Goal: Task Accomplishment & Management: Complete application form

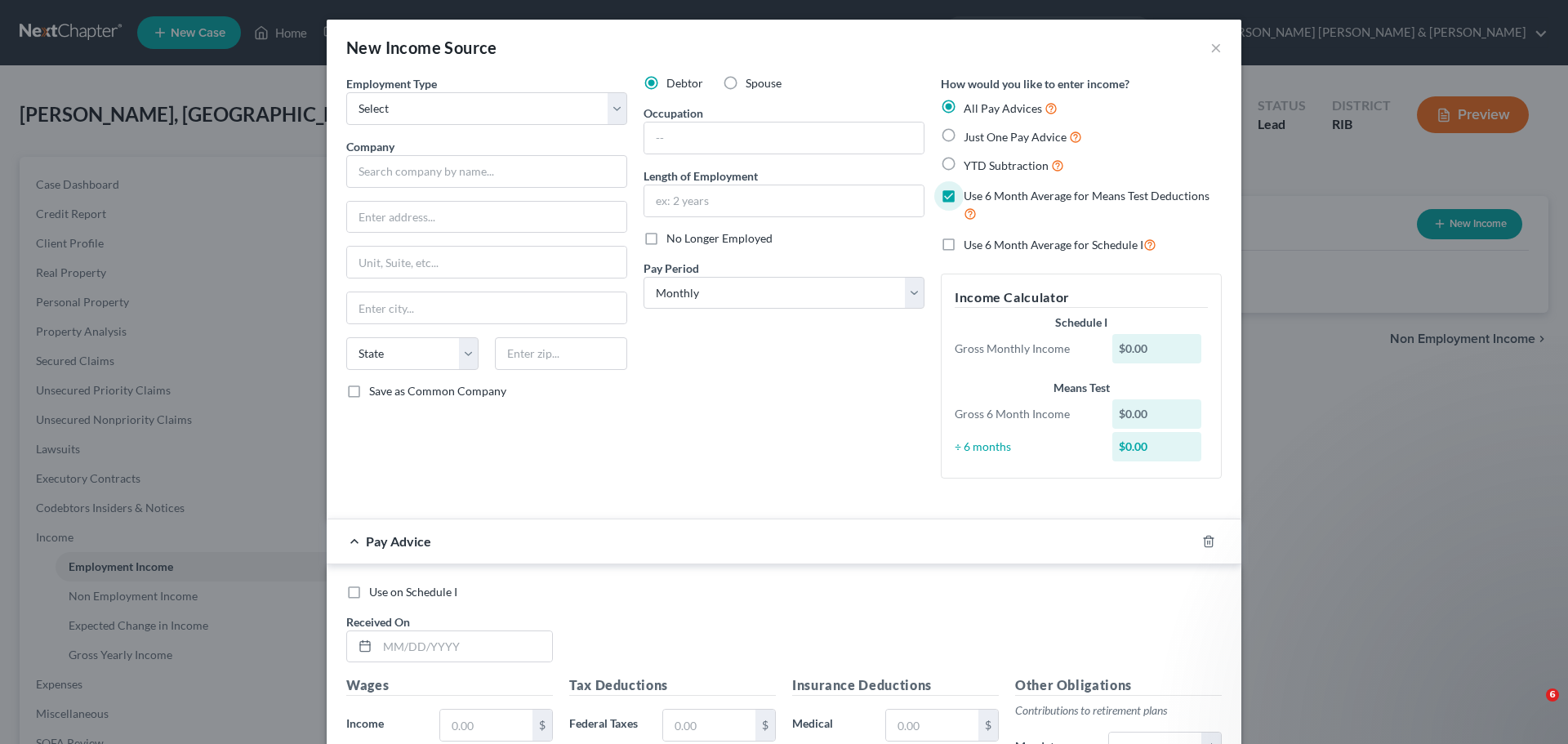
select select "0"
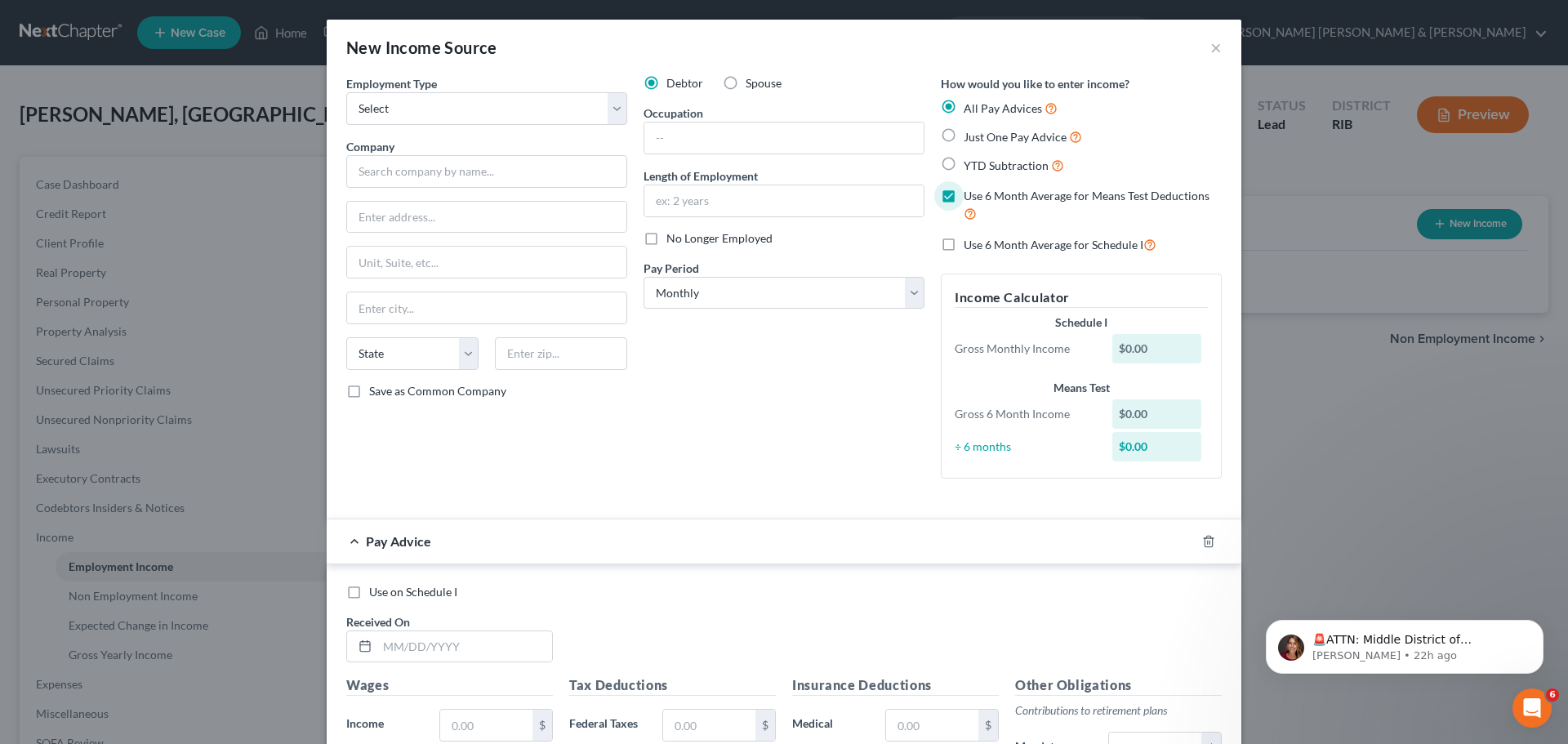
click at [828, 434] on div "Debtor Spouse Occupation Length of Employment No Longer Employed Pay Period * S…" at bounding box center [784, 284] width 298 height 417
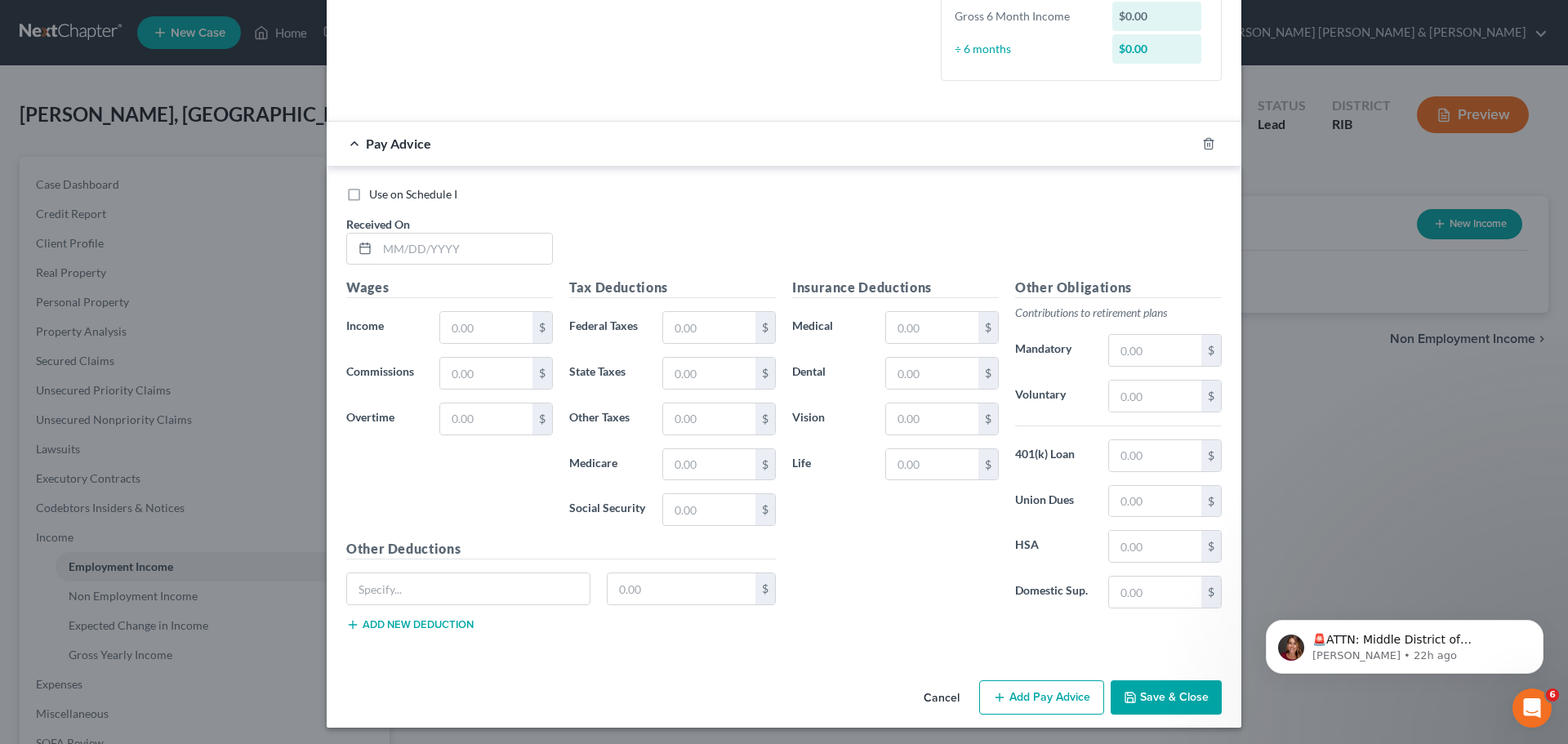
scroll to position [401, 0]
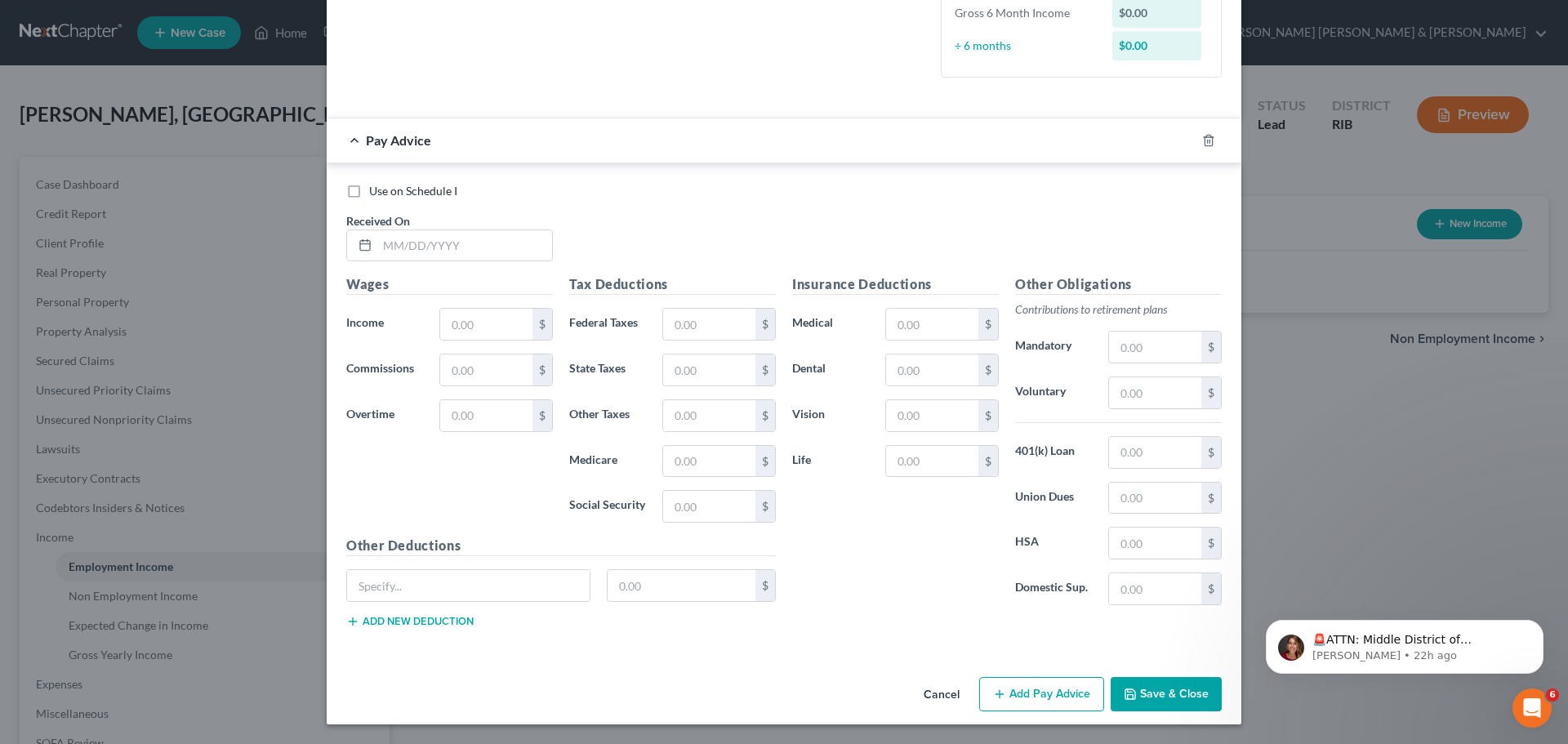
click at [369, 193] on label "Use on Schedule I" at bounding box center [413, 191] width 89 height 16
click at [376, 193] on input "Use on Schedule I" at bounding box center [381, 188] width 11 height 11
checkbox input "true"
click at [377, 244] on input "text" at bounding box center [464, 246] width 175 height 31
type input "9"
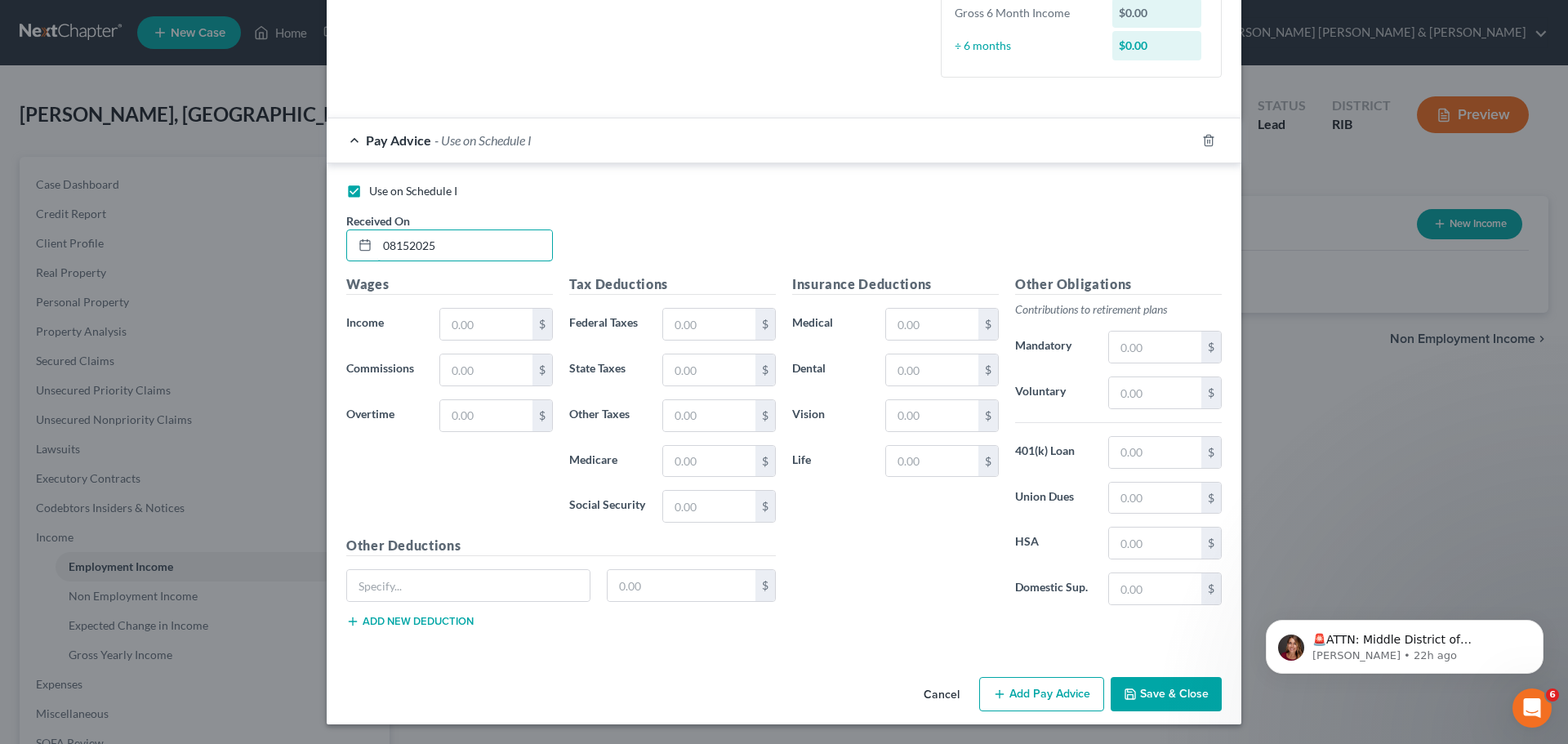
type input "08152025"
click at [484, 342] on div "Wages Income * $ Commissions $ Overtime $" at bounding box center [449, 405] width 223 height 262
click at [481, 332] on input "text" at bounding box center [486, 324] width 93 height 31
type input "915.00"
click at [510, 418] on input "text" at bounding box center [486, 416] width 93 height 31
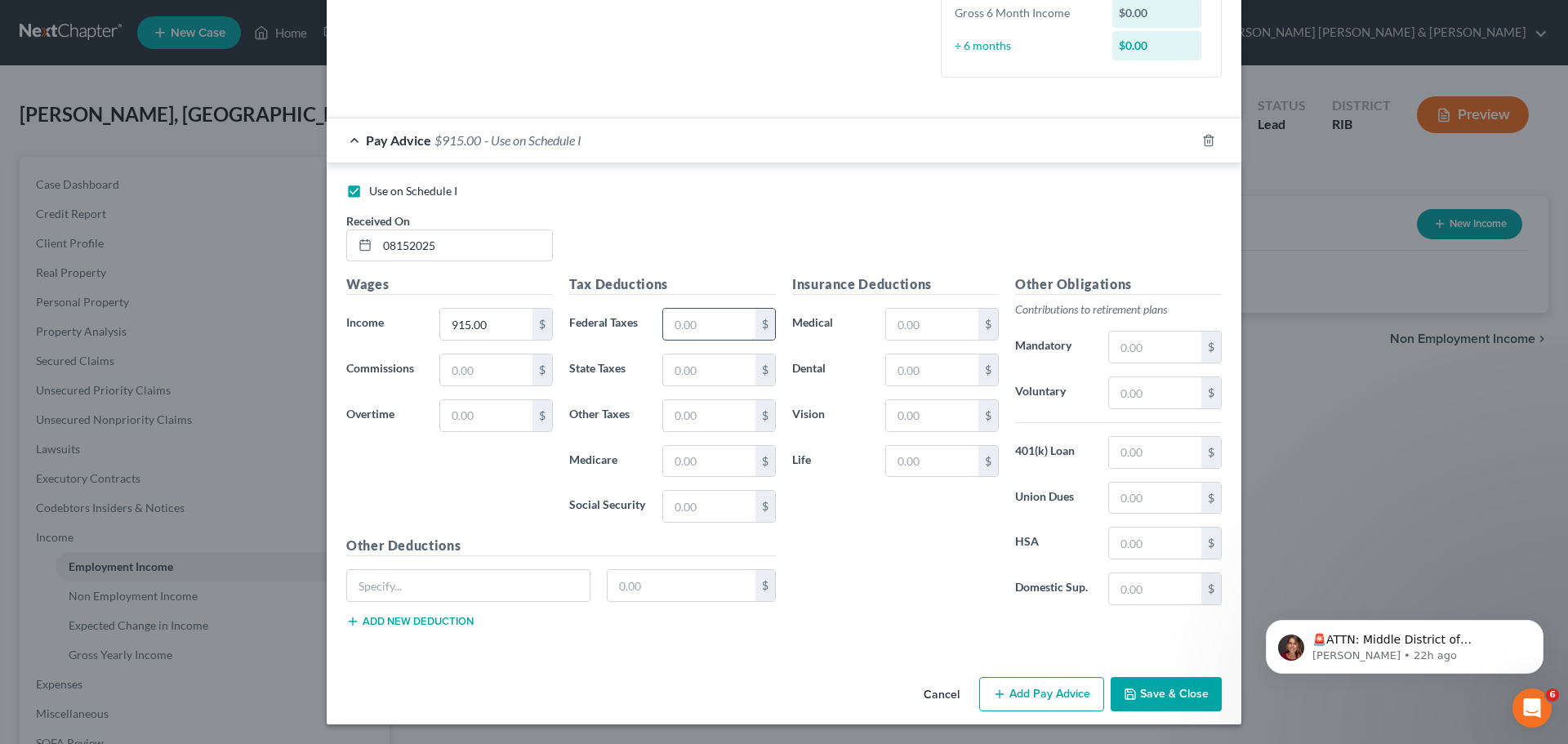
click at [700, 323] on input "text" at bounding box center [709, 324] width 93 height 31
type input "105"
click at [708, 387] on div "Tax Deductions Federal Taxes 105 $ State Taxes $ Other Taxes $ Medicare $ Socia…" at bounding box center [672, 405] width 223 height 262
click at [702, 367] on input "text" at bounding box center [709, 370] width 93 height 31
type input "31"
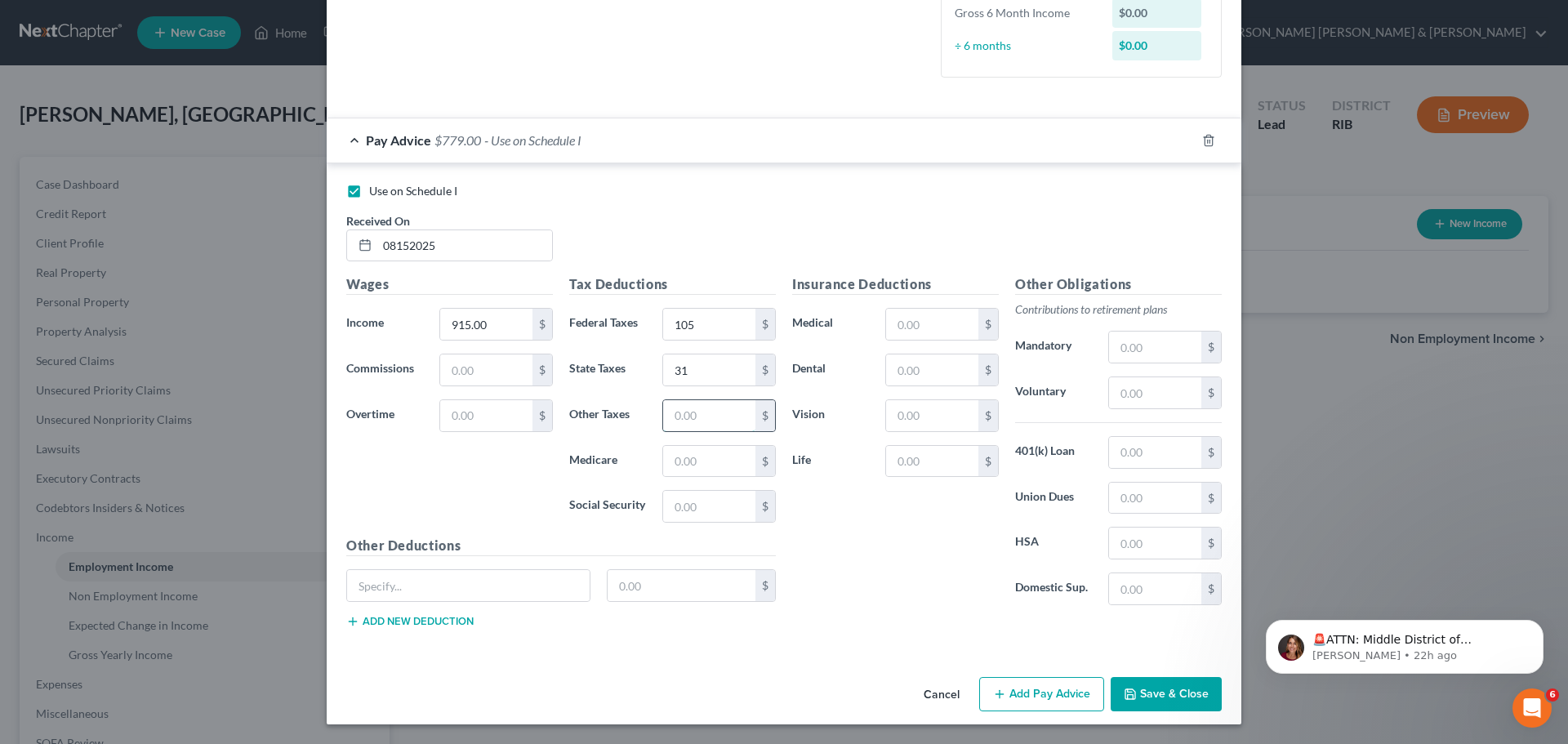
click at [696, 427] on input "text" at bounding box center [709, 416] width 93 height 31
type input "11"
click at [717, 459] on input "text" at bounding box center [709, 462] width 93 height 31
type input "13"
drag, startPoint x: 713, startPoint y: 509, endPoint x: 725, endPoint y: 504, distance: 13.0
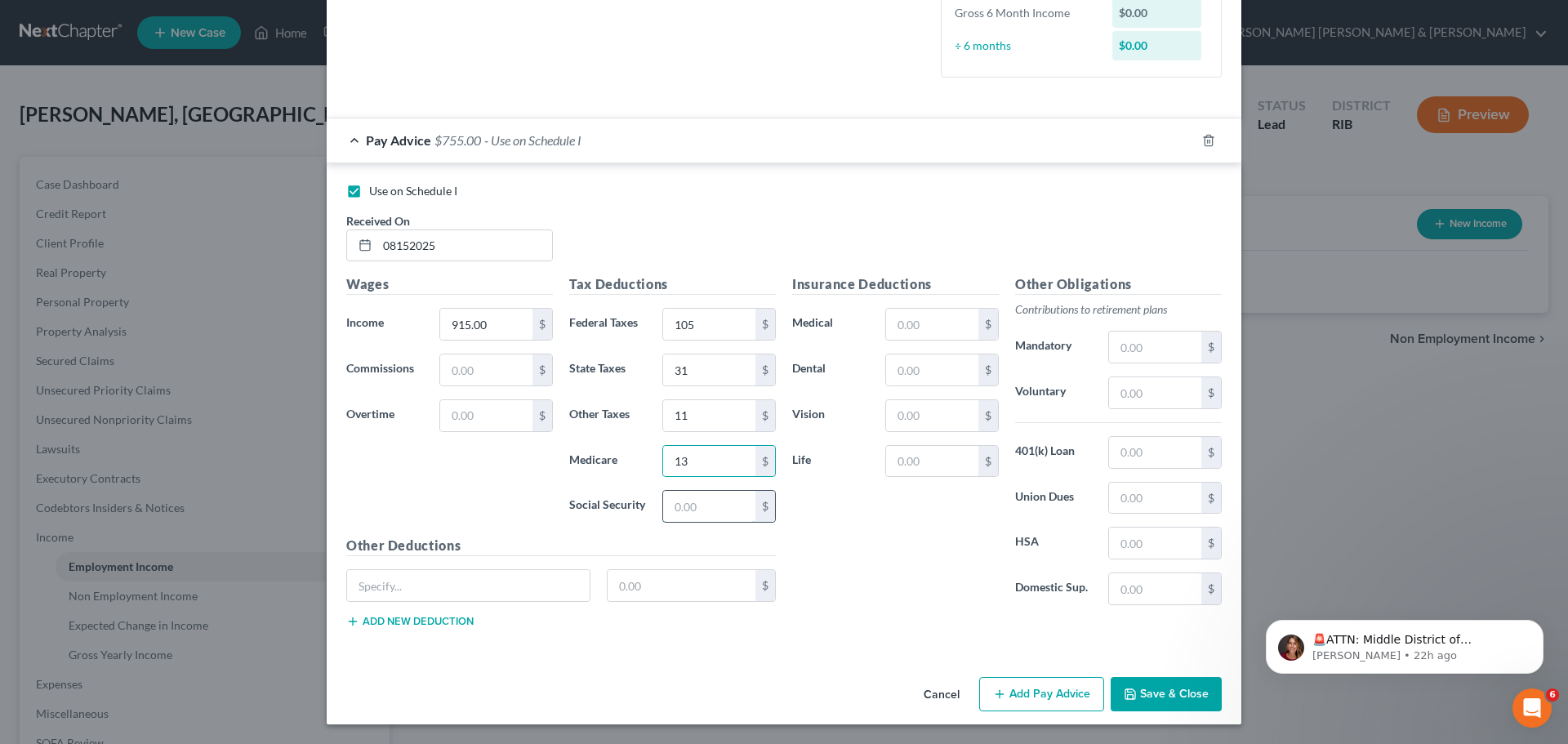
click at [713, 510] on input "text" at bounding box center [709, 507] width 93 height 31
type input "54"
click at [926, 313] on input "text" at bounding box center [932, 324] width 93 height 31
type input "2"
type input "43"
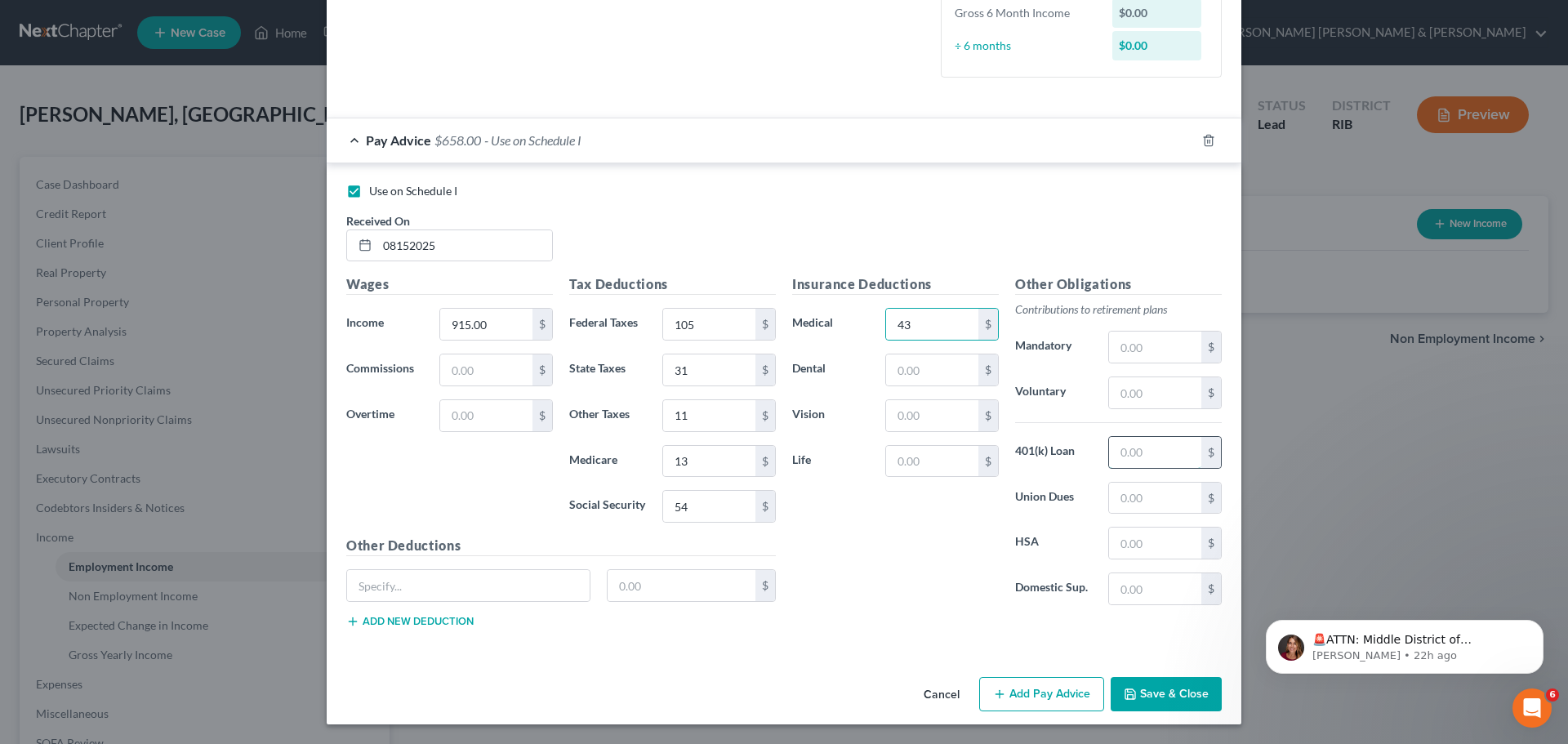
click at [1165, 441] on input "text" at bounding box center [1155, 453] width 93 height 31
click at [1128, 389] on input "text" at bounding box center [1155, 393] width 93 height 31
type input "27.40"
click at [904, 572] on div "Insurance Deductions Medical 43 $ Dental $ Vision $ Life $" at bounding box center [896, 446] width 223 height 344
click at [1165, 689] on button "Save & Close" at bounding box center [1165, 695] width 111 height 34
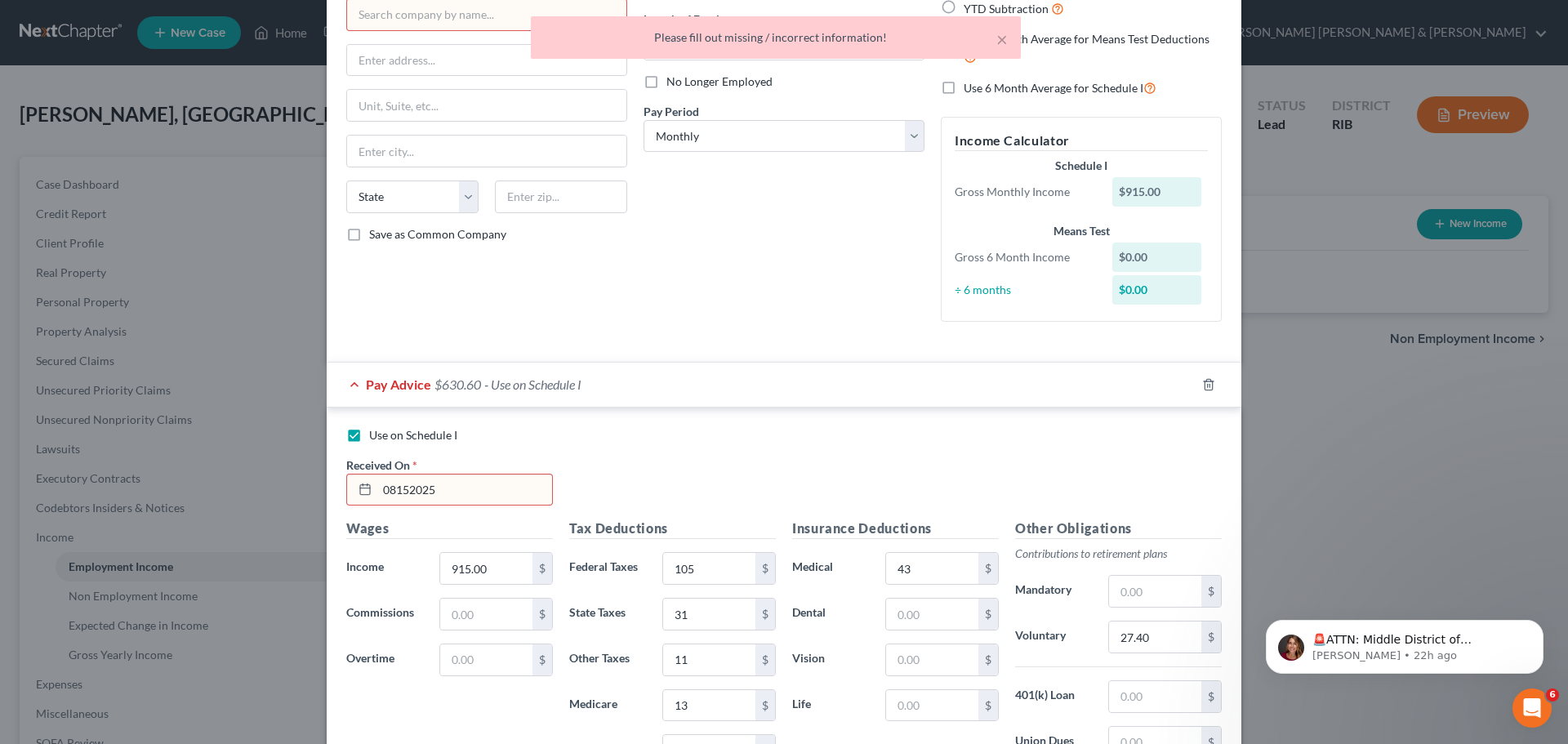
scroll to position [156, 0]
click at [362, 482] on div at bounding box center [362, 491] width 30 height 31
click at [395, 487] on input "08152025" at bounding box center [464, 491] width 175 height 31
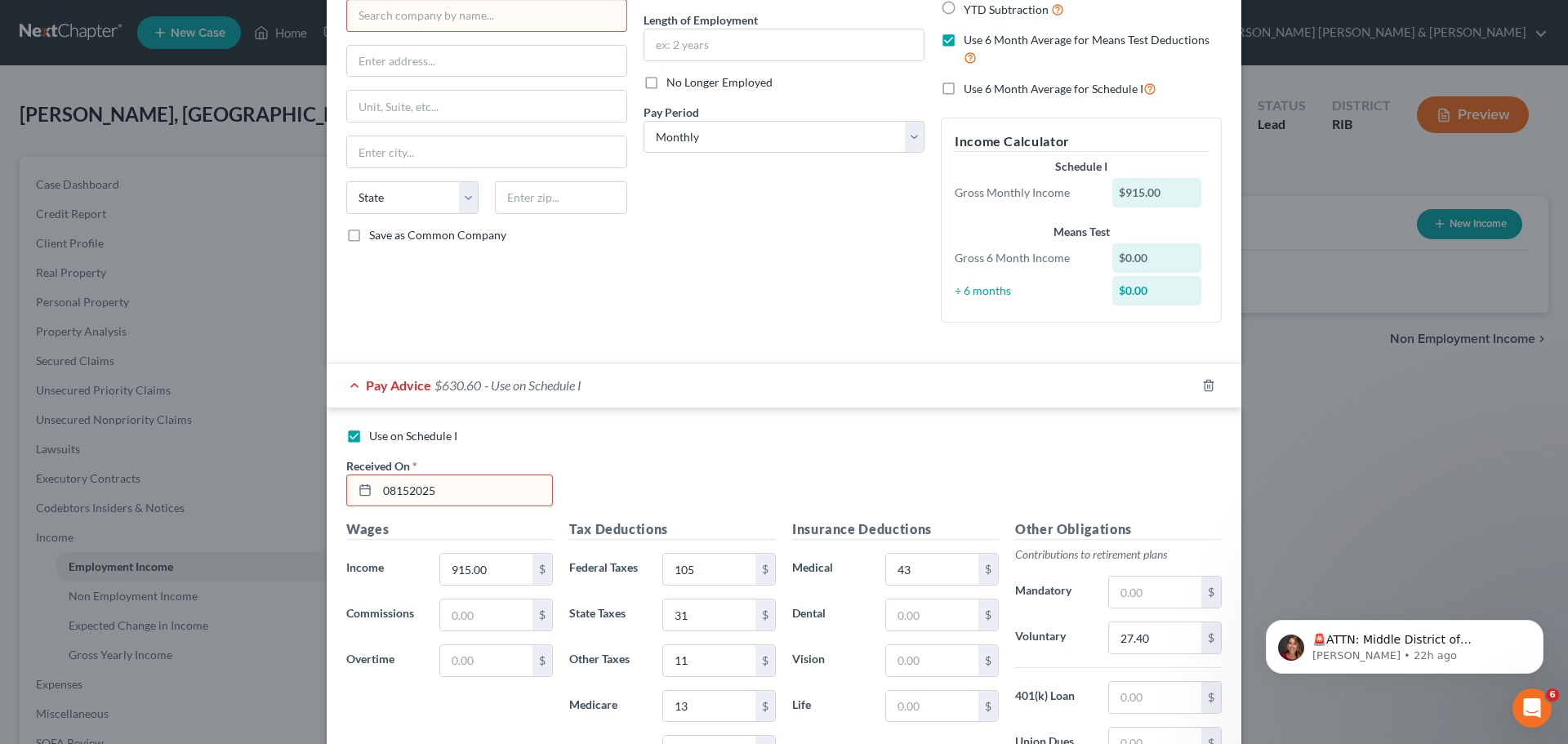
click at [358, 495] on icon at bounding box center [365, 491] width 13 height 13
click at [478, 491] on input "08152025" at bounding box center [464, 491] width 175 height 31
type input "0"
type input "[DATE]"
drag, startPoint x: 827, startPoint y: 441, endPoint x: 836, endPoint y: 440, distance: 9.1
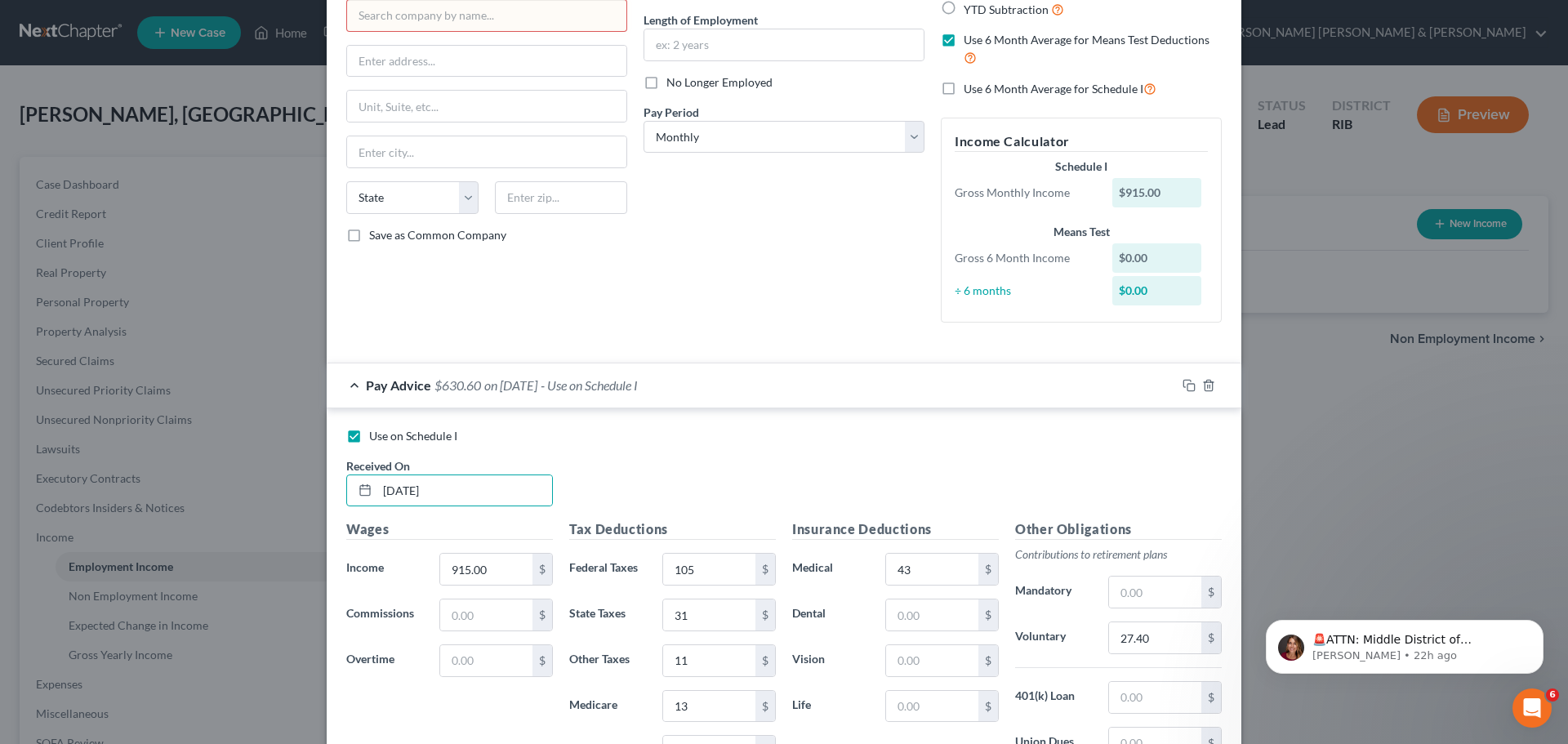
click at [823, 440] on div "Use on Schedule I" at bounding box center [784, 436] width 876 height 16
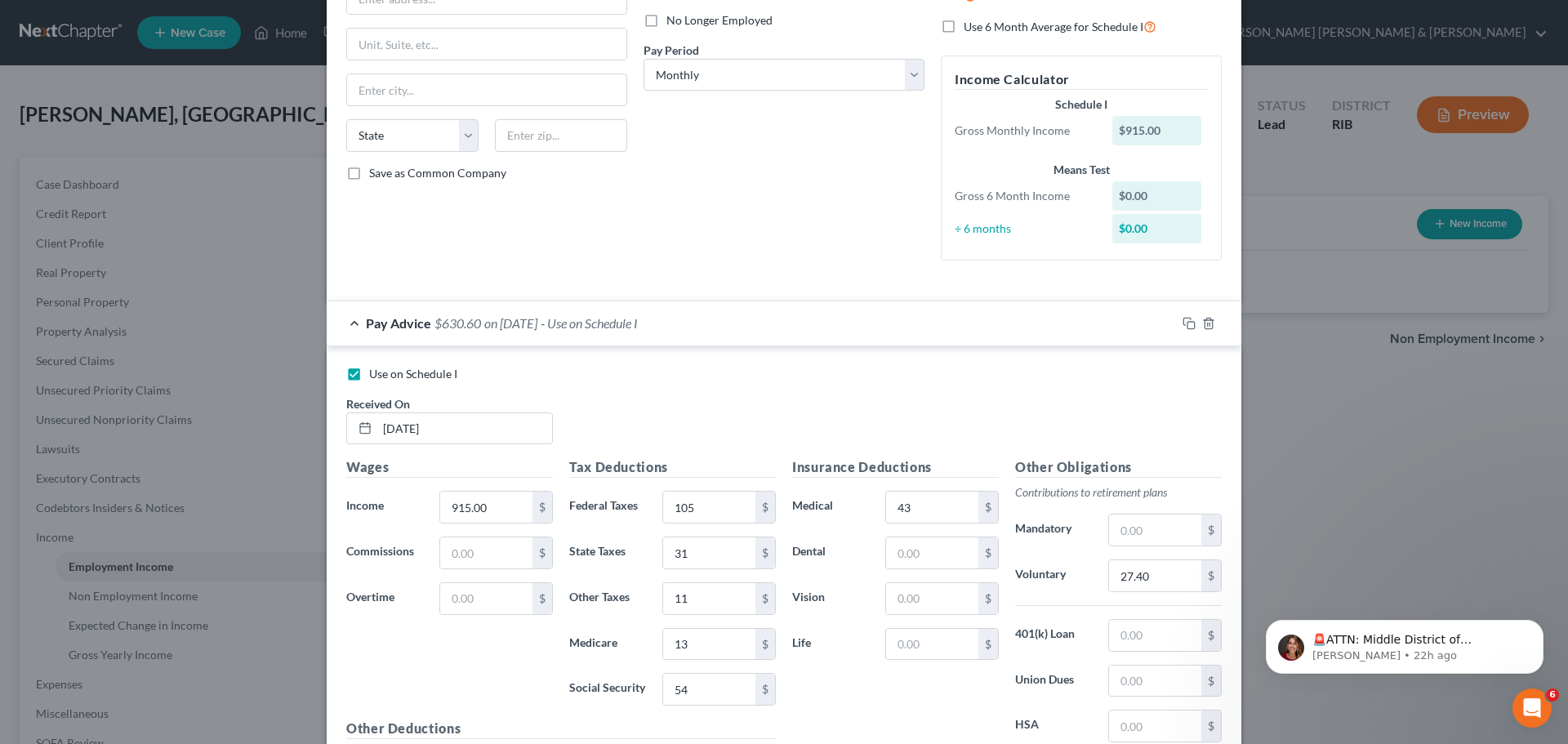
scroll to position [401, 0]
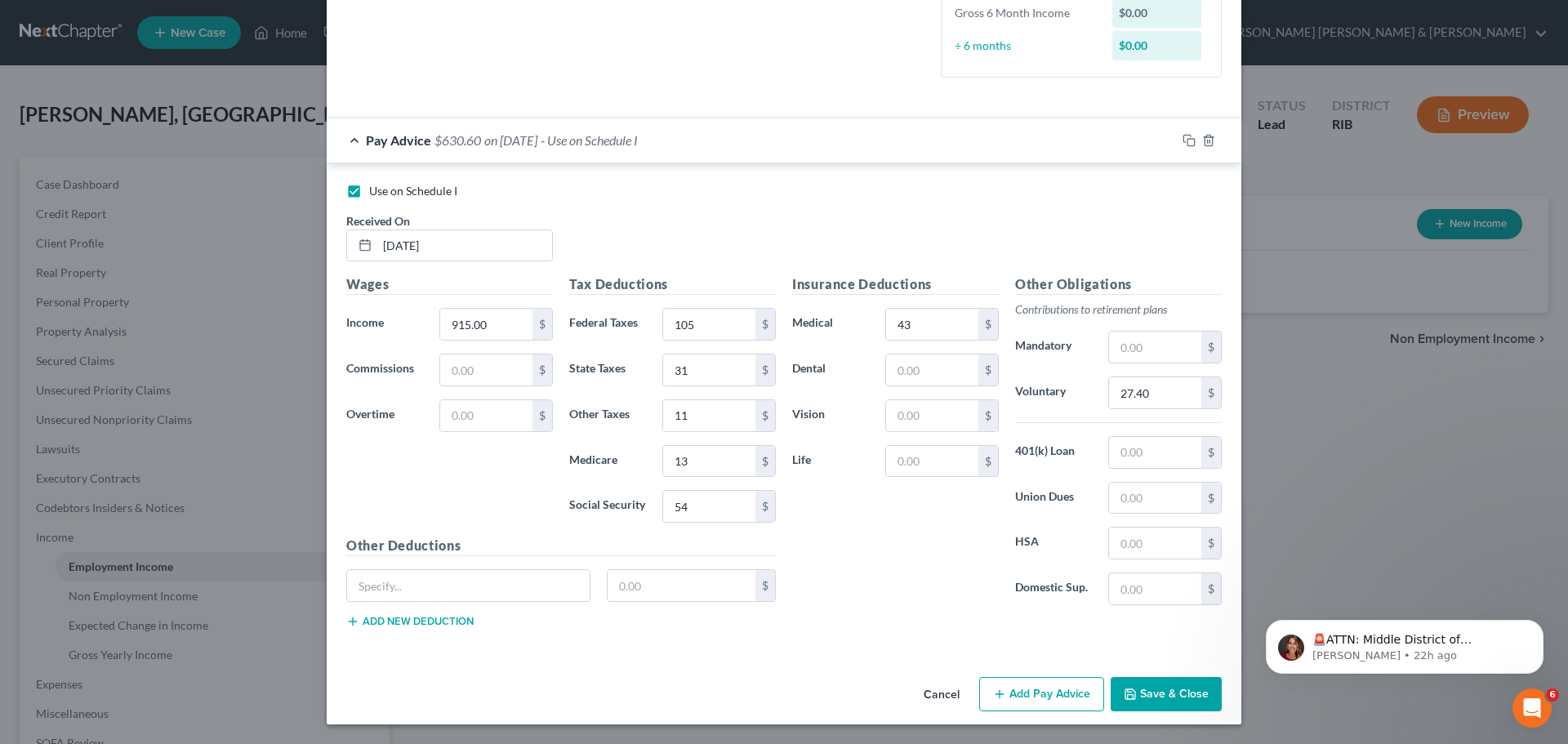
click at [1154, 690] on button "Save & Close" at bounding box center [1165, 695] width 111 height 34
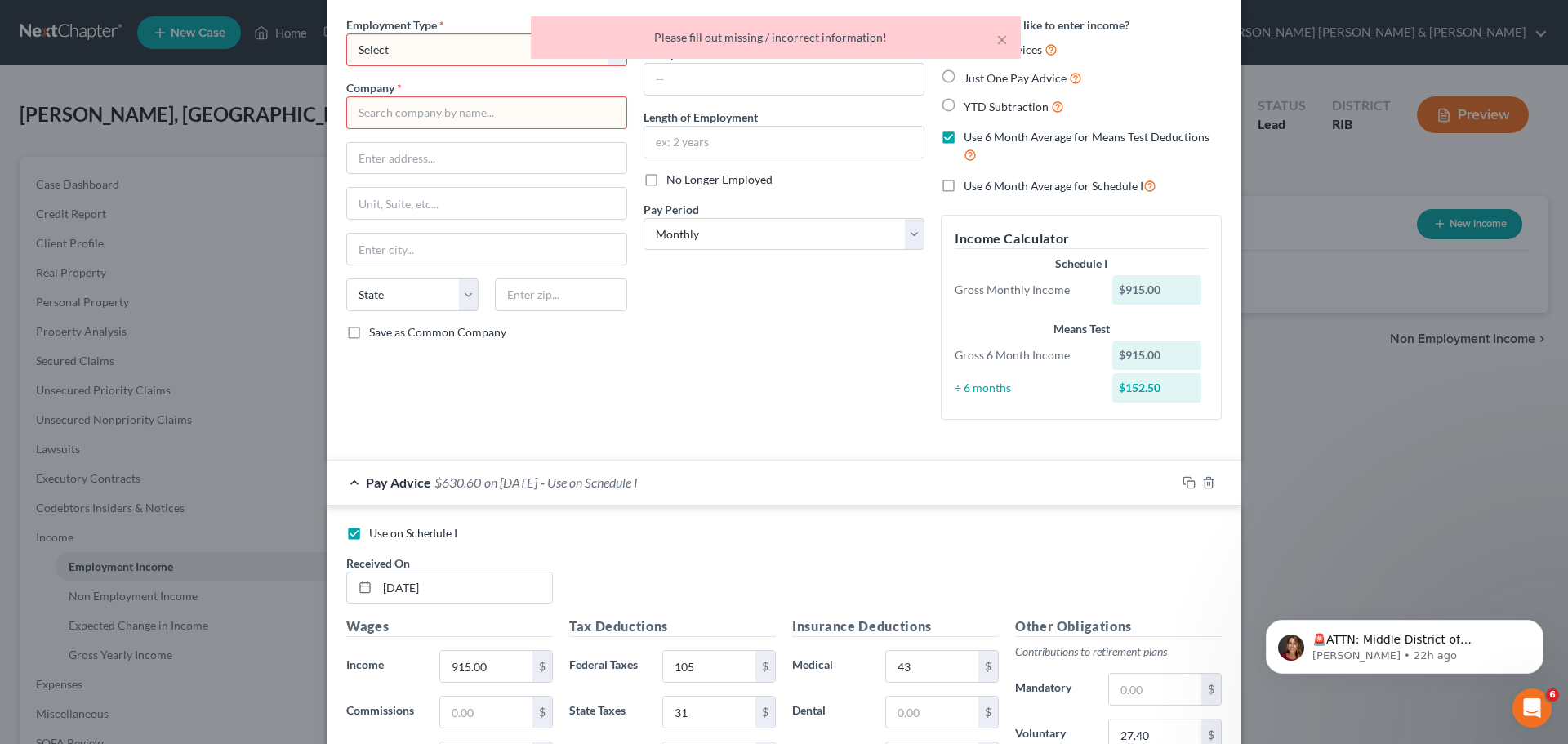
scroll to position [0, 0]
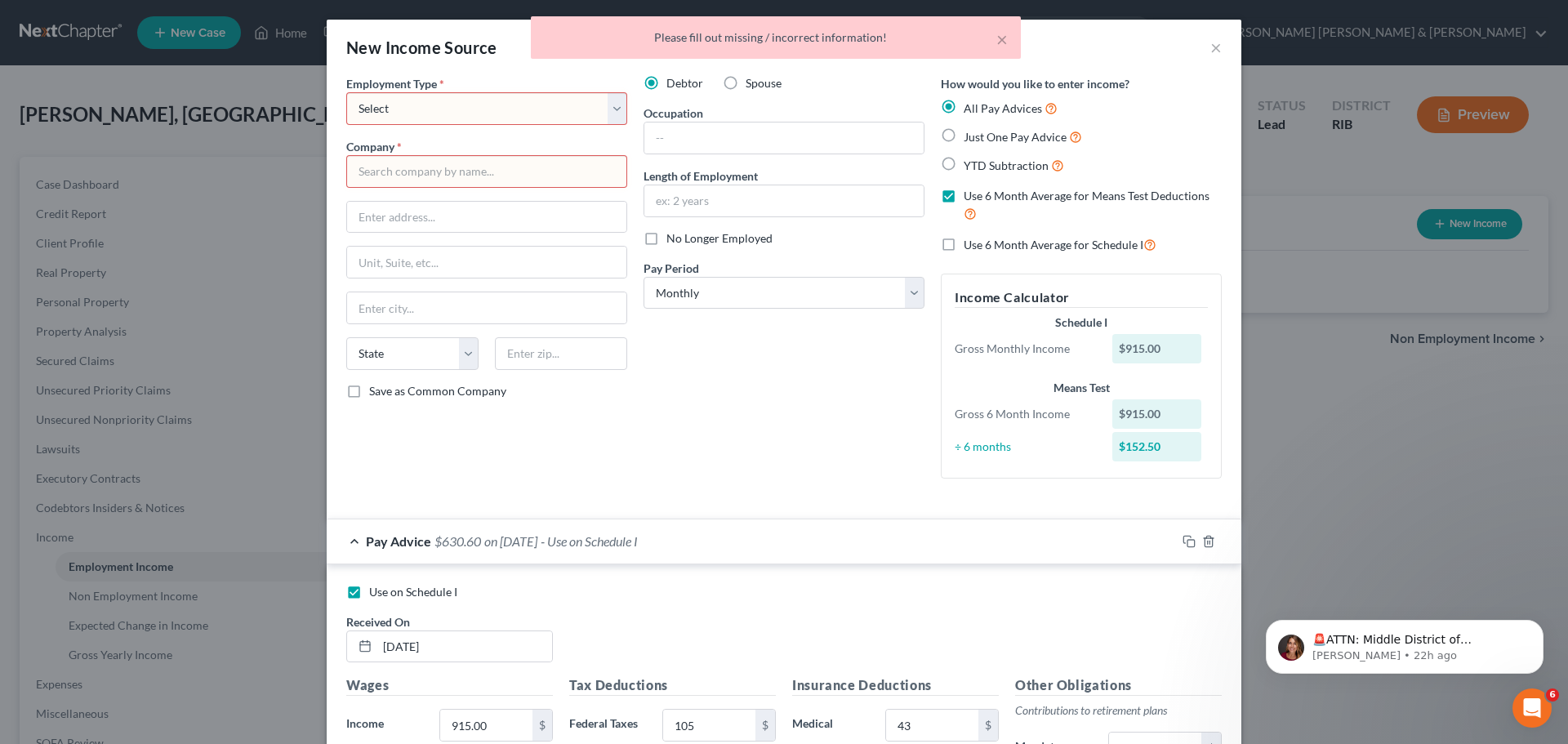
click at [614, 101] on select "Select Full or [DEMOGRAPHIC_DATA] Employment Self Employment" at bounding box center [486, 109] width 281 height 33
select select "0"
click at [346, 93] on select "Select Full or [DEMOGRAPHIC_DATA] Employment Self Employment" at bounding box center [486, 109] width 281 height 33
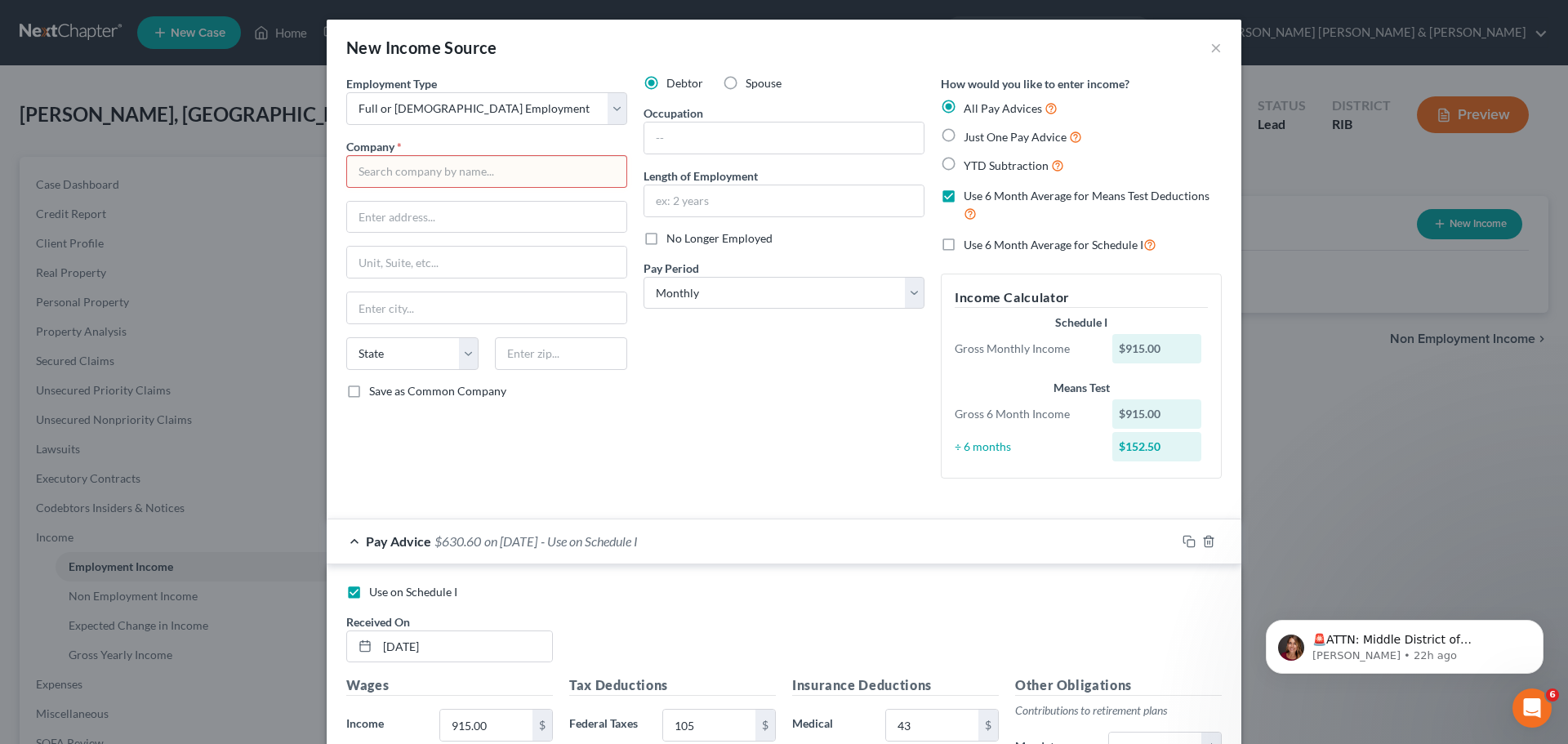
click at [492, 163] on input "text" at bounding box center [486, 171] width 281 height 33
click at [489, 221] on input "text" at bounding box center [486, 217] width 280 height 31
type input "AAA Northeast"
click at [426, 221] on input "[STREET_ADDRESS]" at bounding box center [486, 217] width 280 height 31
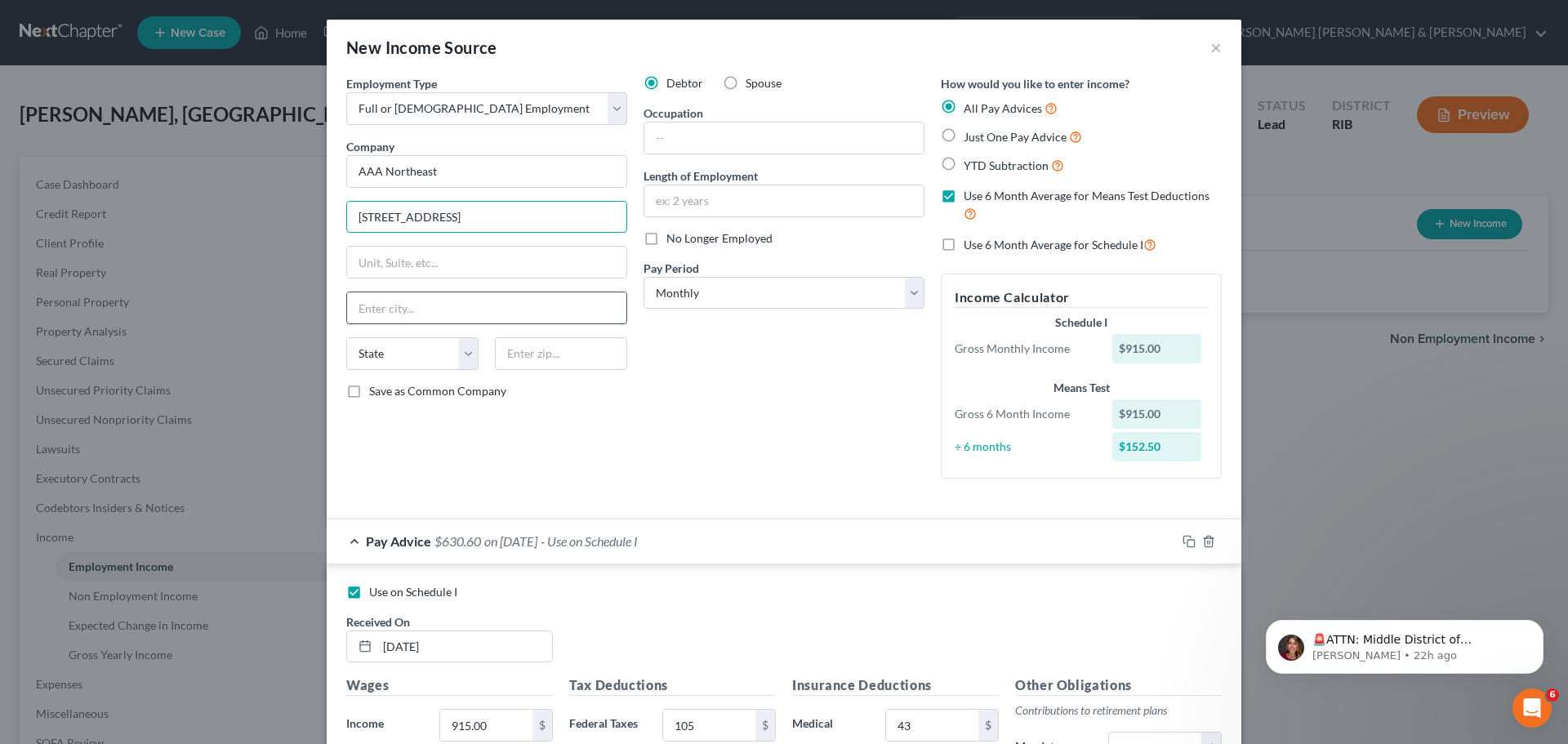
type input "[STREET_ADDRESS]"
click at [422, 305] on input "text" at bounding box center [486, 308] width 280 height 31
type input "[GEOGRAPHIC_DATA]"
click at [390, 361] on select "State [US_STATE] AK AR AZ CA CO CT DE DC [GEOGRAPHIC_DATA] [GEOGRAPHIC_DATA] GU…" at bounding box center [412, 354] width 132 height 33
select select "41"
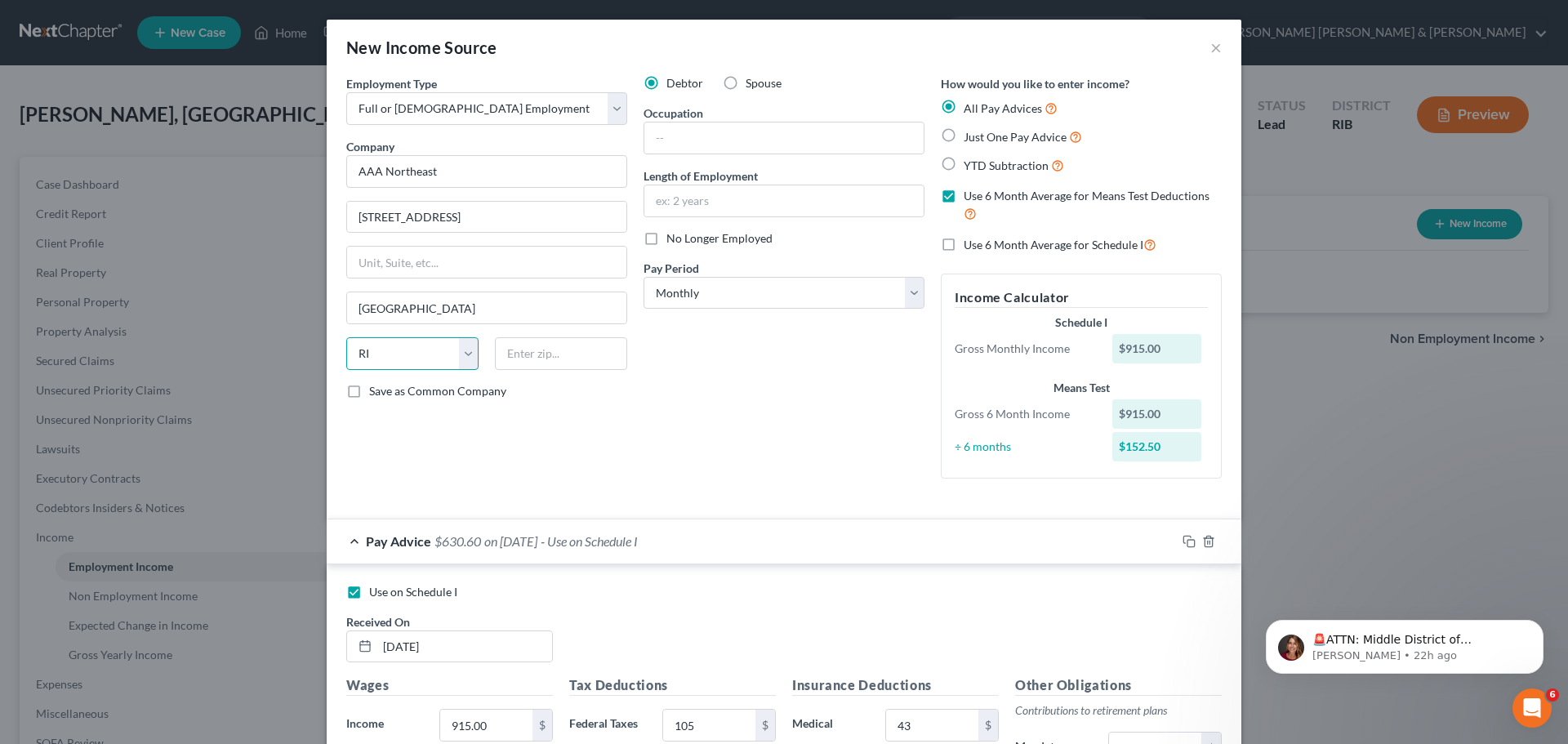
click at [346, 337] on select "State [US_STATE] AK AR AZ CA CO CT DE DC [GEOGRAPHIC_DATA] [GEOGRAPHIC_DATA] GU…" at bounding box center [412, 354] width 132 height 33
click at [532, 345] on input "text" at bounding box center [561, 354] width 132 height 33
type input "02904"
click at [738, 423] on div "Debtor Spouse Occupation Length of Employment No Longer Employed Pay Period * S…" at bounding box center [784, 284] width 298 height 417
click at [903, 291] on select "Select Monthly Twice Monthly Every Other Week Weekly" at bounding box center [784, 294] width 281 height 33
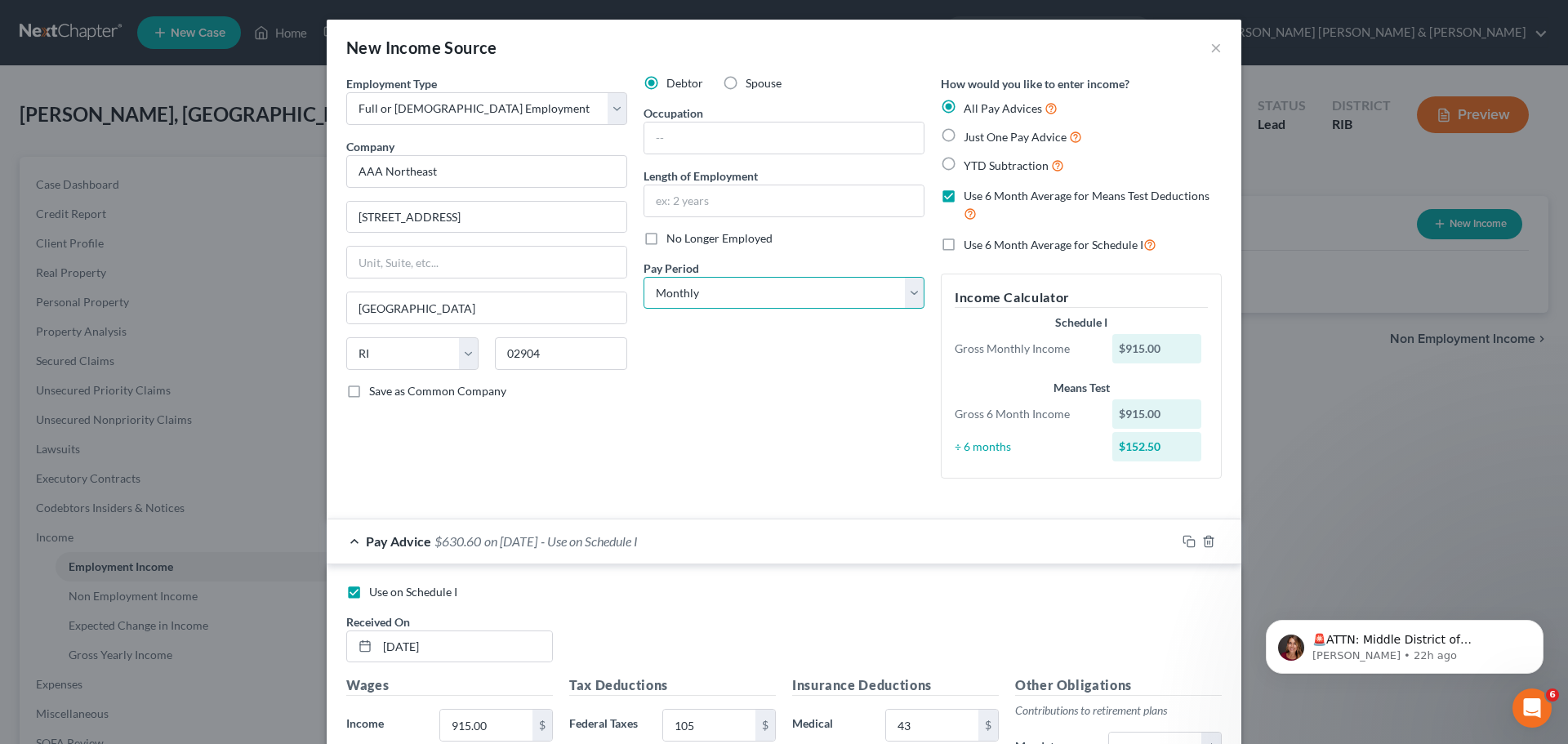
select select "3"
click at [644, 277] on select "Select Monthly Twice Monthly Every Other Week Weekly" at bounding box center [784, 294] width 281 height 33
click at [751, 422] on div "Debtor Spouse Occupation Length of Employment No Longer Employed Pay Period * S…" at bounding box center [784, 284] width 298 height 417
click at [964, 243] on label "Use 6 Month Average for Schedule I" at bounding box center [1060, 244] width 193 height 19
click at [970, 243] on input "Use 6 Month Average for Schedule I" at bounding box center [975, 240] width 11 height 11
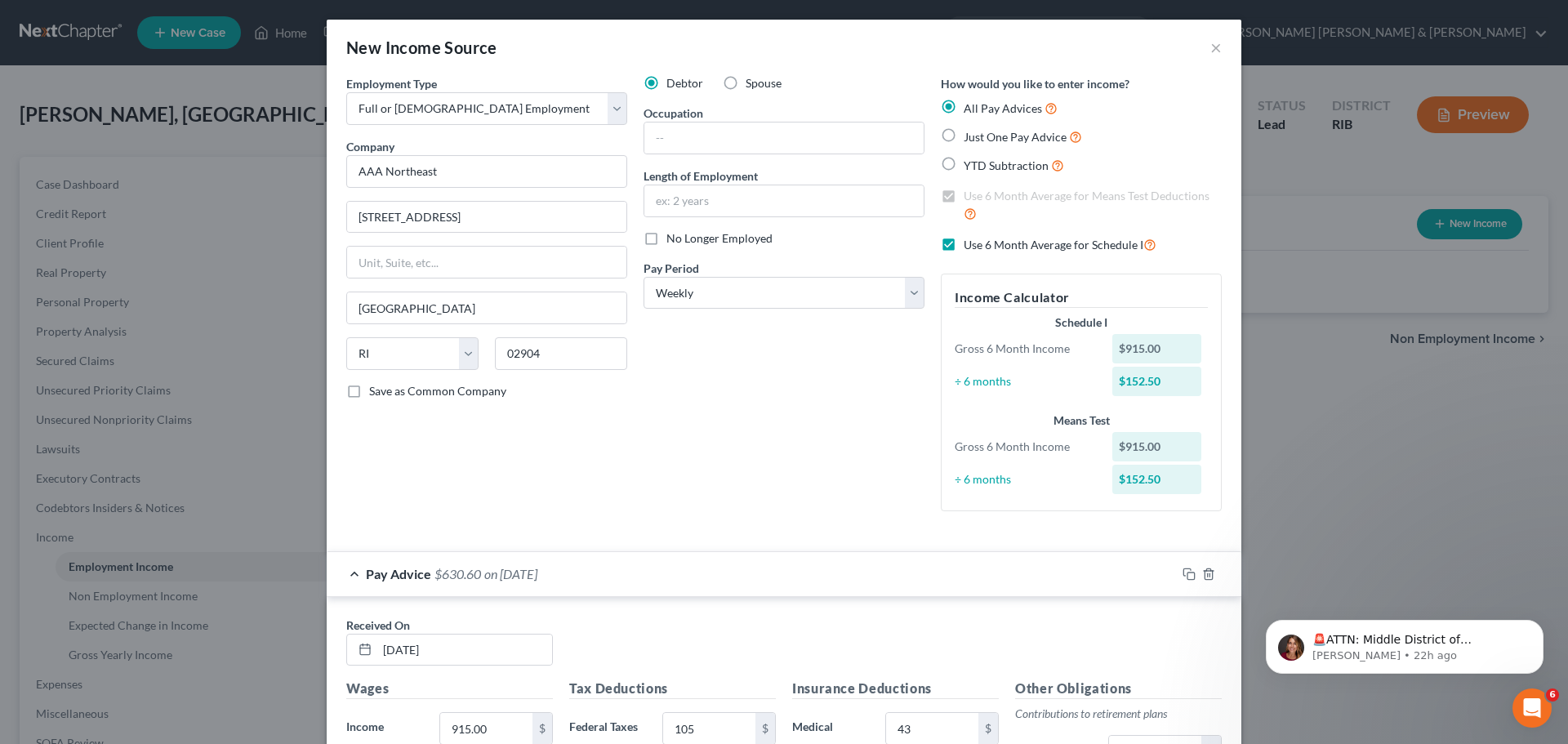
click at [964, 194] on label "Use 6 Month Average for Means Test Deductions" at bounding box center [1092, 205] width 258 height 35
click at [795, 451] on div "Debtor Spouse Occupation Length of Employment No Longer Employed Pay Period * S…" at bounding box center [784, 300] width 298 height 450
click at [964, 241] on label "Use 6 Month Average for Schedule I" at bounding box center [1060, 244] width 193 height 19
click at [970, 241] on input "Use 6 Month Average for Schedule I" at bounding box center [975, 240] width 11 height 11
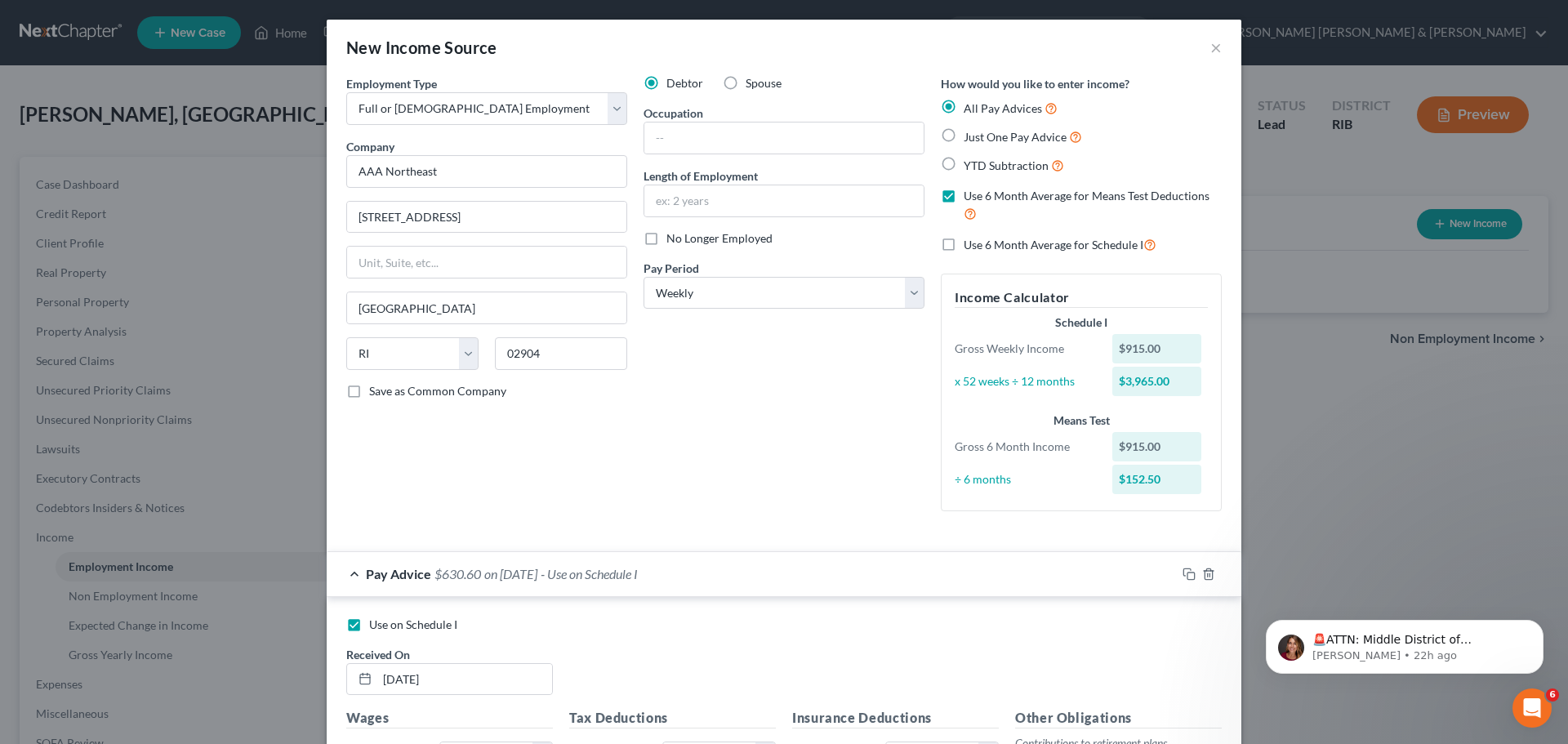
click at [964, 244] on label "Use 6 Month Average for Schedule I" at bounding box center [1060, 244] width 193 height 19
click at [970, 244] on input "Use 6 Month Average for Schedule I" at bounding box center [975, 240] width 11 height 11
checkbox input "true"
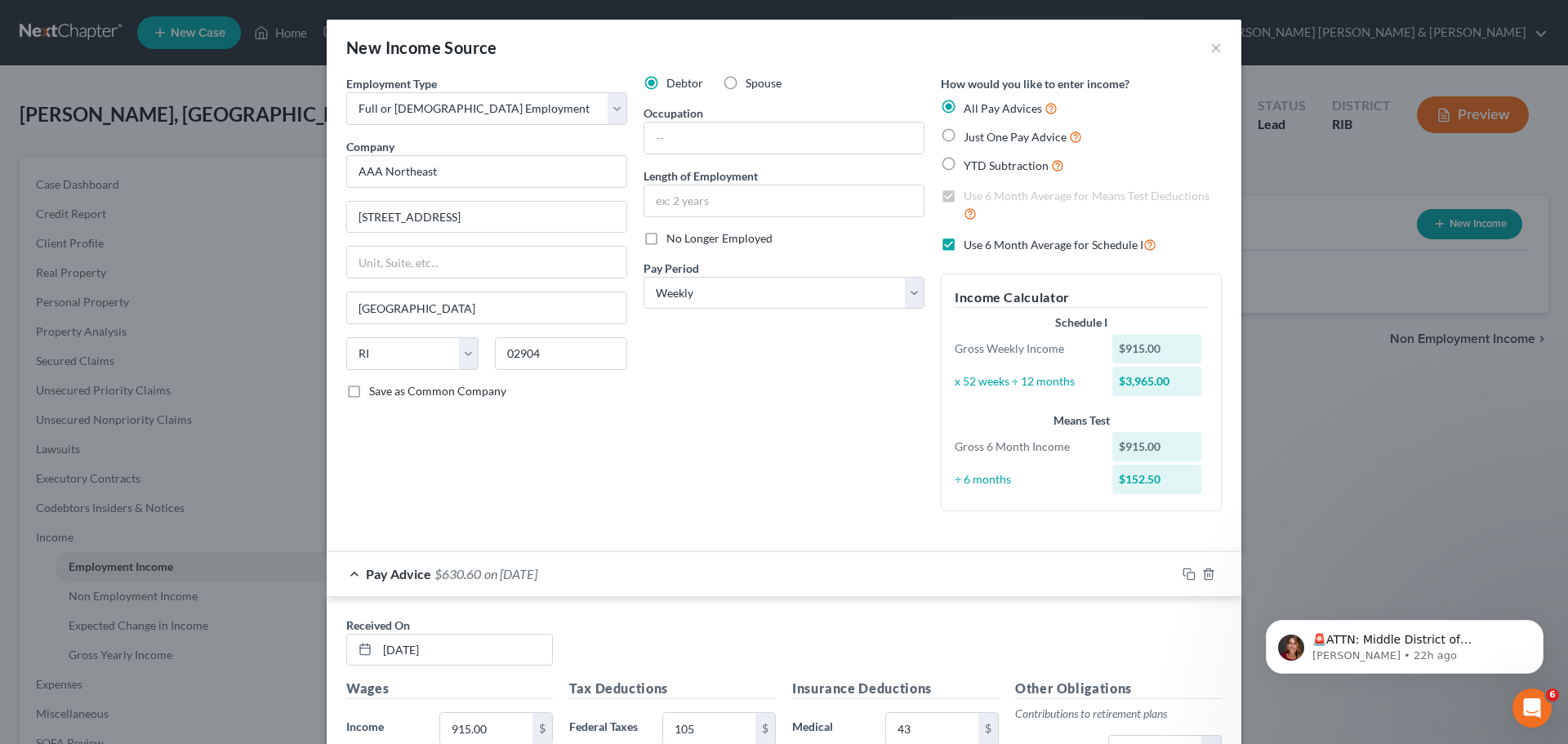
click at [853, 429] on div "Debtor Spouse Occupation Length of Employment No Longer Employed Pay Period * S…" at bounding box center [784, 300] width 298 height 450
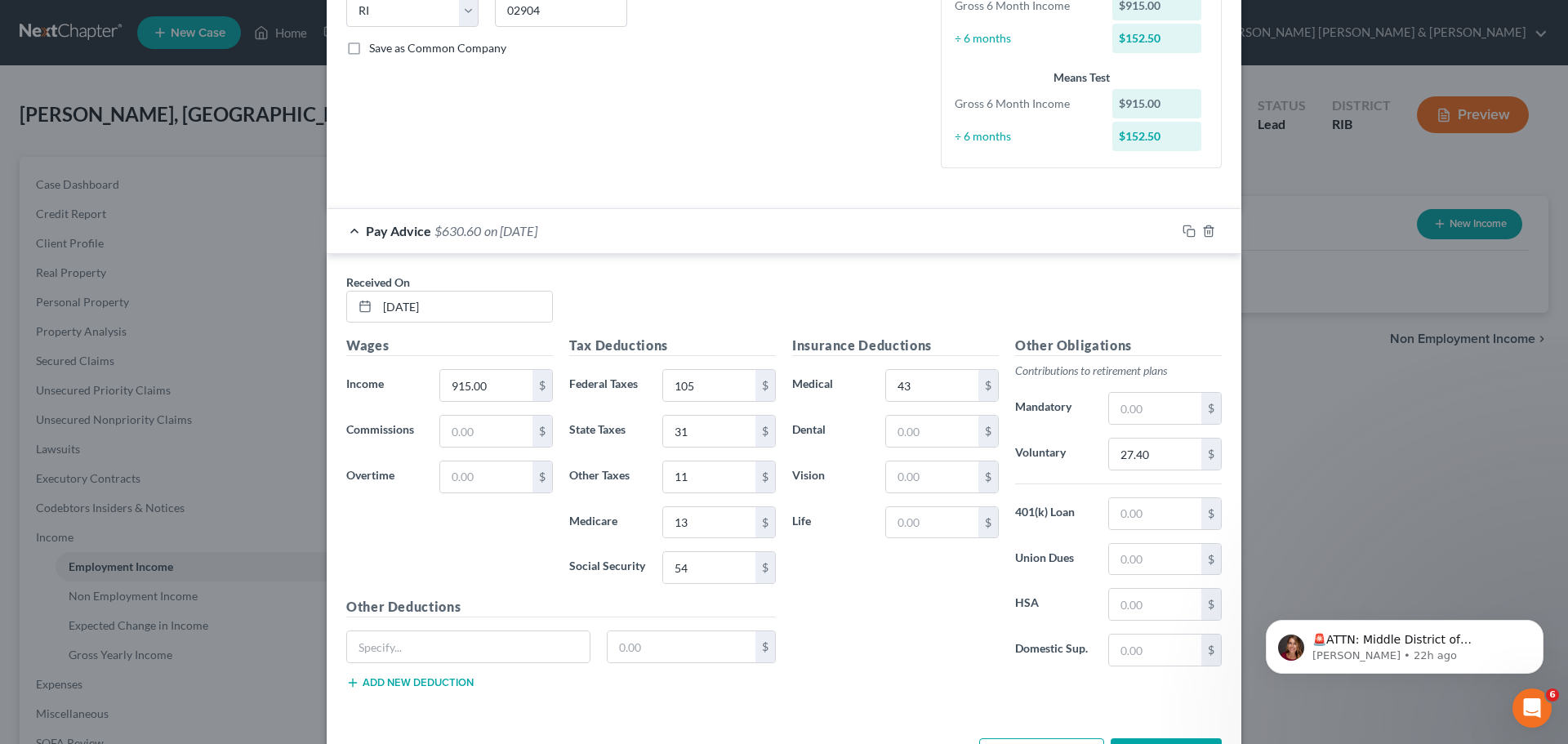
scroll to position [404, 0]
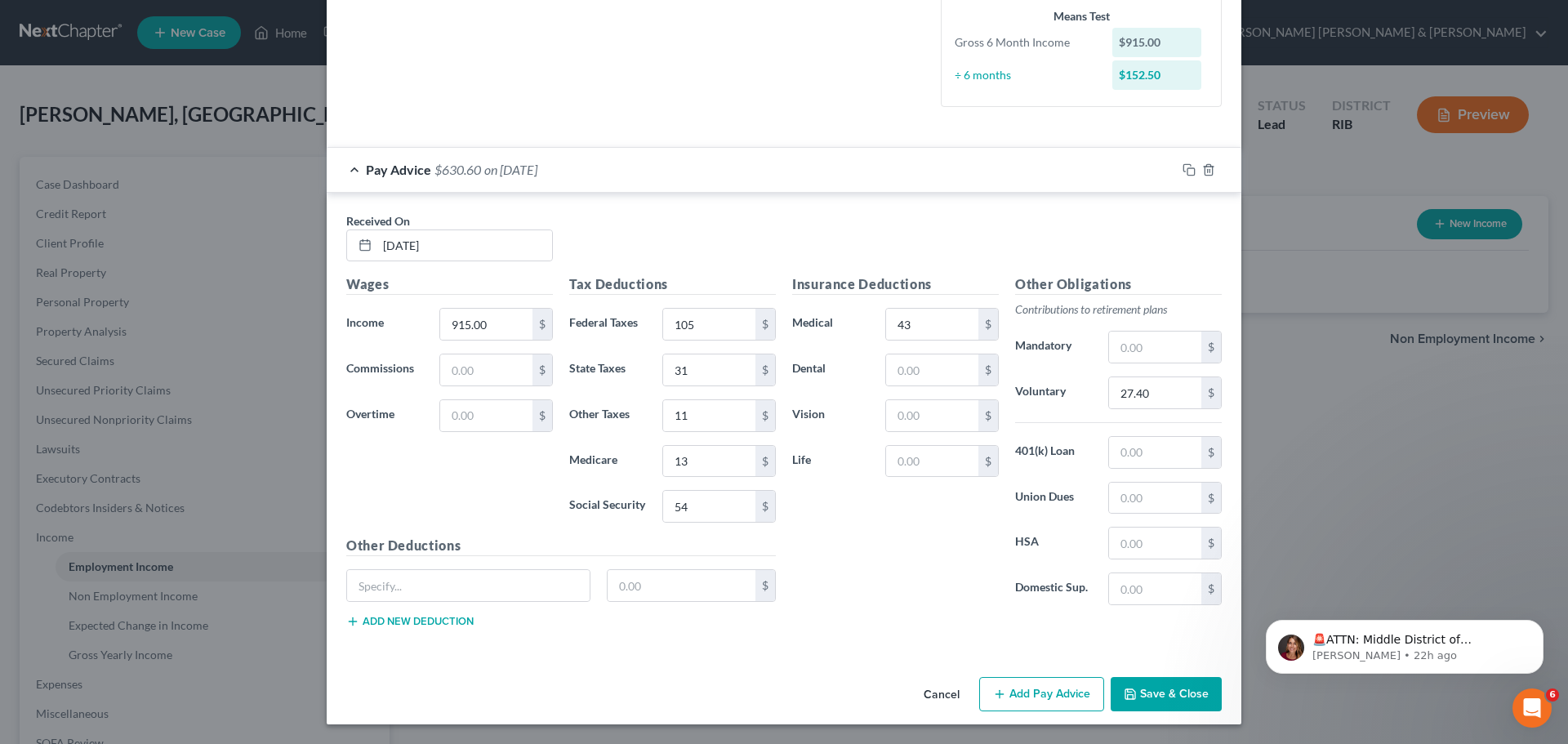
click at [1152, 696] on button "Save & Close" at bounding box center [1165, 695] width 111 height 34
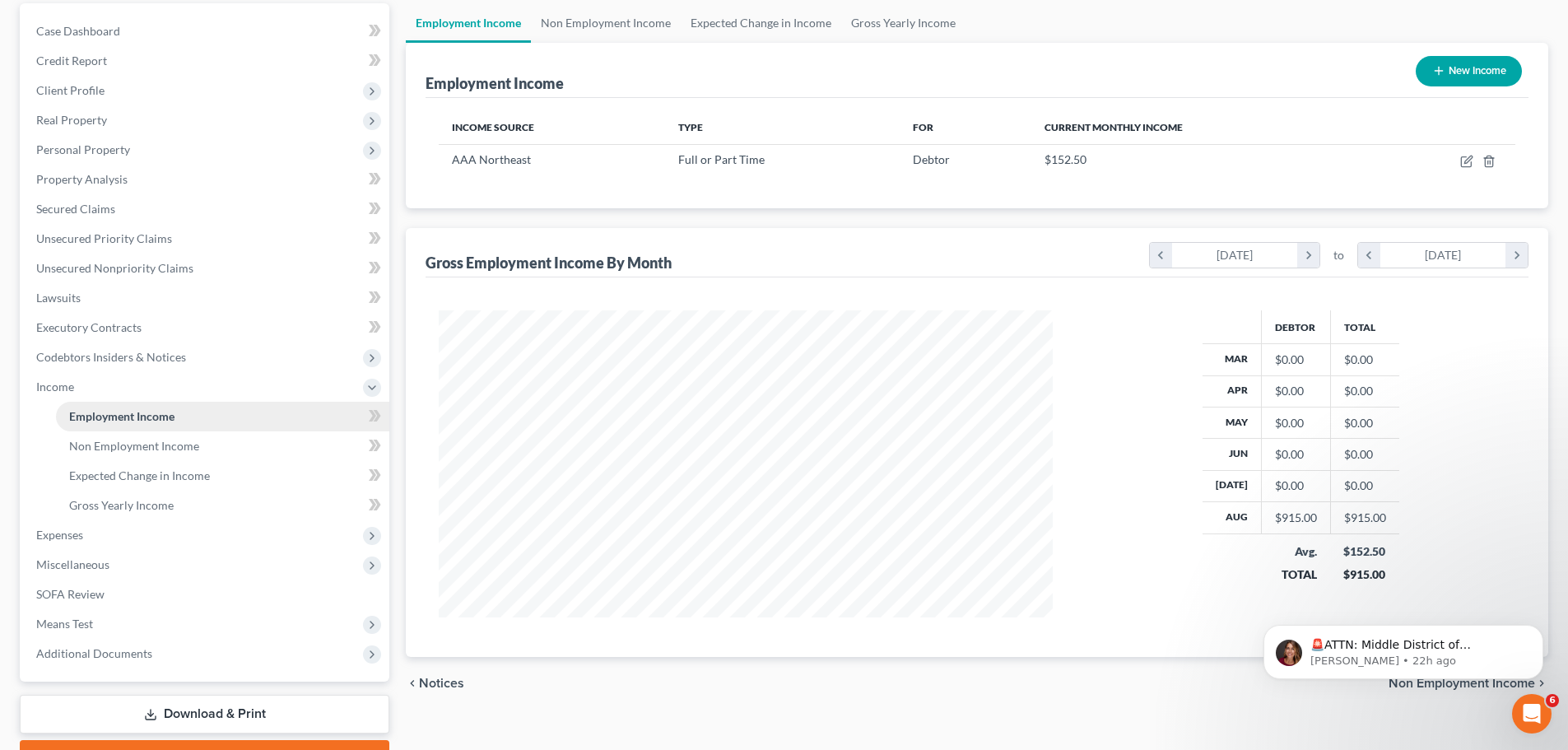
scroll to position [161, 0]
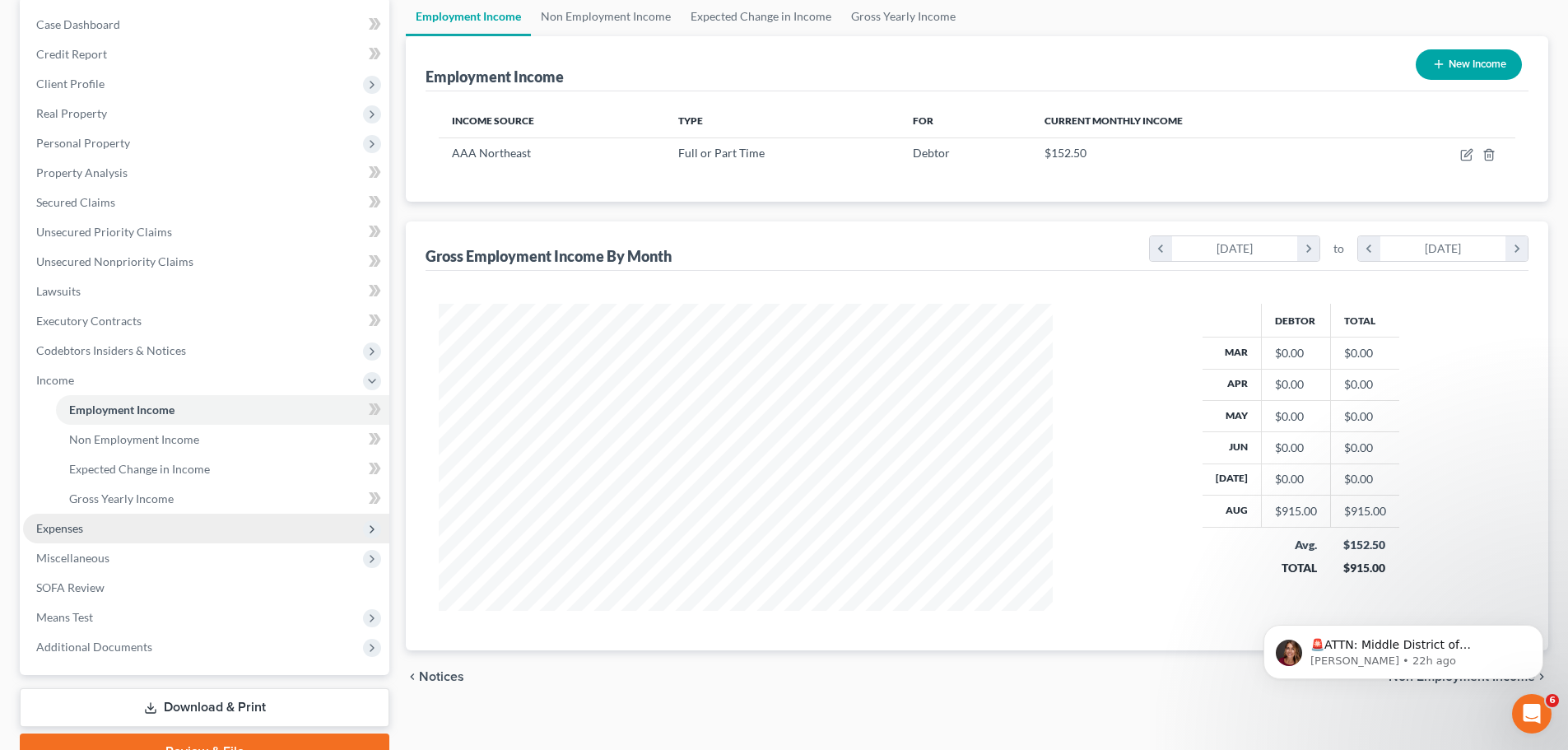
click at [60, 531] on span "Expenses" at bounding box center [60, 528] width 47 height 14
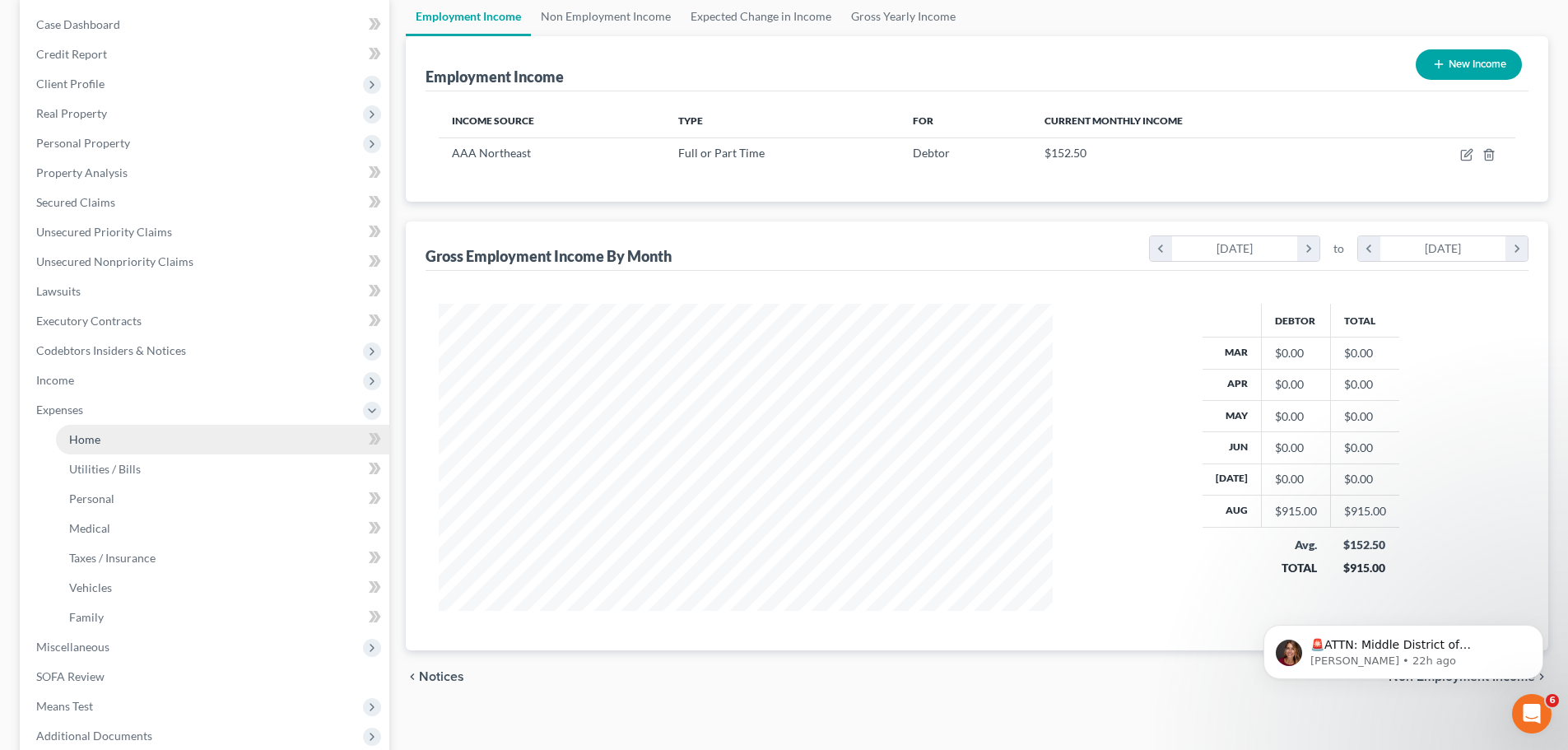
click at [236, 426] on link "Home" at bounding box center [222, 440] width 333 height 30
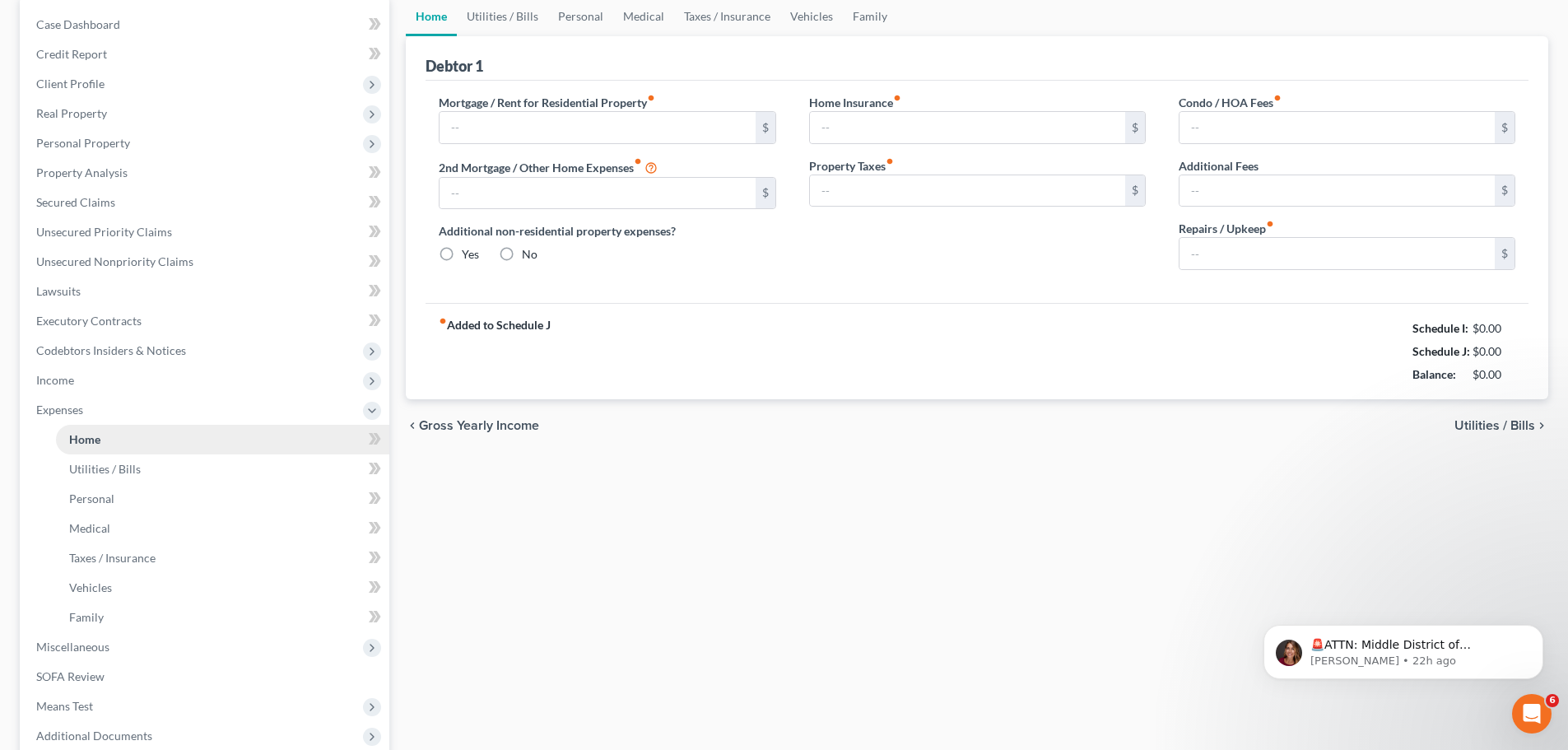
type input "630.00"
type input "0.00"
radio input "true"
type input "0.00"
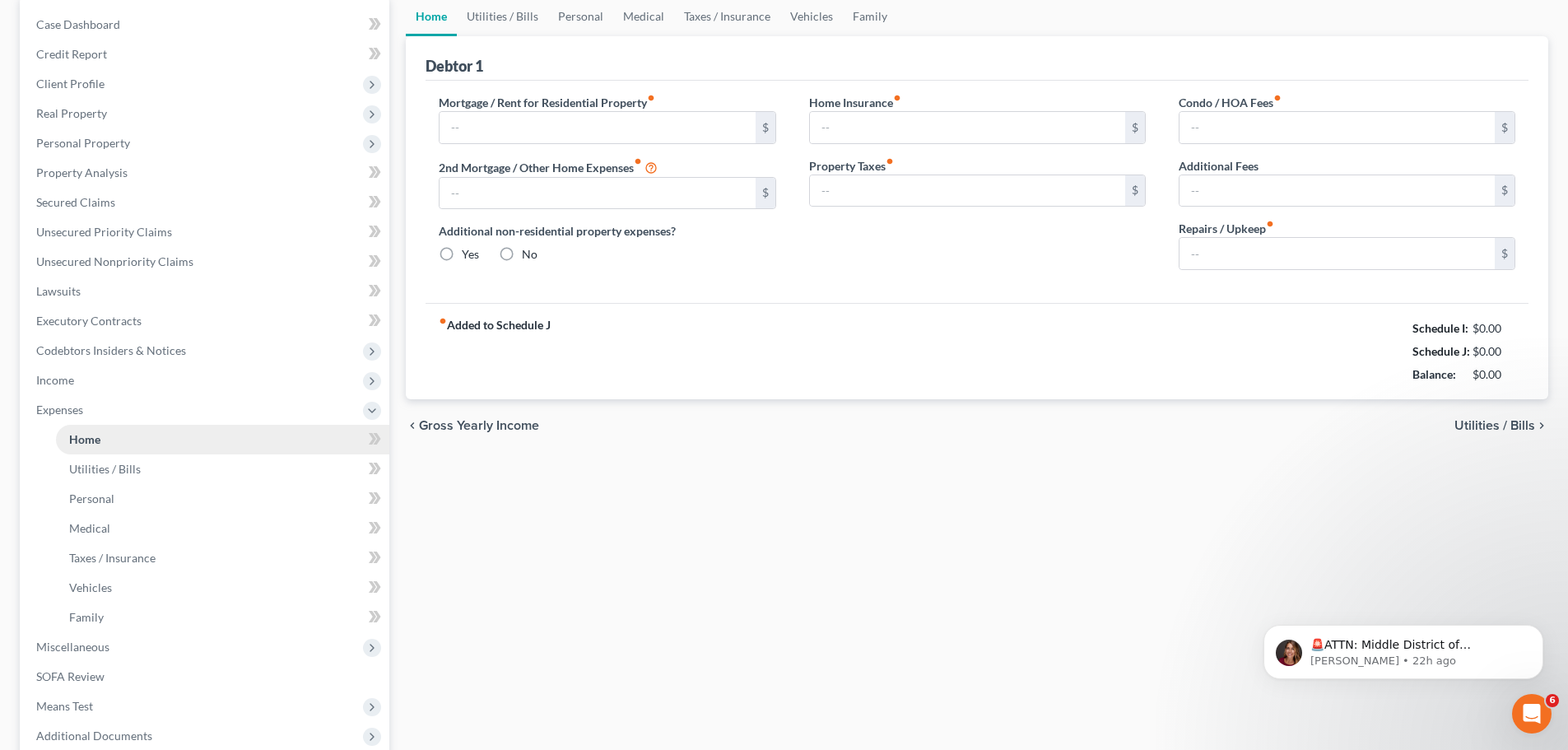
type input "0.00"
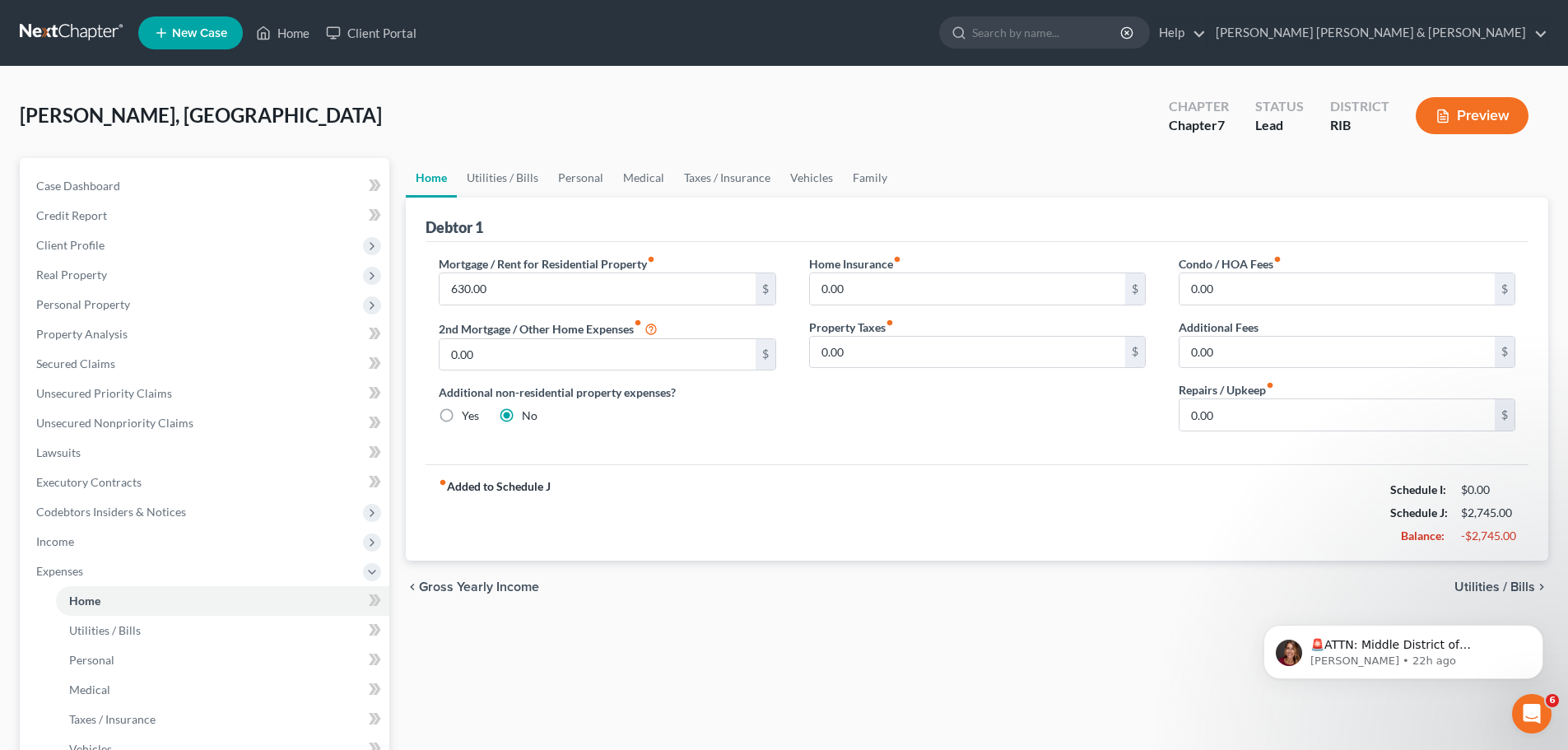
click at [842, 537] on div "fiber_manual_record Added to Schedule J Schedule I: $0.00 Schedule J: $2,745.00…" at bounding box center [977, 513] width 1103 height 97
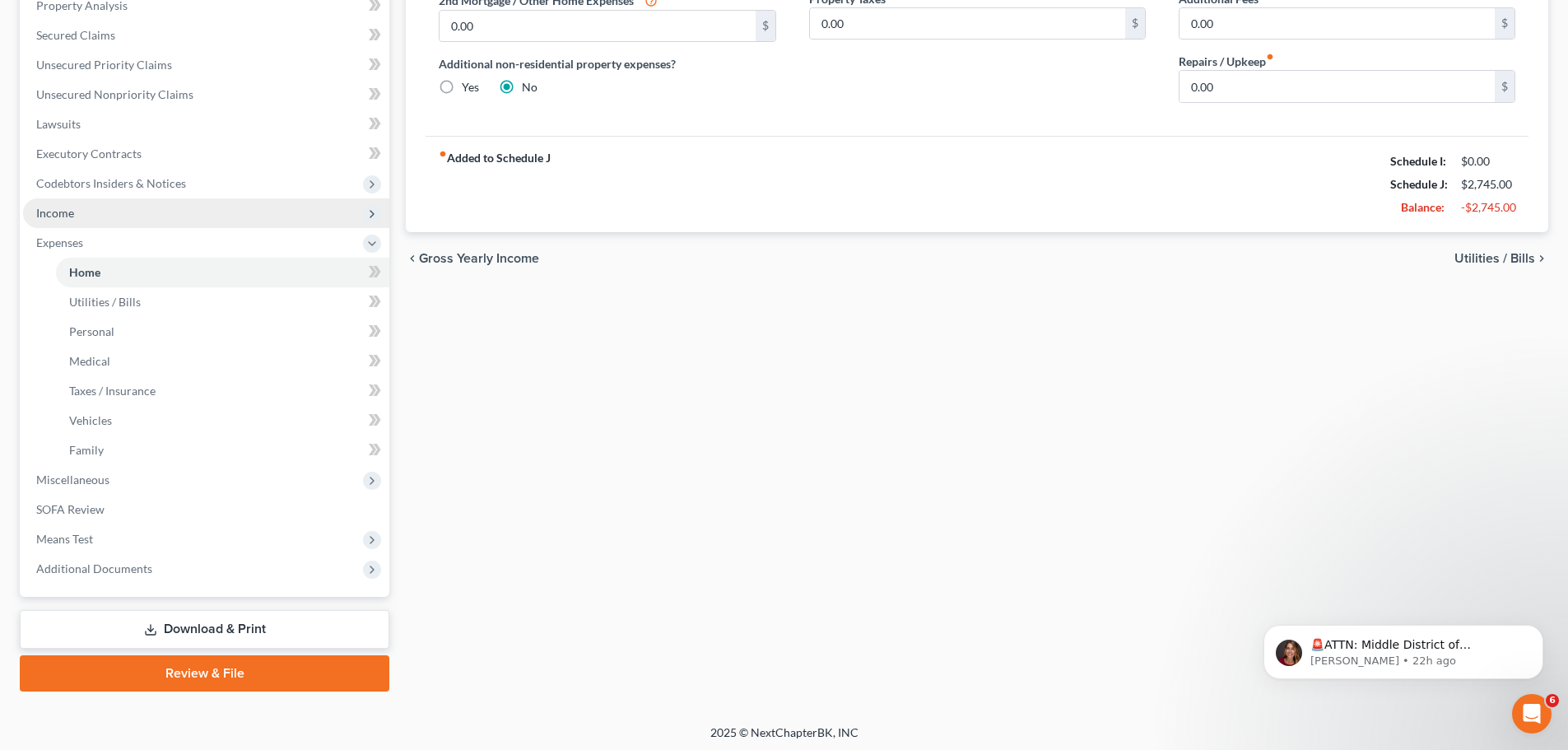
scroll to position [329, 0]
click at [58, 211] on span "Income" at bounding box center [55, 212] width 38 height 14
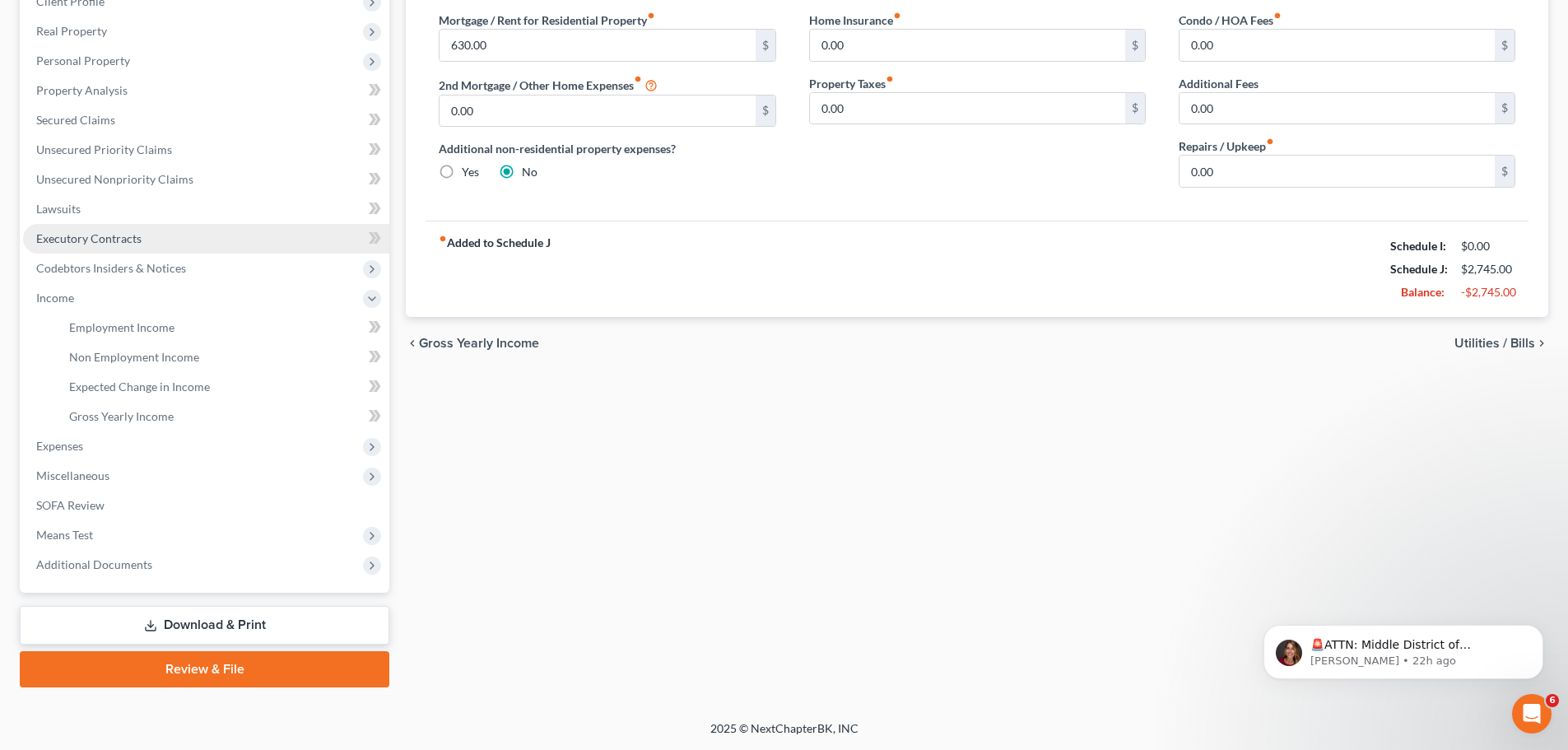
scroll to position [244, 0]
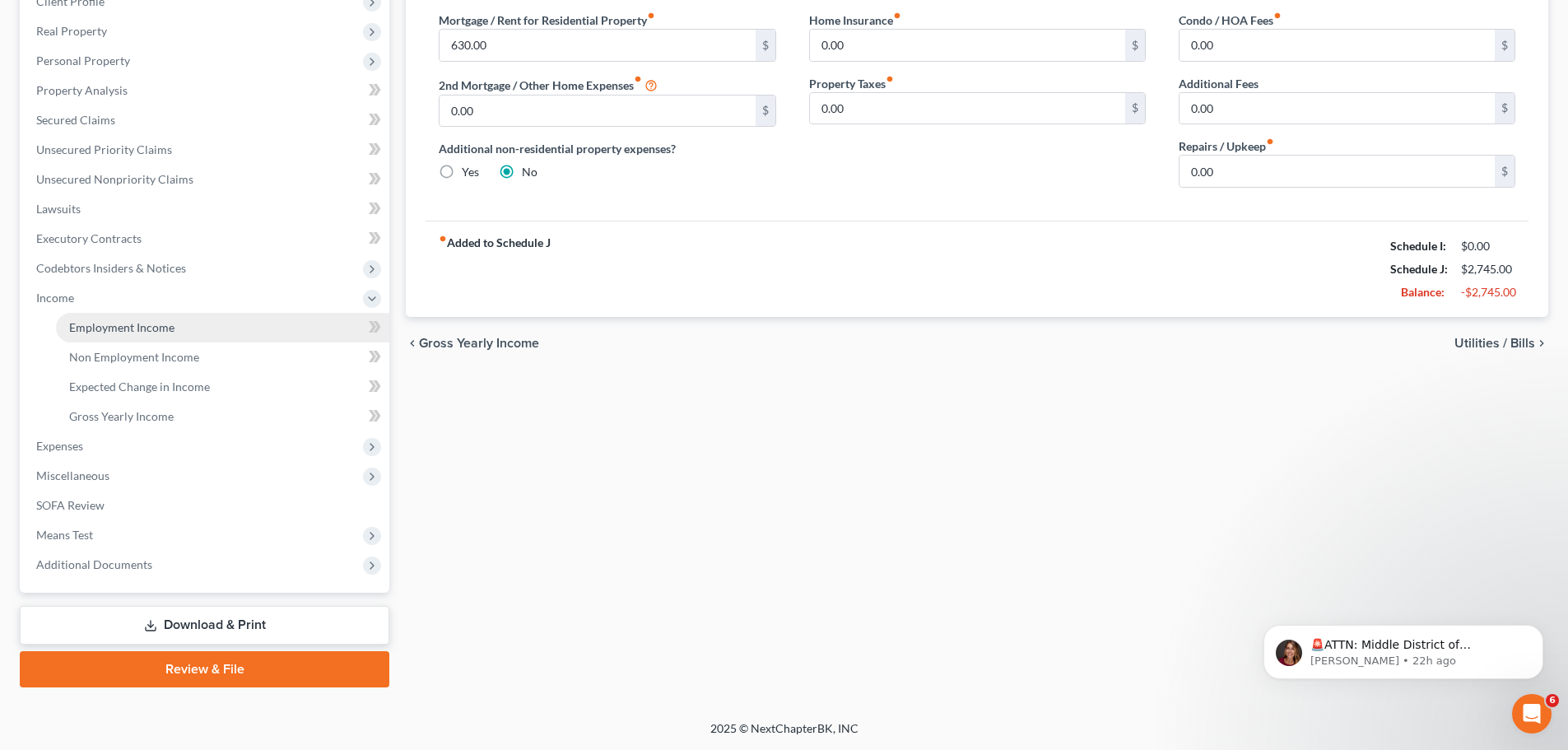
click at [119, 322] on span "Employment Income" at bounding box center [122, 327] width 105 height 14
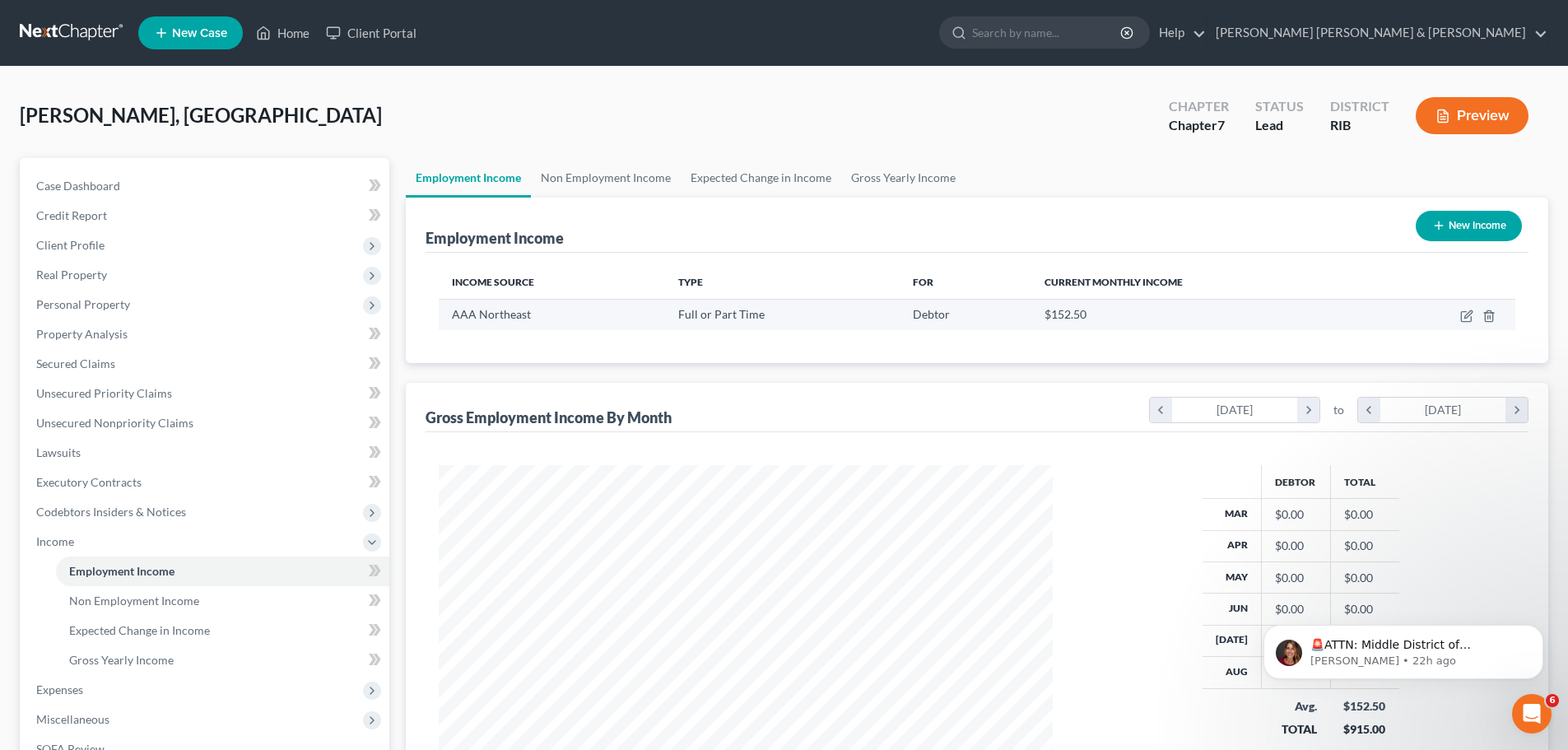
click at [1314, 313] on div "$152.50" at bounding box center [1203, 314] width 316 height 17
click at [1473, 318] on icon "button" at bounding box center [1467, 316] width 13 height 13
select select "0"
select select "41"
select select "3"
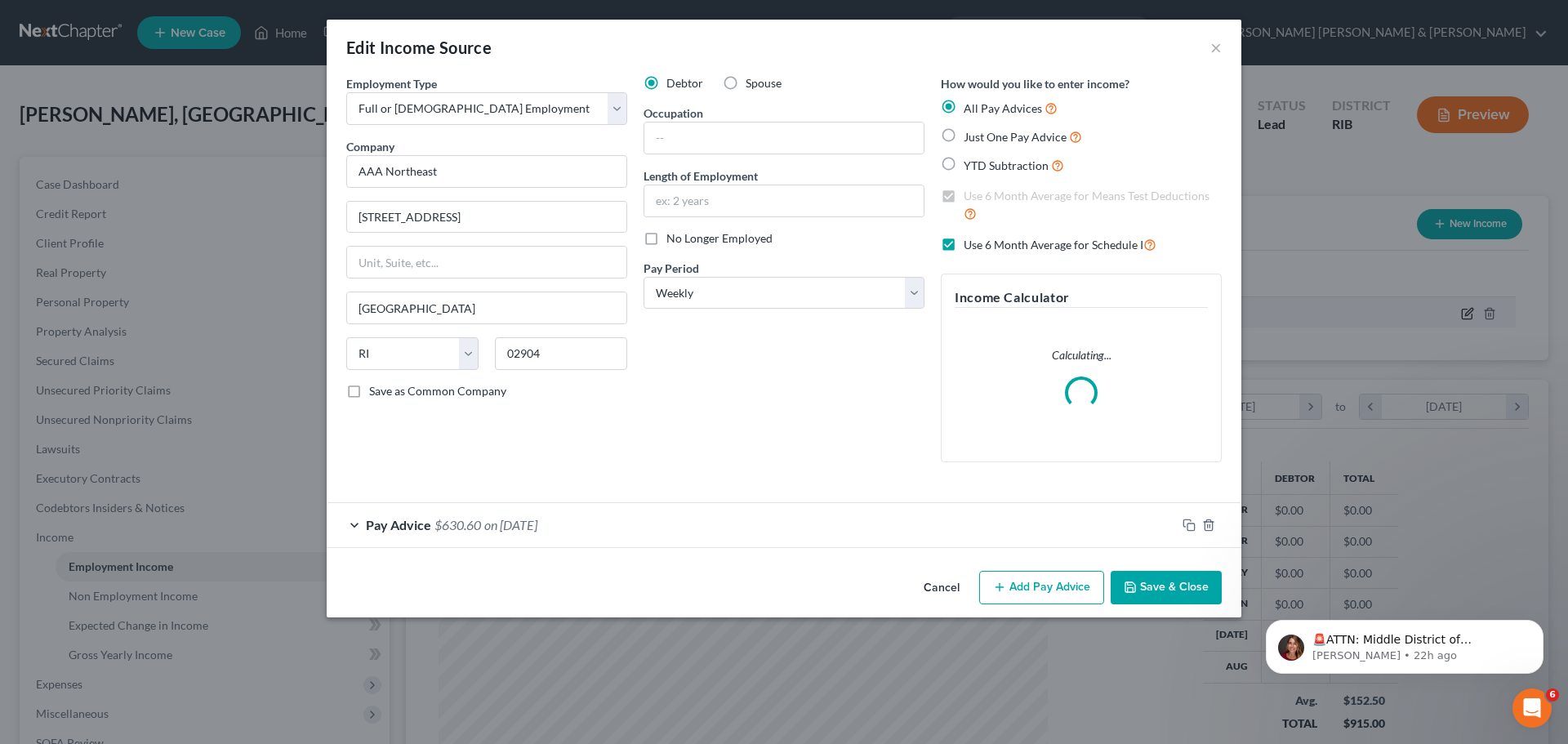
scroll to position [307, 648]
click at [964, 246] on label "Use 6 Month Average for Schedule I" at bounding box center [1060, 244] width 193 height 19
click at [970, 246] on input "Use 6 Month Average for Schedule I" at bounding box center [975, 240] width 11 height 11
checkbox input "false"
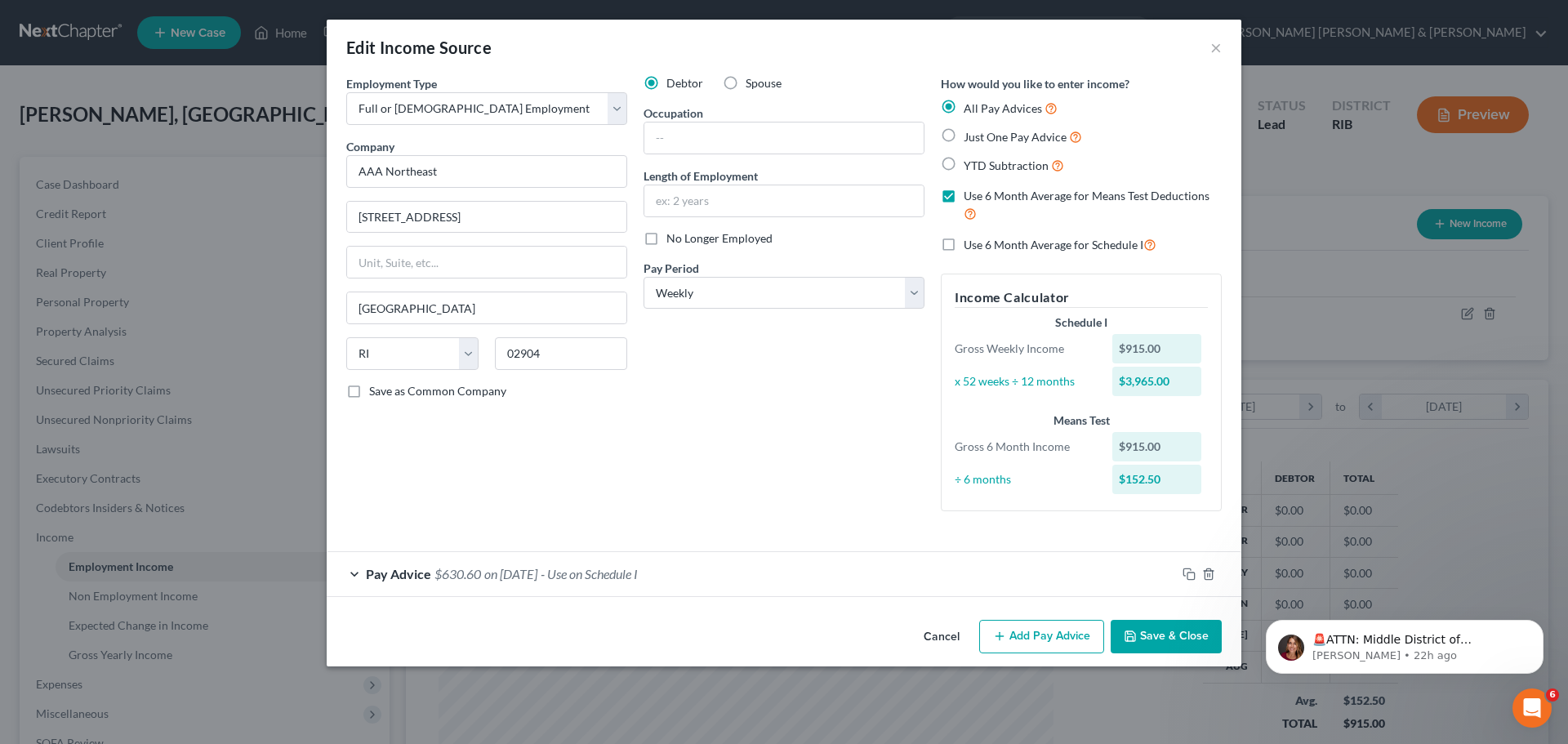
click at [358, 576] on div "Pay Advice $630.60 on [DATE] - Use on Schedule I" at bounding box center [751, 573] width 850 height 43
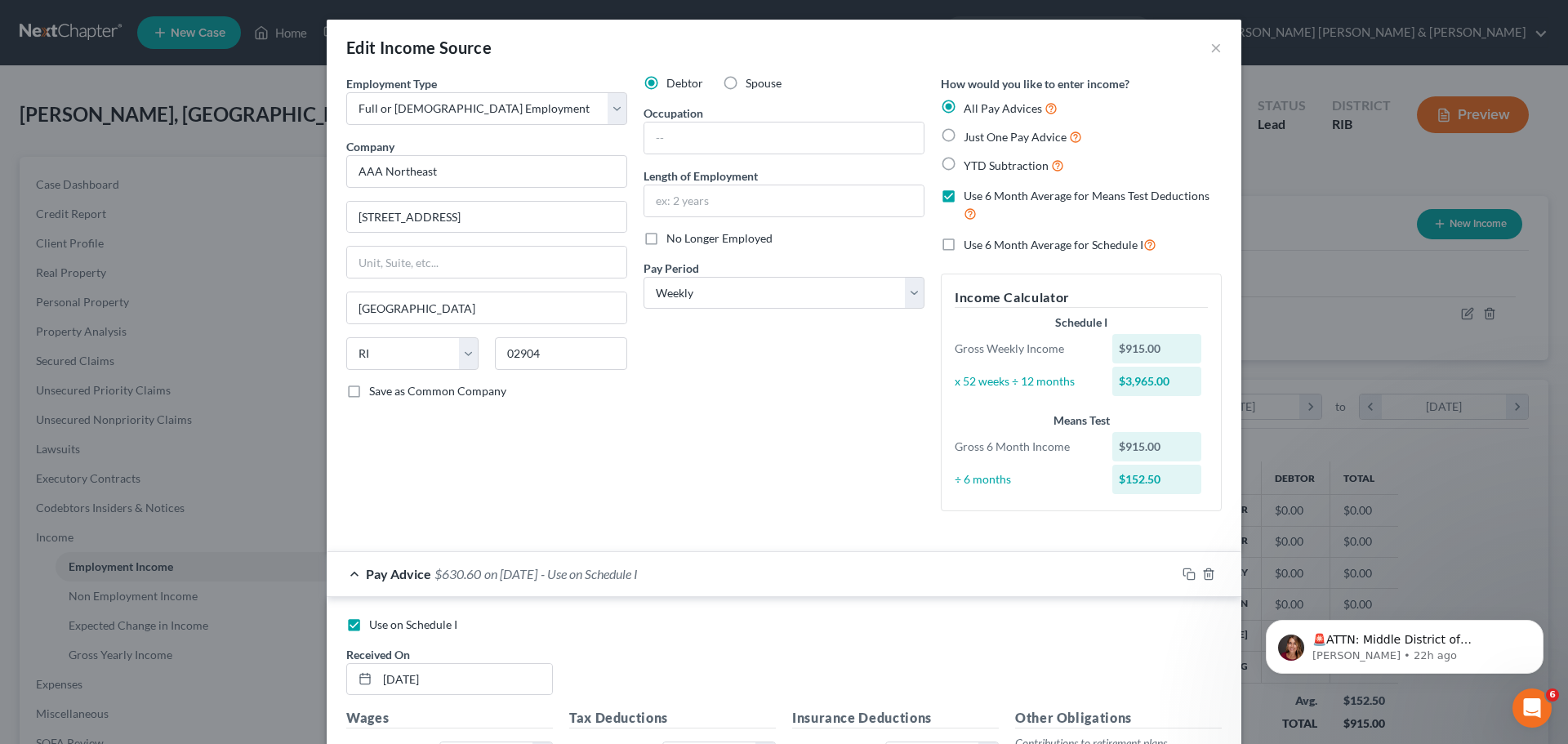
click at [964, 133] on label "Just One Pay Advice" at bounding box center [1023, 136] width 118 height 19
click at [970, 133] on input "Just One Pay Advice" at bounding box center [975, 132] width 11 height 11
radio input "true"
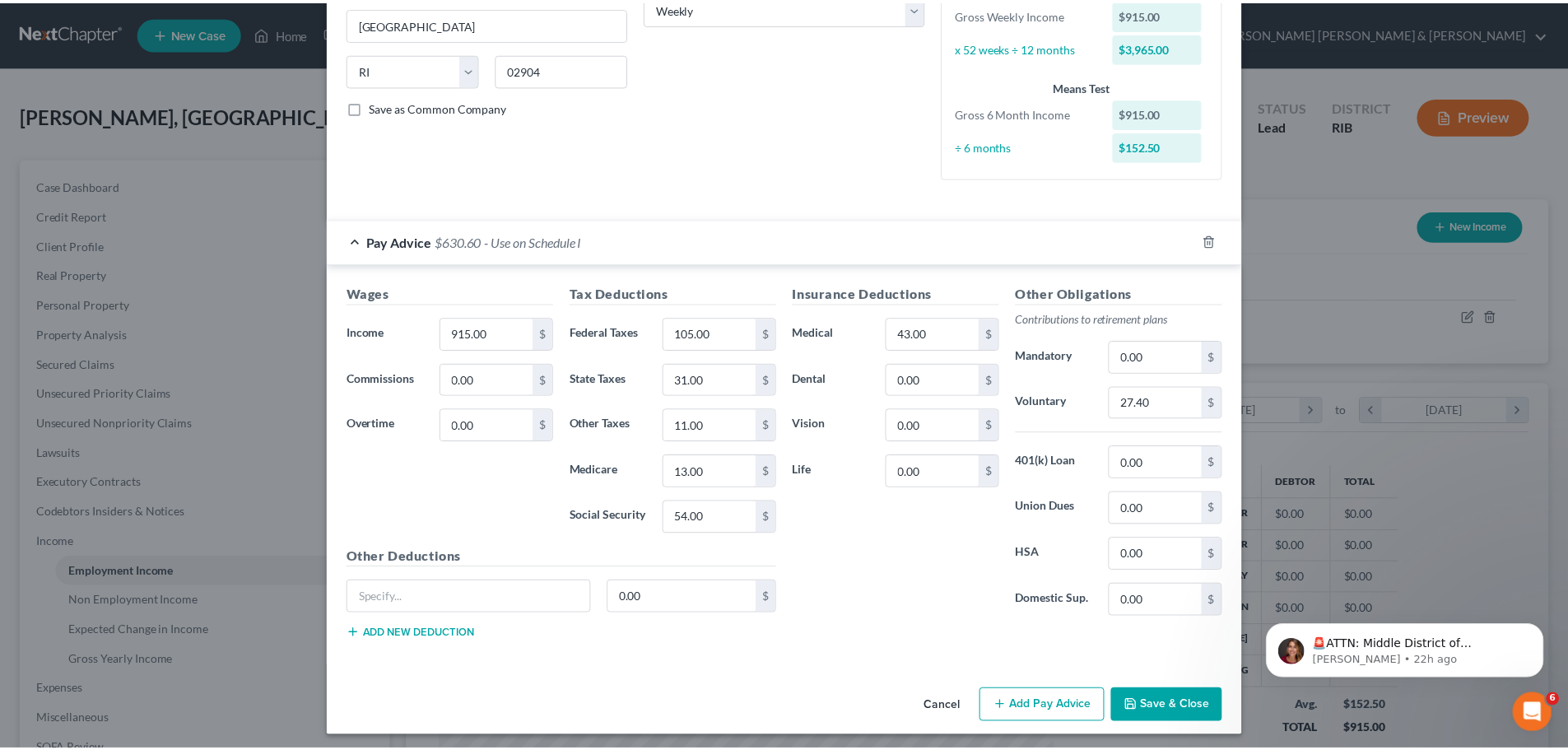
scroll to position [294, 0]
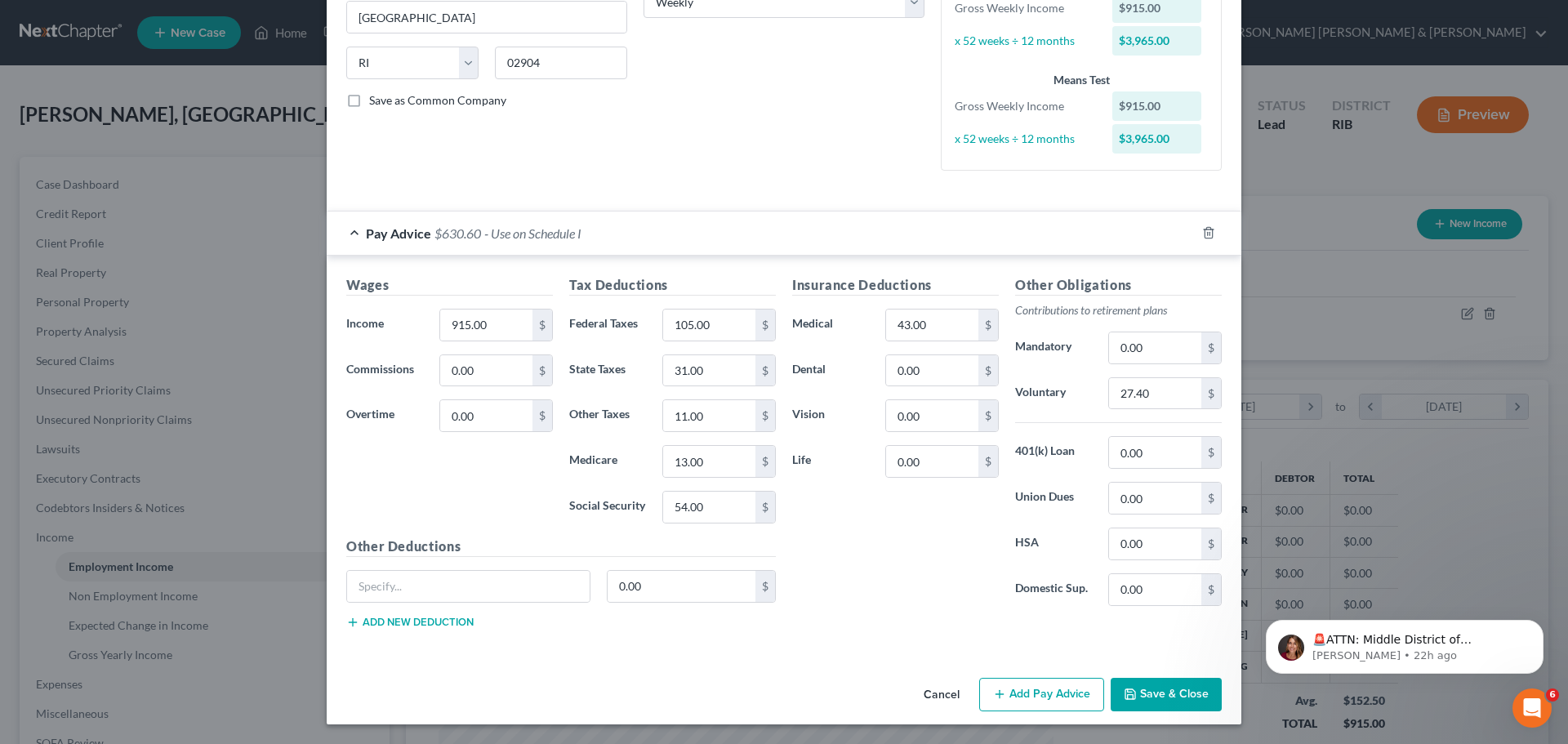
click at [1158, 697] on button "Save & Close" at bounding box center [1165, 696] width 111 height 34
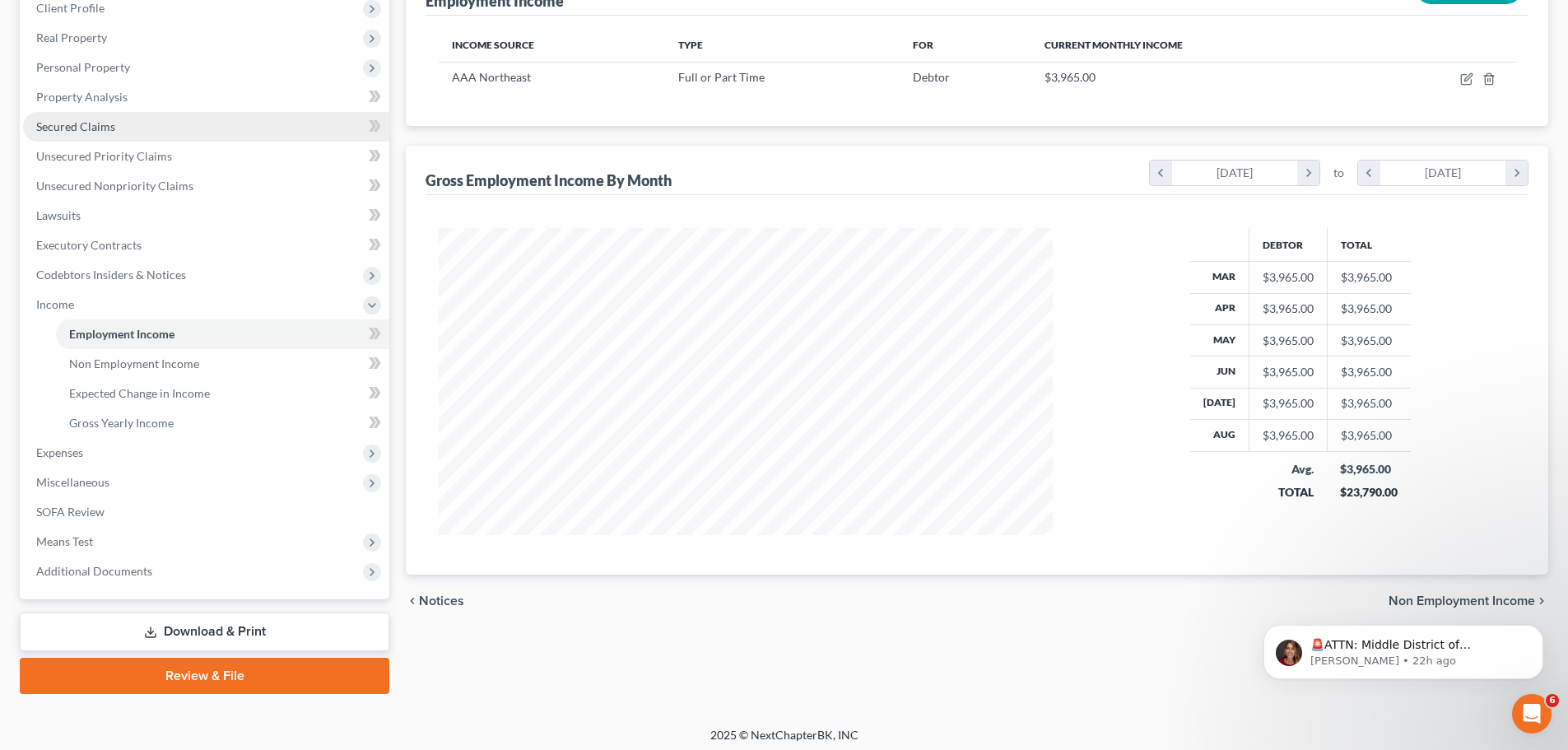
scroll to position [244, 0]
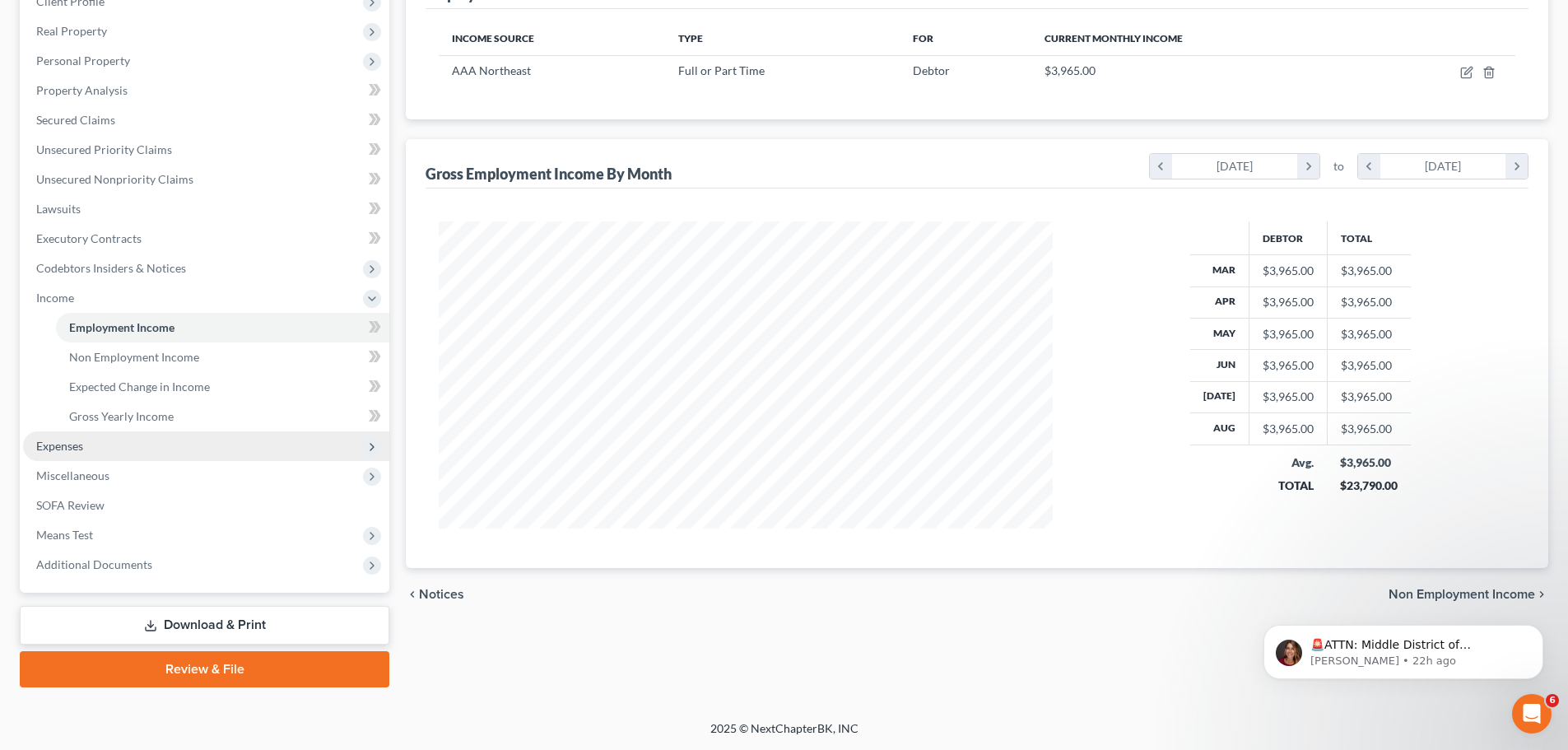
click at [195, 448] on span "Expenses" at bounding box center [206, 447] width 366 height 30
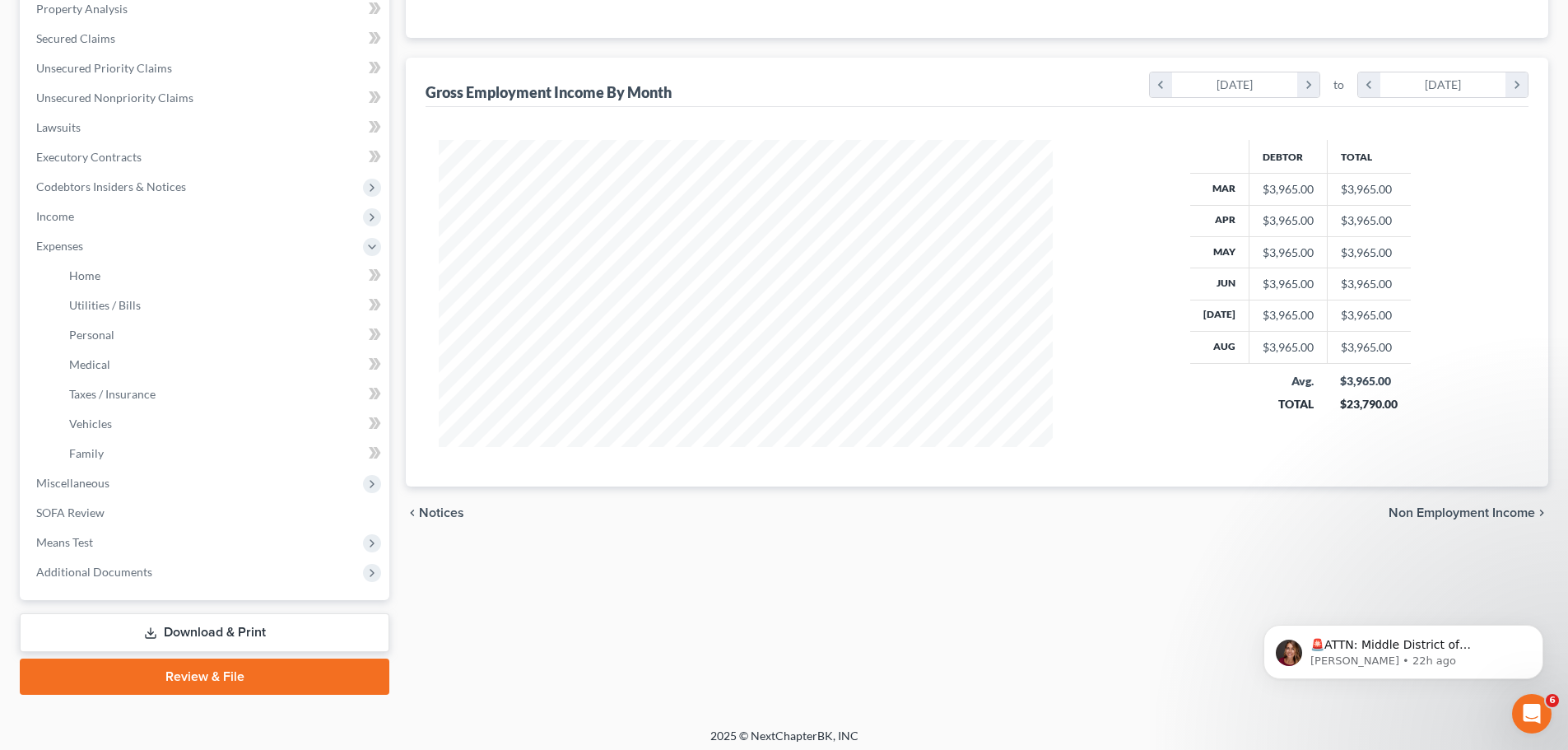
scroll to position [329, 0]
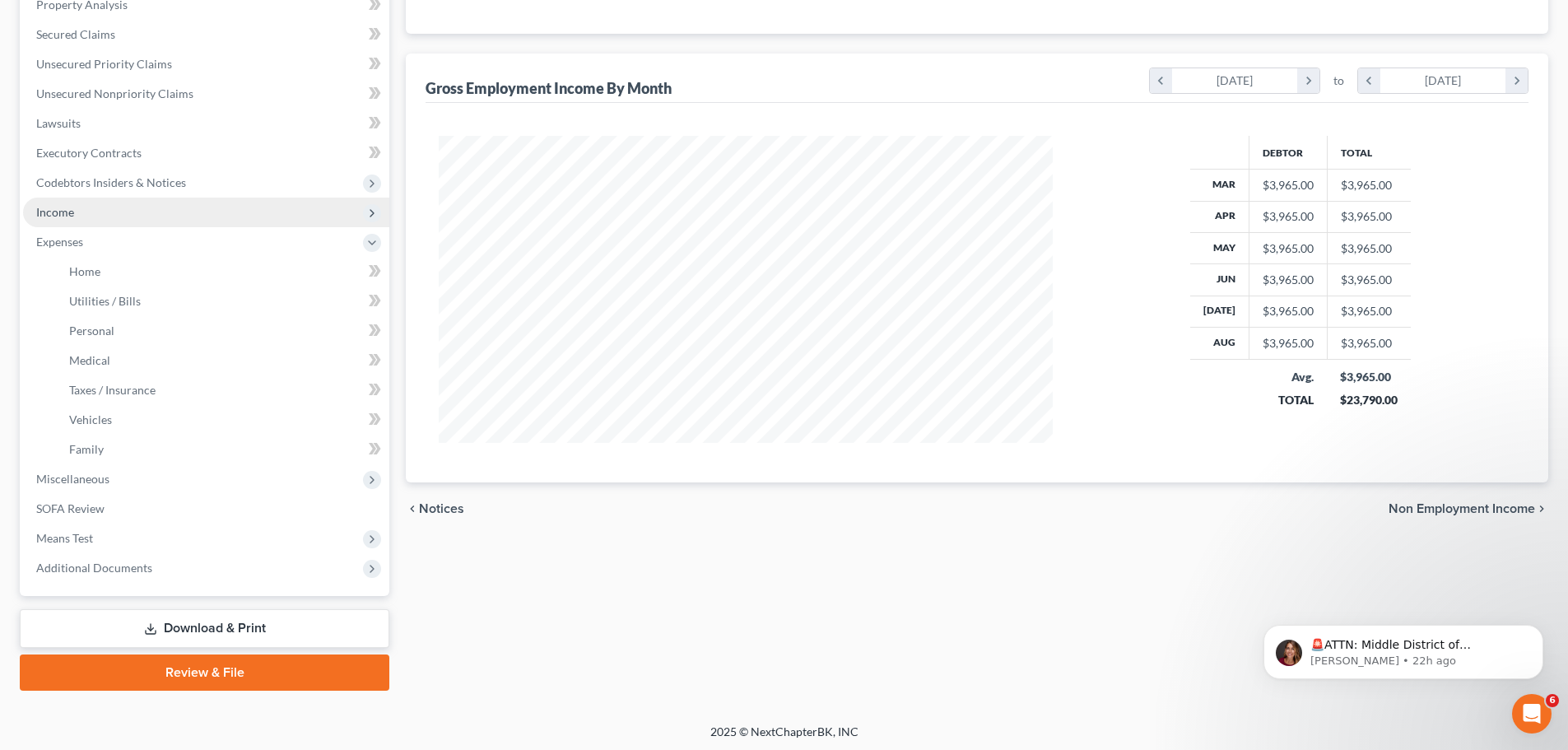
click at [96, 216] on span "Income" at bounding box center [206, 213] width 366 height 30
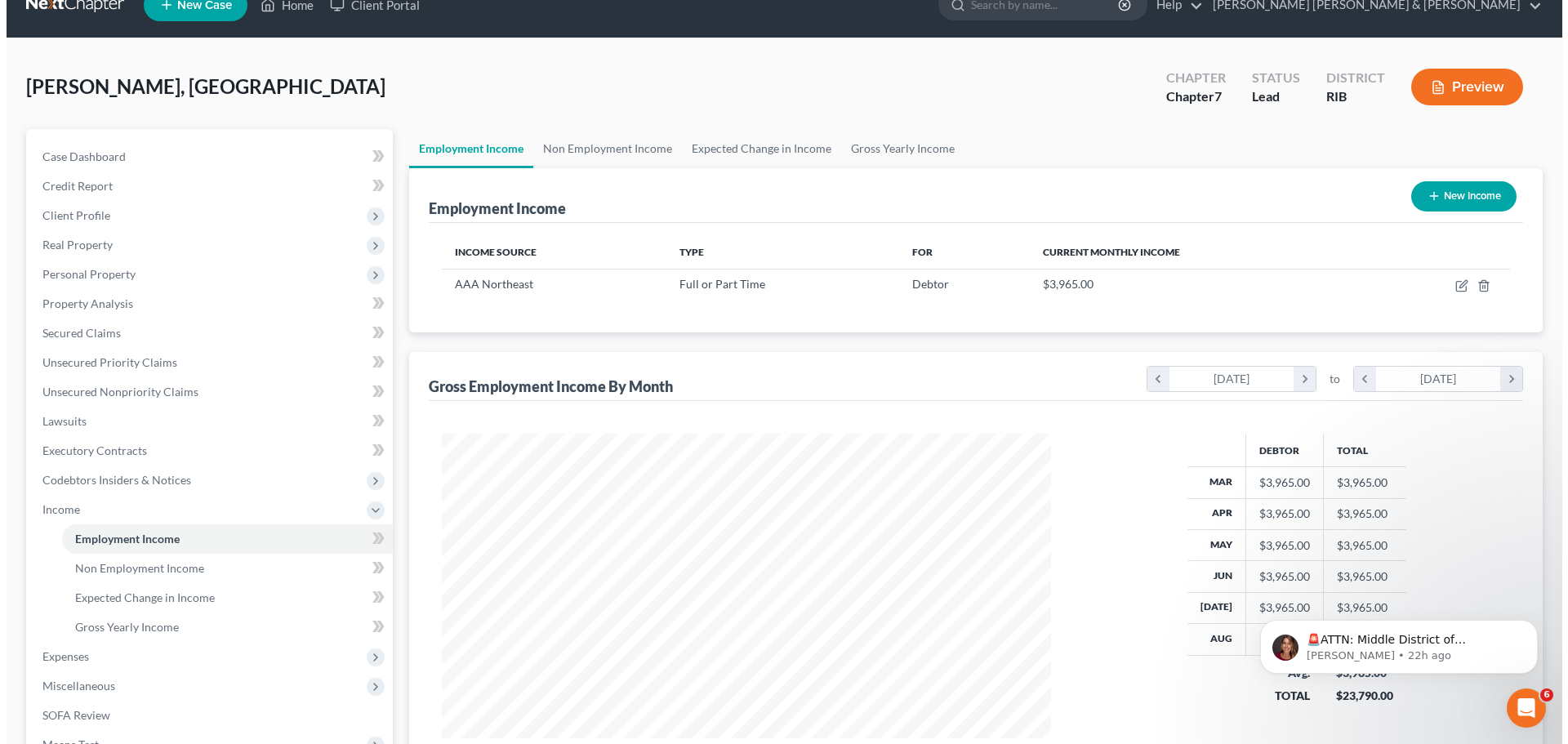
scroll to position [0, 0]
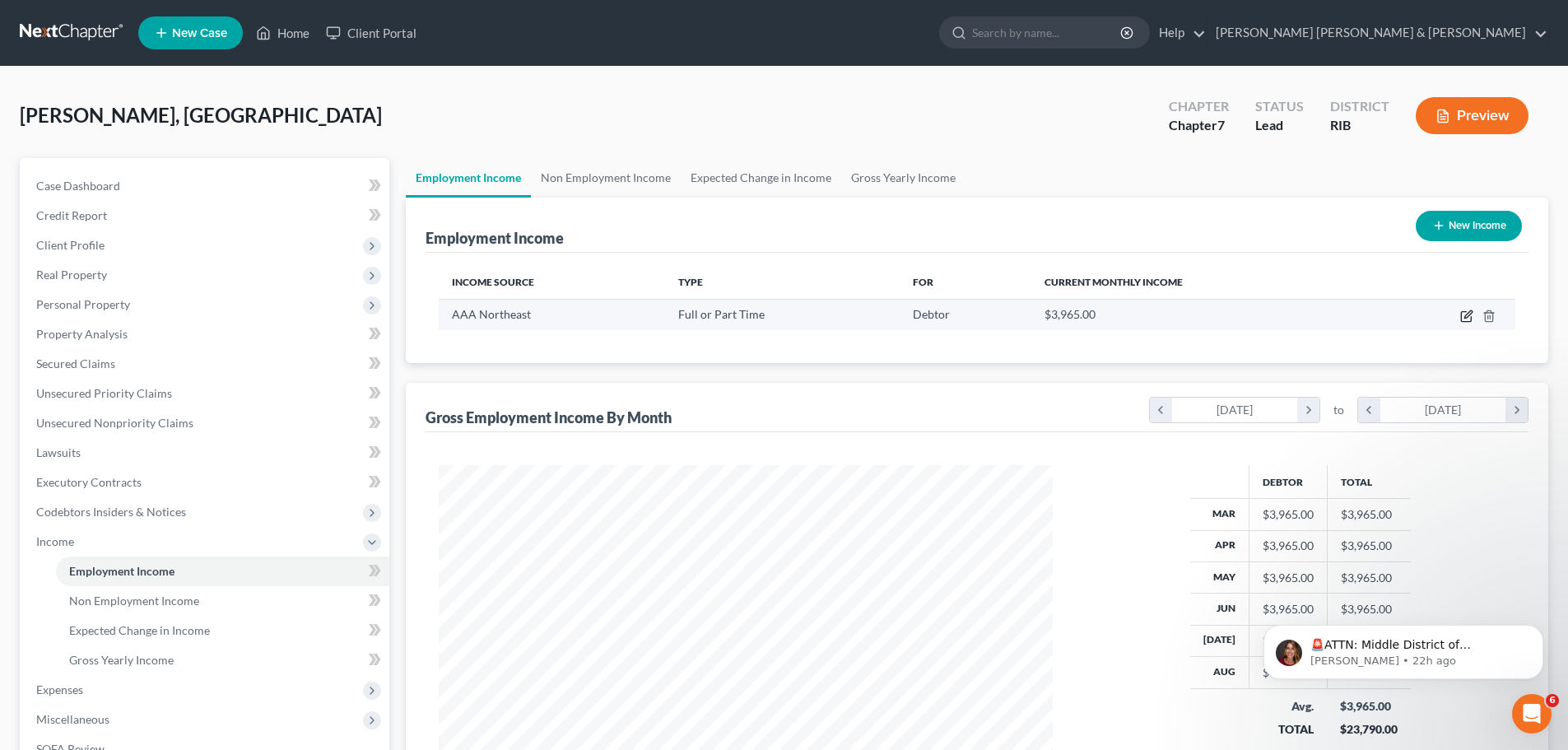
click at [1468, 316] on icon "button" at bounding box center [1467, 316] width 13 height 13
select select "0"
select select "41"
select select "3"
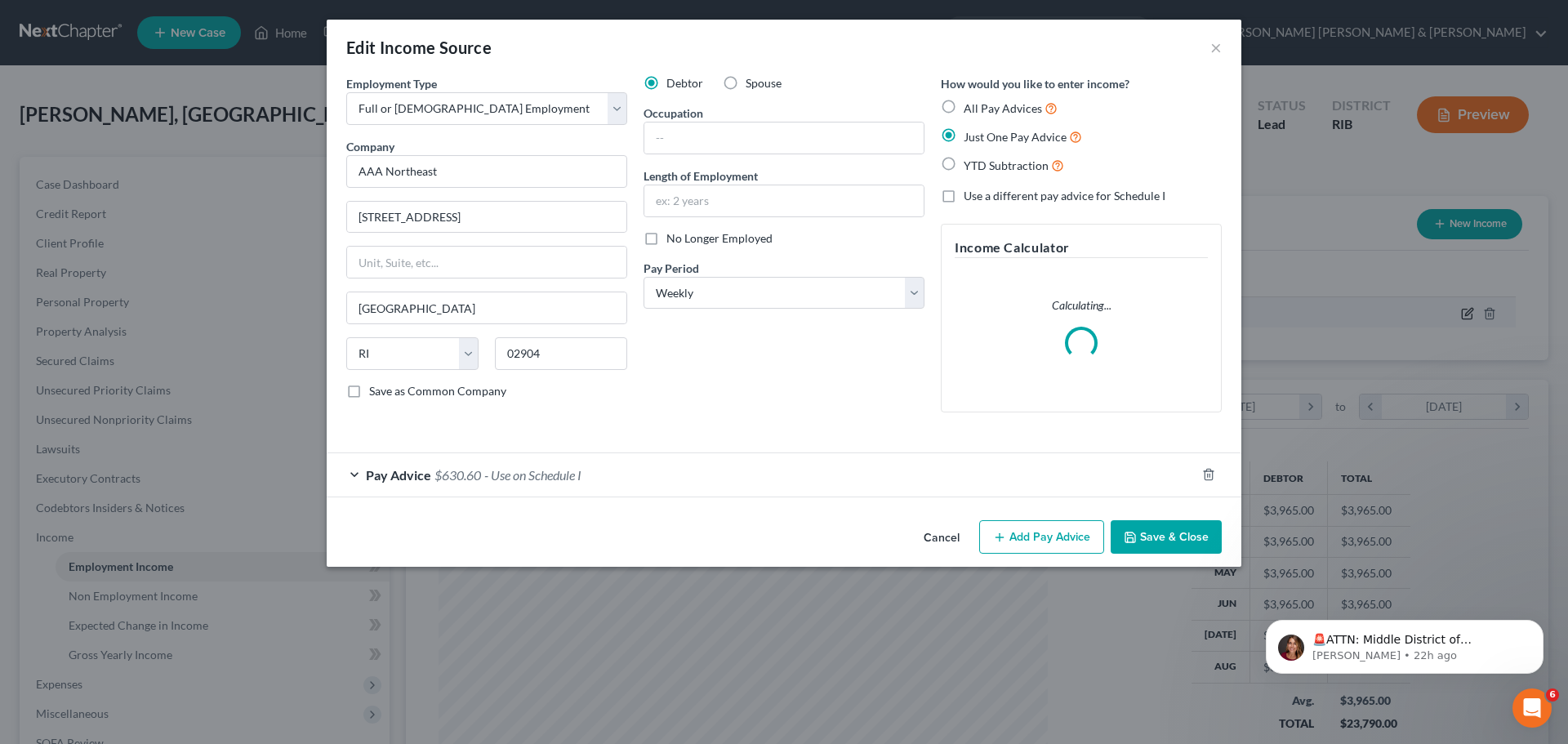
scroll to position [307, 648]
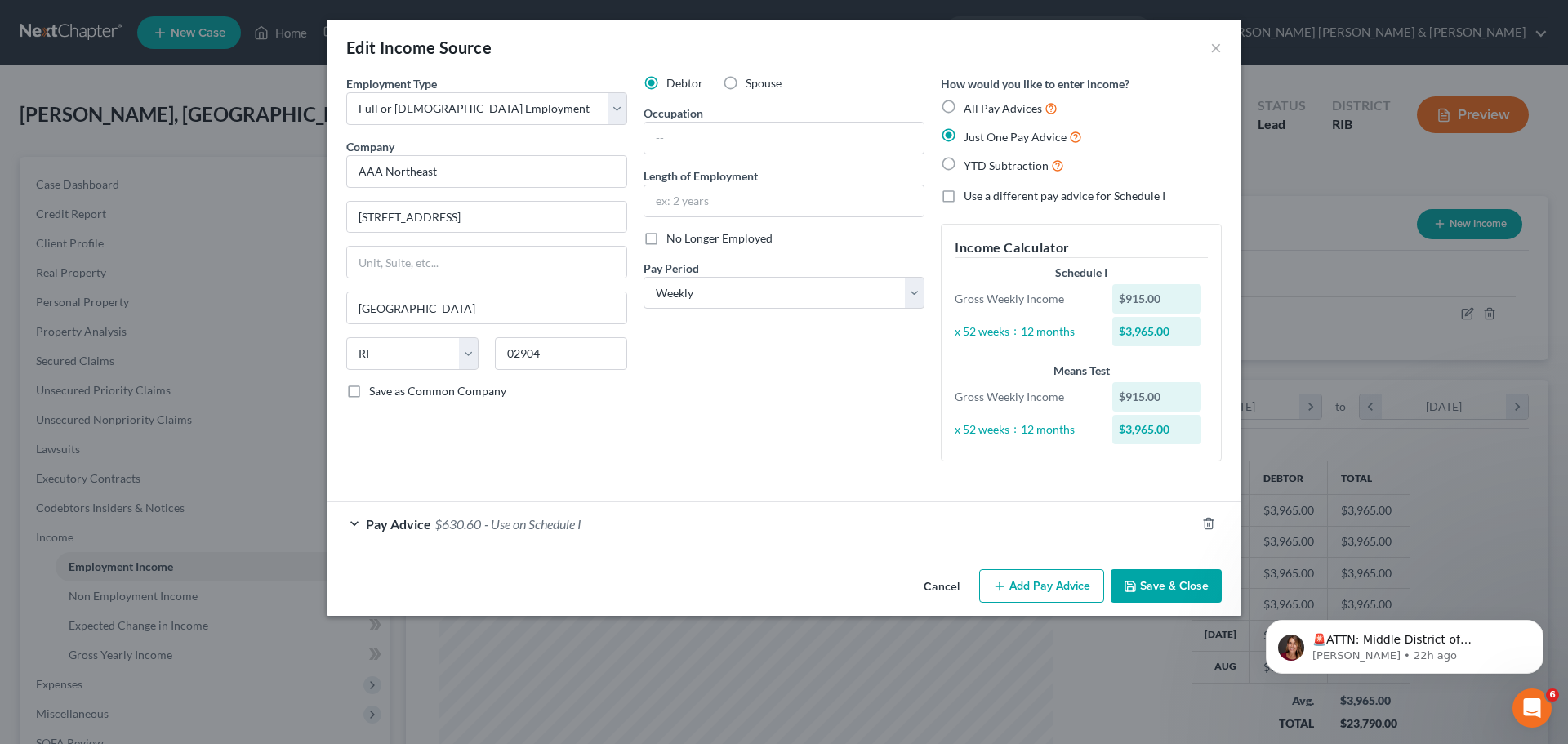
click at [380, 527] on span "Pay Advice" at bounding box center [399, 523] width 66 height 16
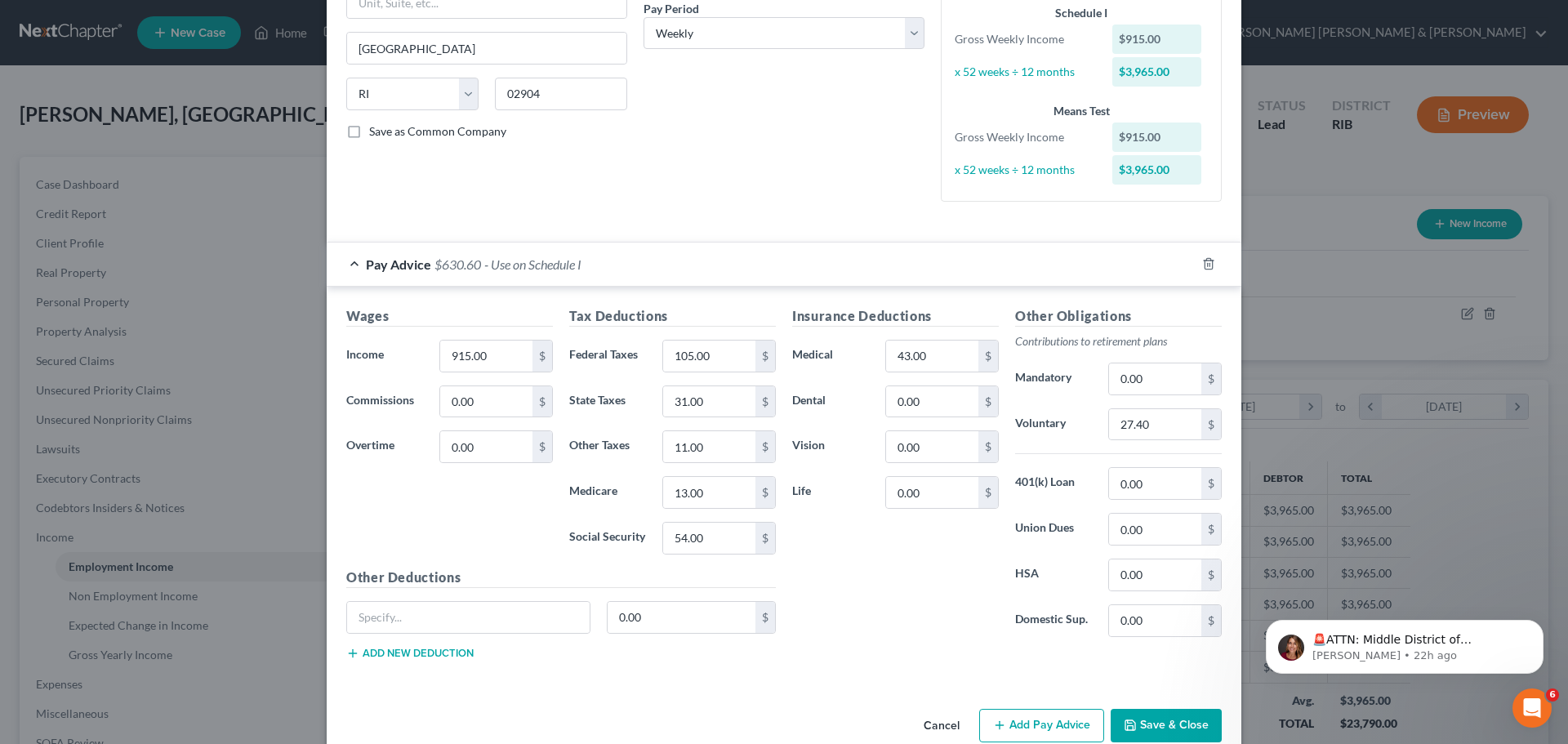
scroll to position [209, 0]
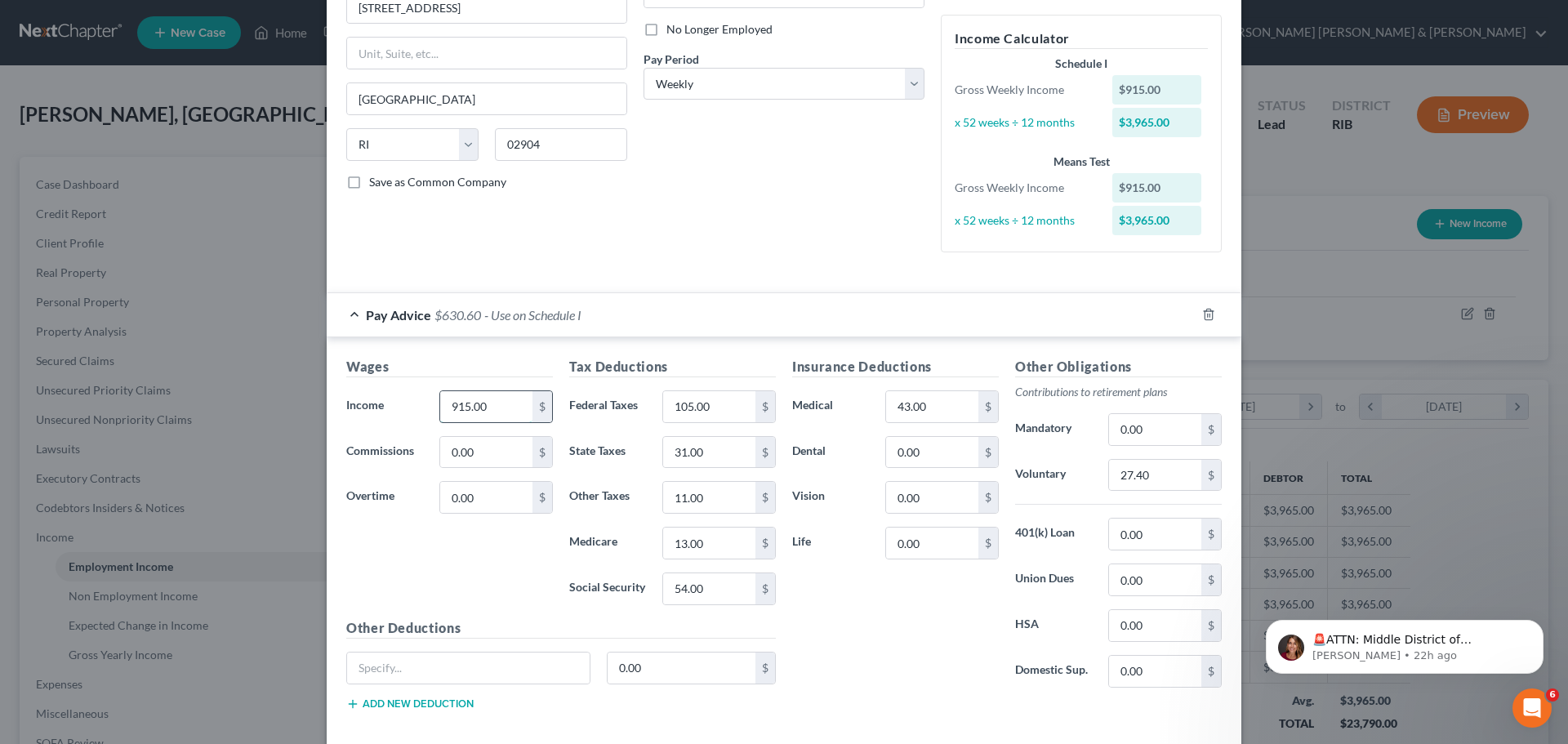
drag, startPoint x: 454, startPoint y: 408, endPoint x: 533, endPoint y: 394, distance: 80.2
click at [456, 408] on input "915.00" at bounding box center [486, 407] width 93 height 31
type input "920.00"
click at [509, 447] on input "0.00" at bounding box center [486, 453] width 93 height 31
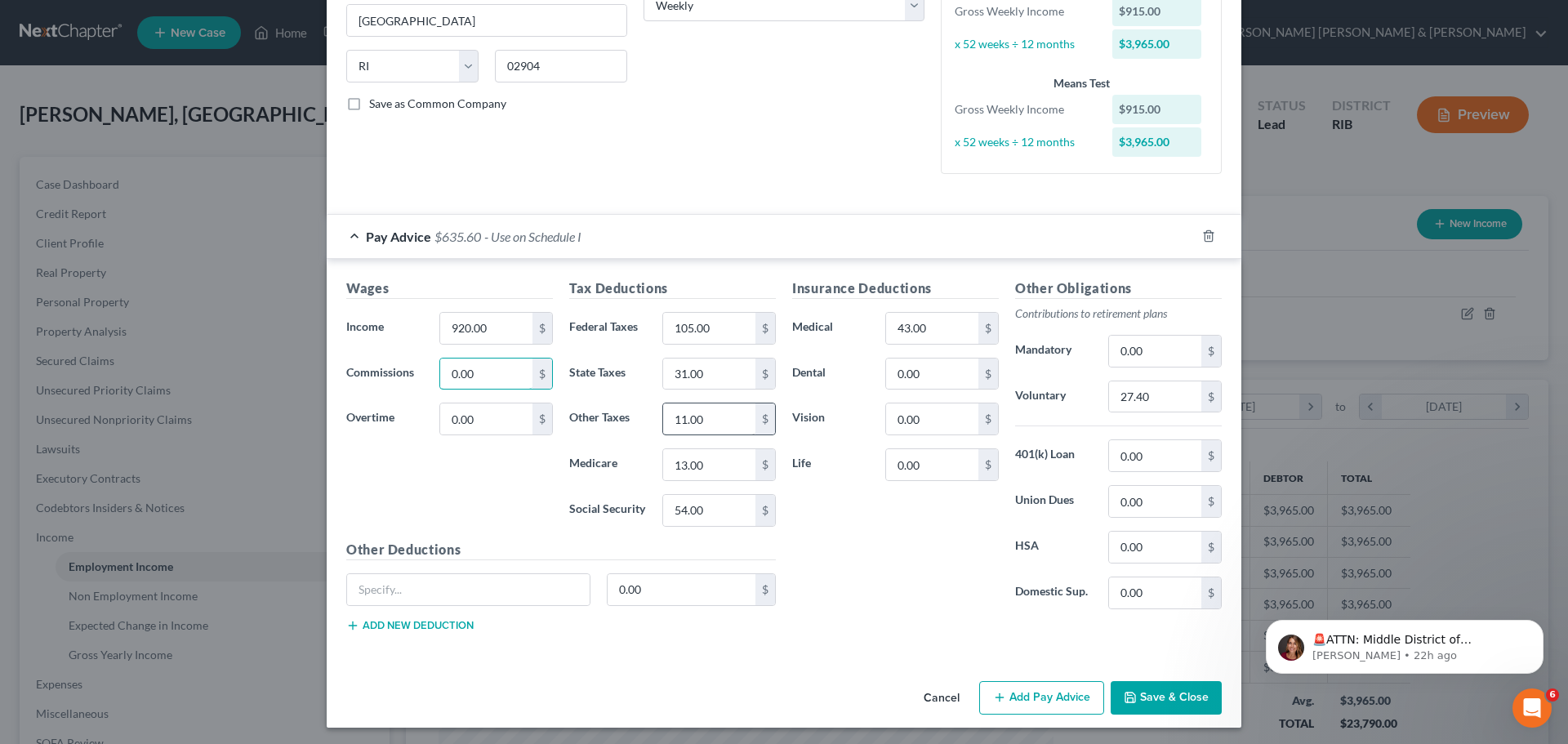
scroll to position [291, 0]
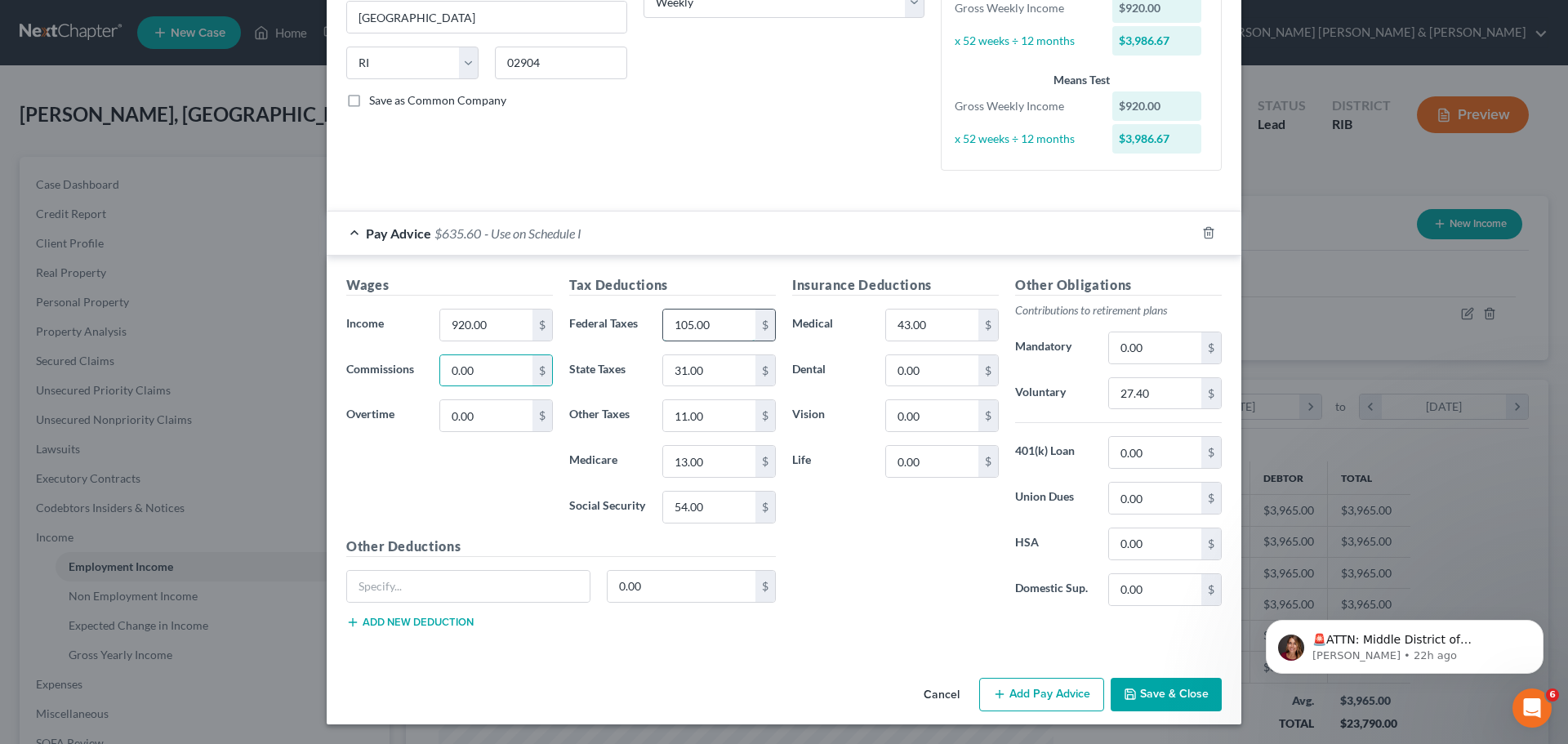
click at [684, 328] on input "105.00" at bounding box center [709, 325] width 93 height 31
click at [866, 531] on div "Insurance Deductions Medical 43.00 $ Dental 0.00 $ Vision 0.00 $ Life 0.00 $" at bounding box center [896, 447] width 223 height 344
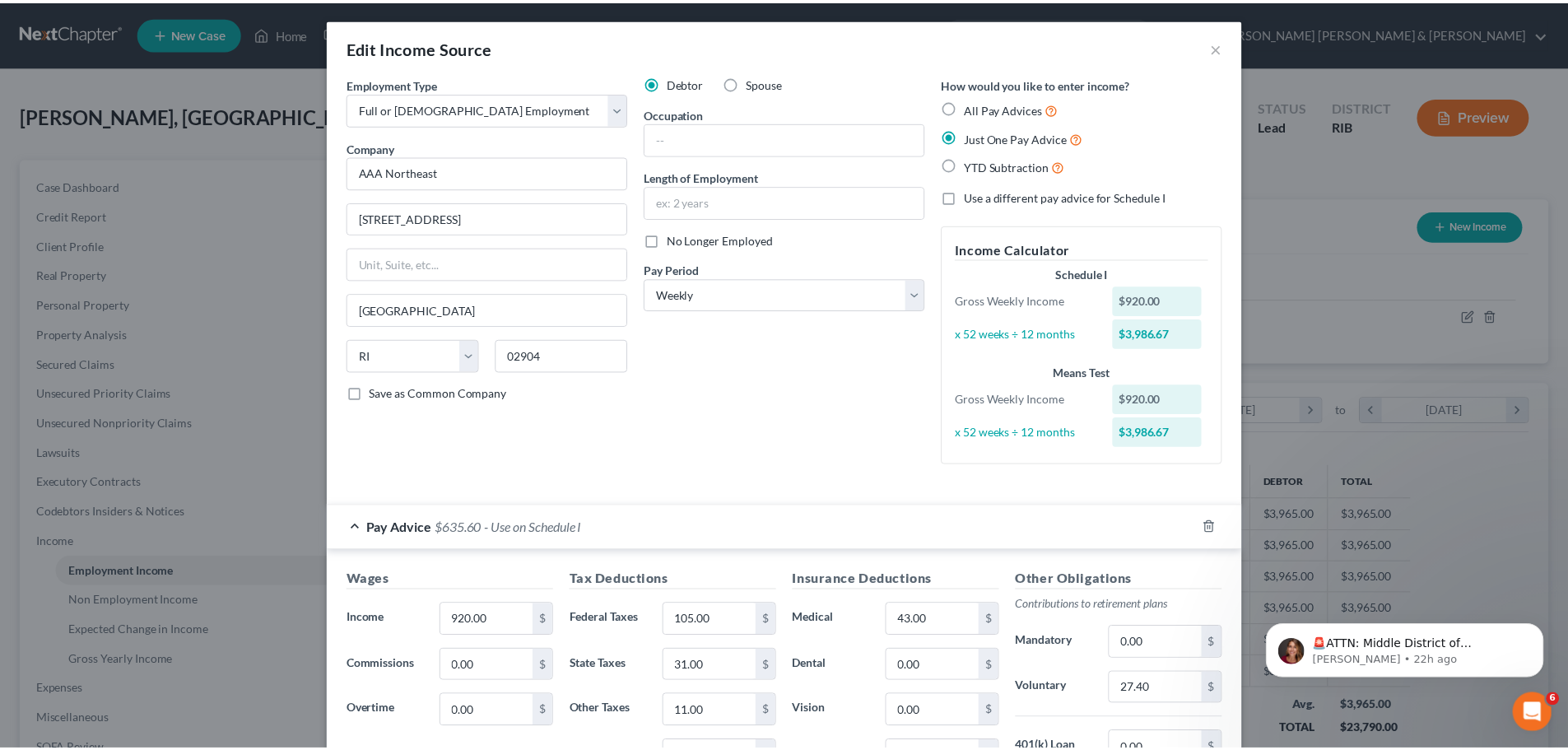
scroll to position [0, 0]
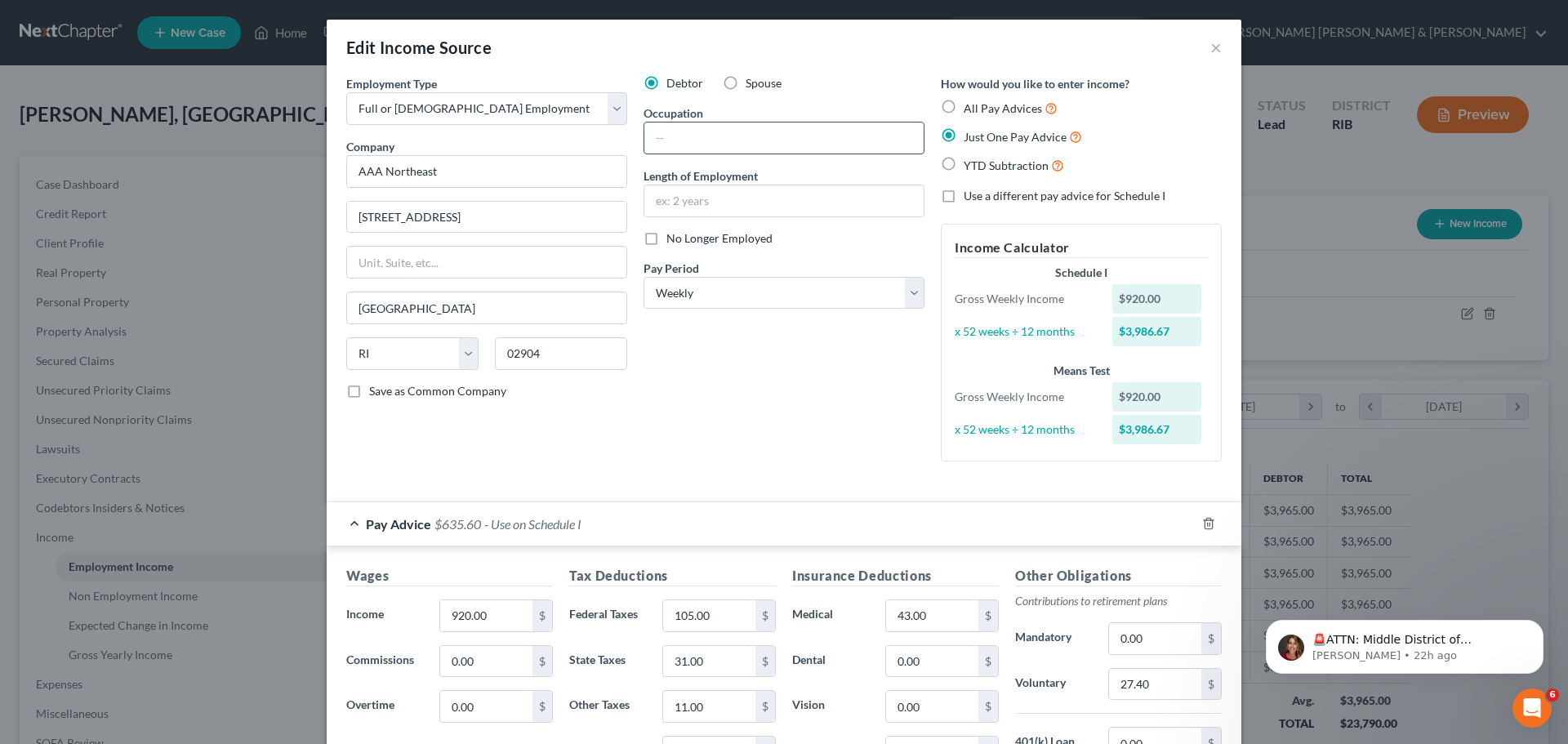
click at [690, 134] on input "text" at bounding box center [784, 138] width 280 height 31
click at [1215, 51] on button "×" at bounding box center [1216, 48] width 11 height 20
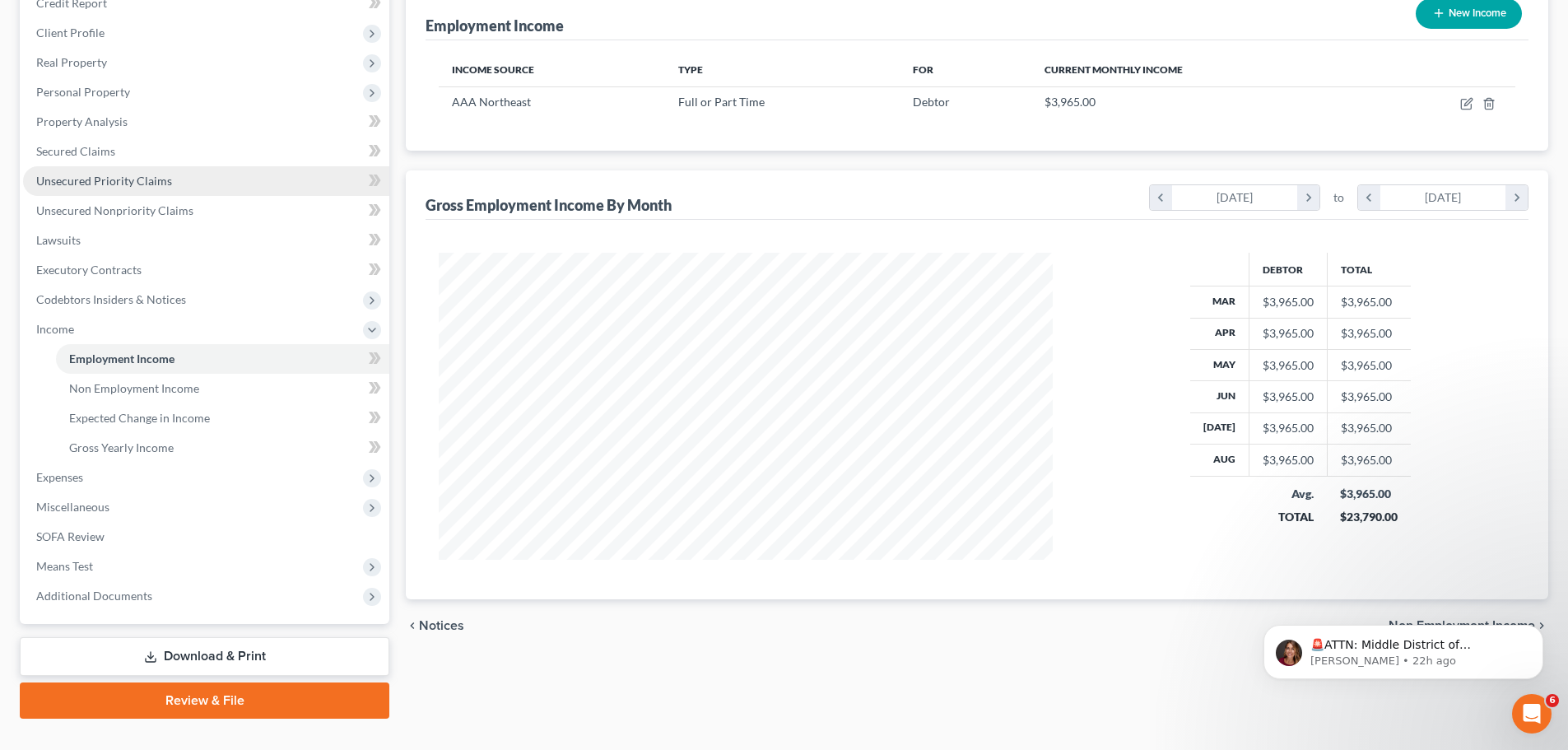
scroll to position [244, 0]
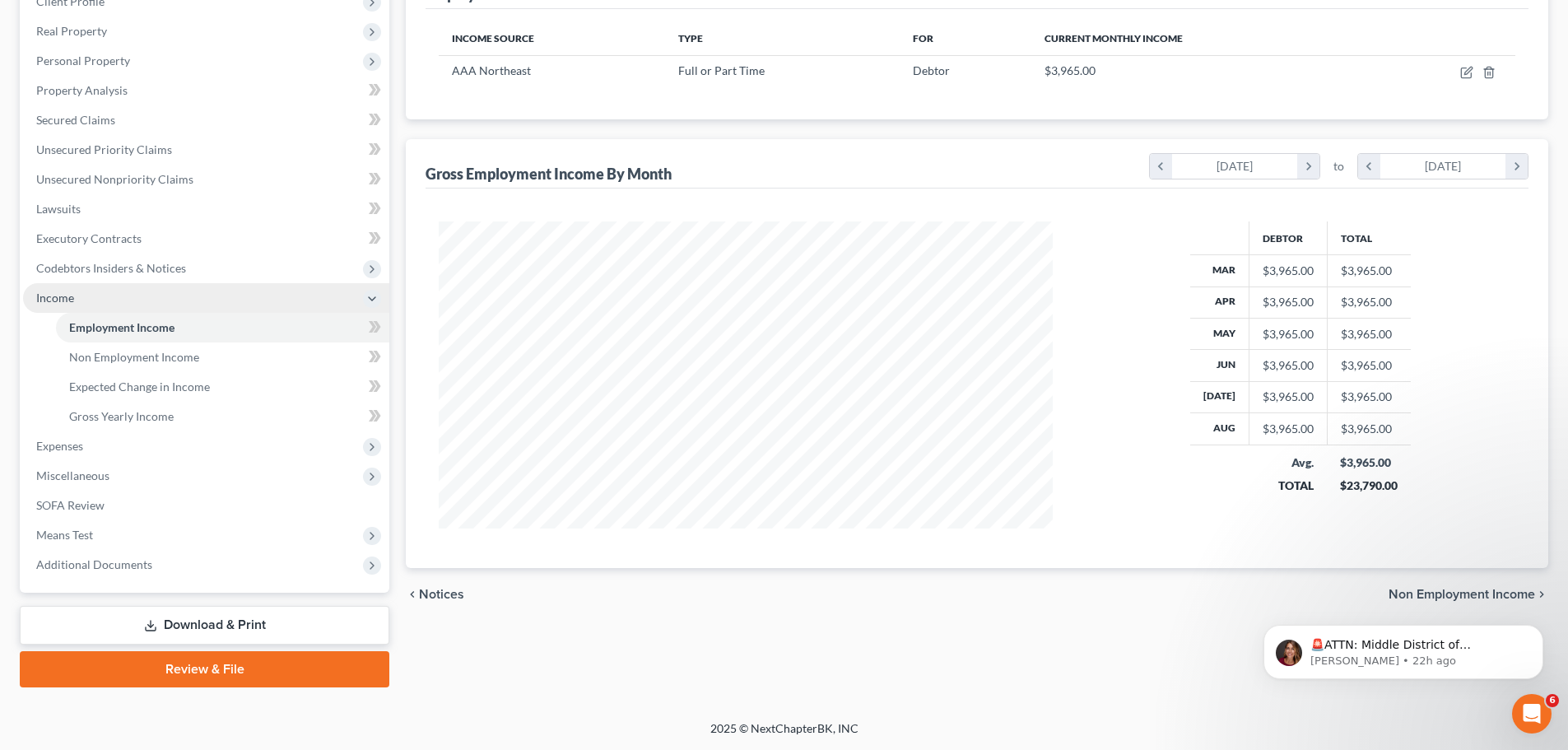
click at [57, 292] on span "Income" at bounding box center [55, 298] width 38 height 14
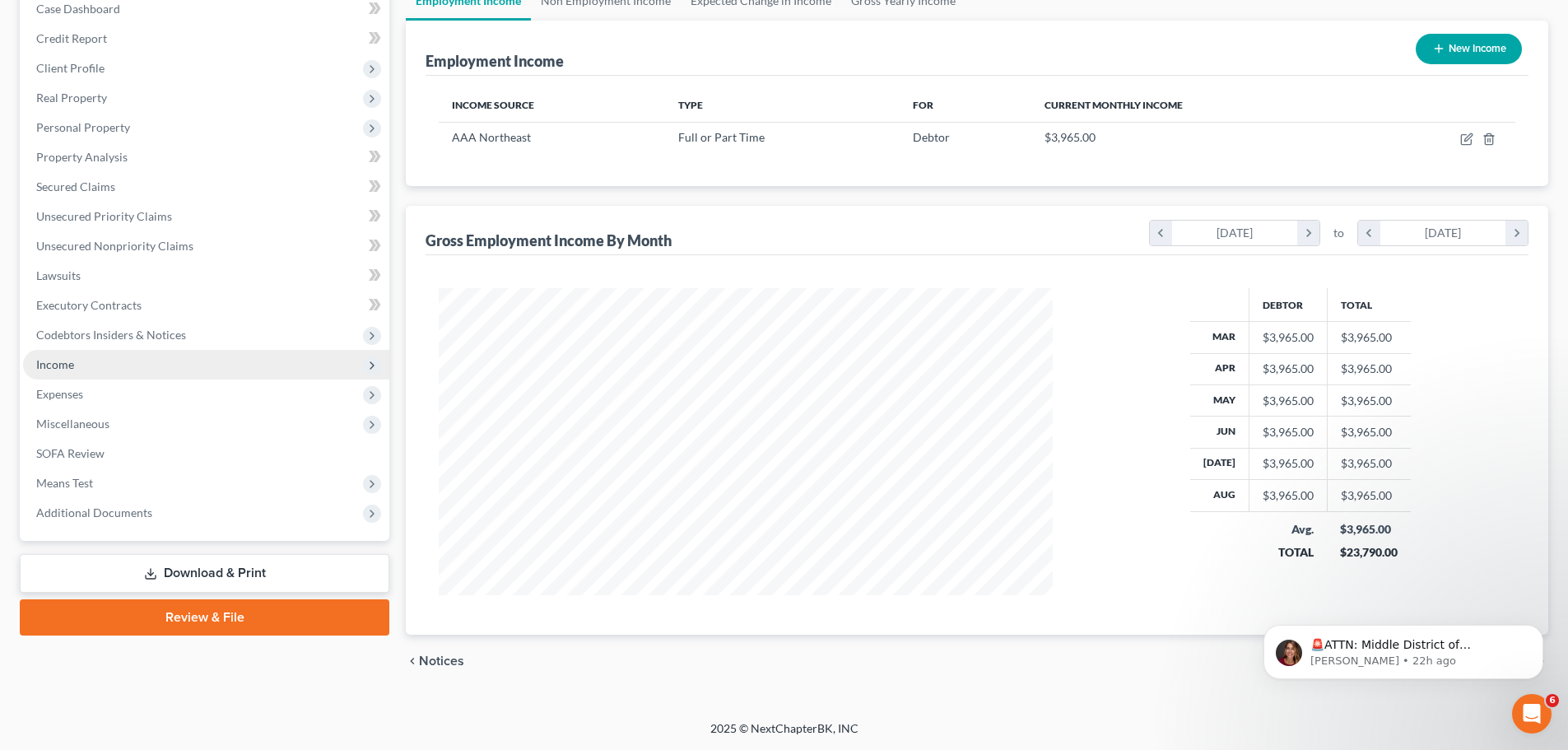
scroll to position [177, 0]
click at [72, 368] on span "Income" at bounding box center [55, 364] width 38 height 14
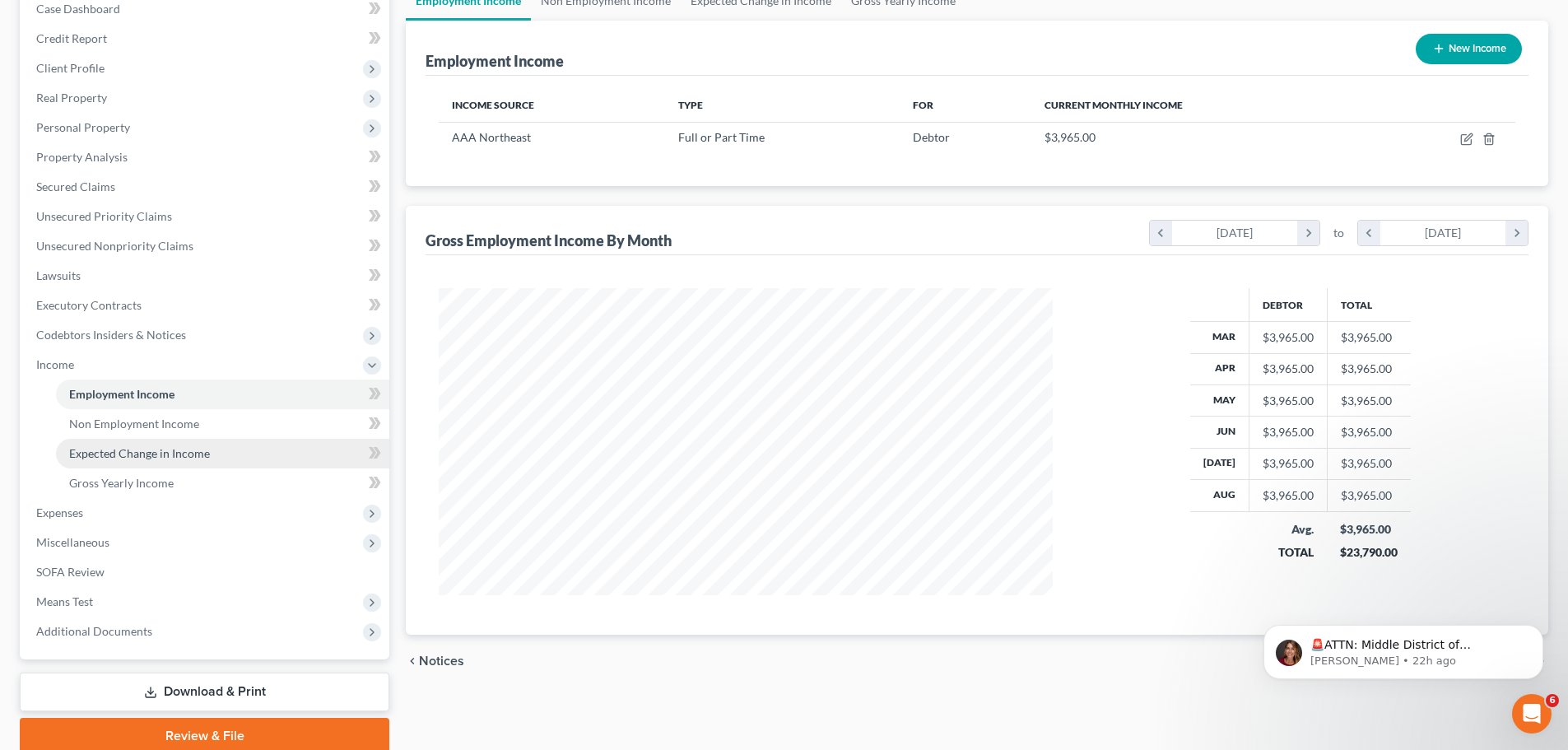
scroll to position [244, 0]
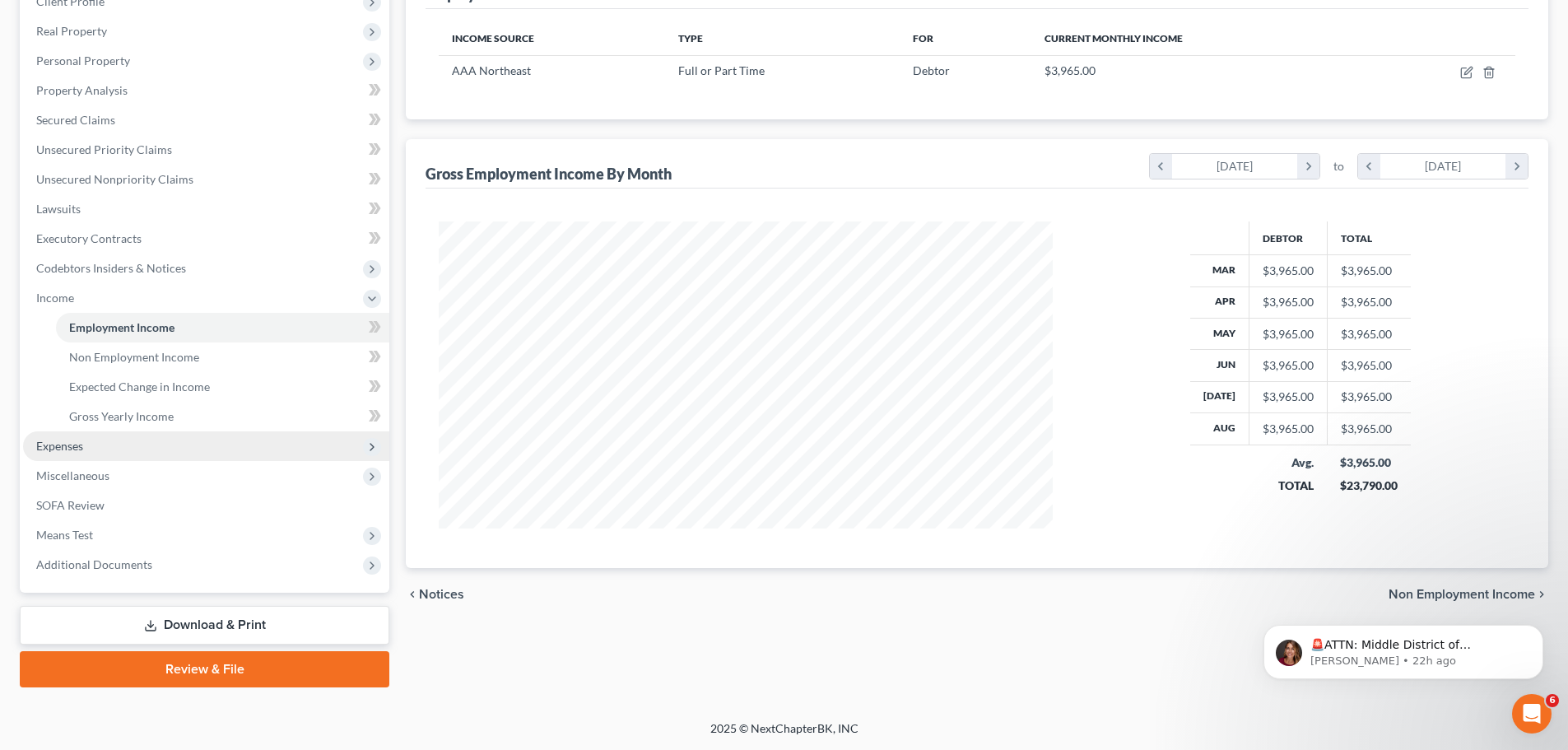
click at [126, 447] on span "Expenses" at bounding box center [206, 447] width 366 height 30
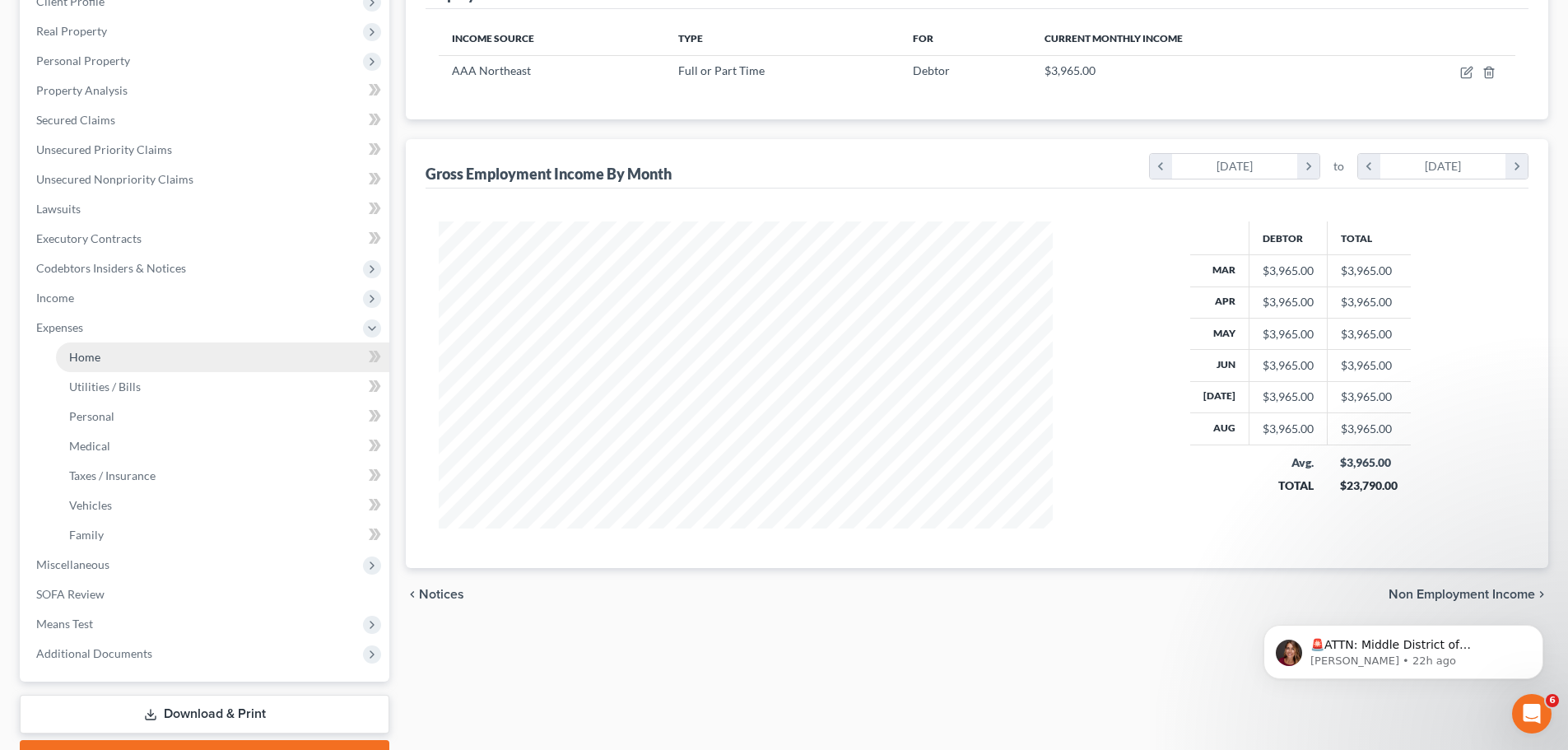
click at [131, 345] on link "Home" at bounding box center [222, 357] width 333 height 30
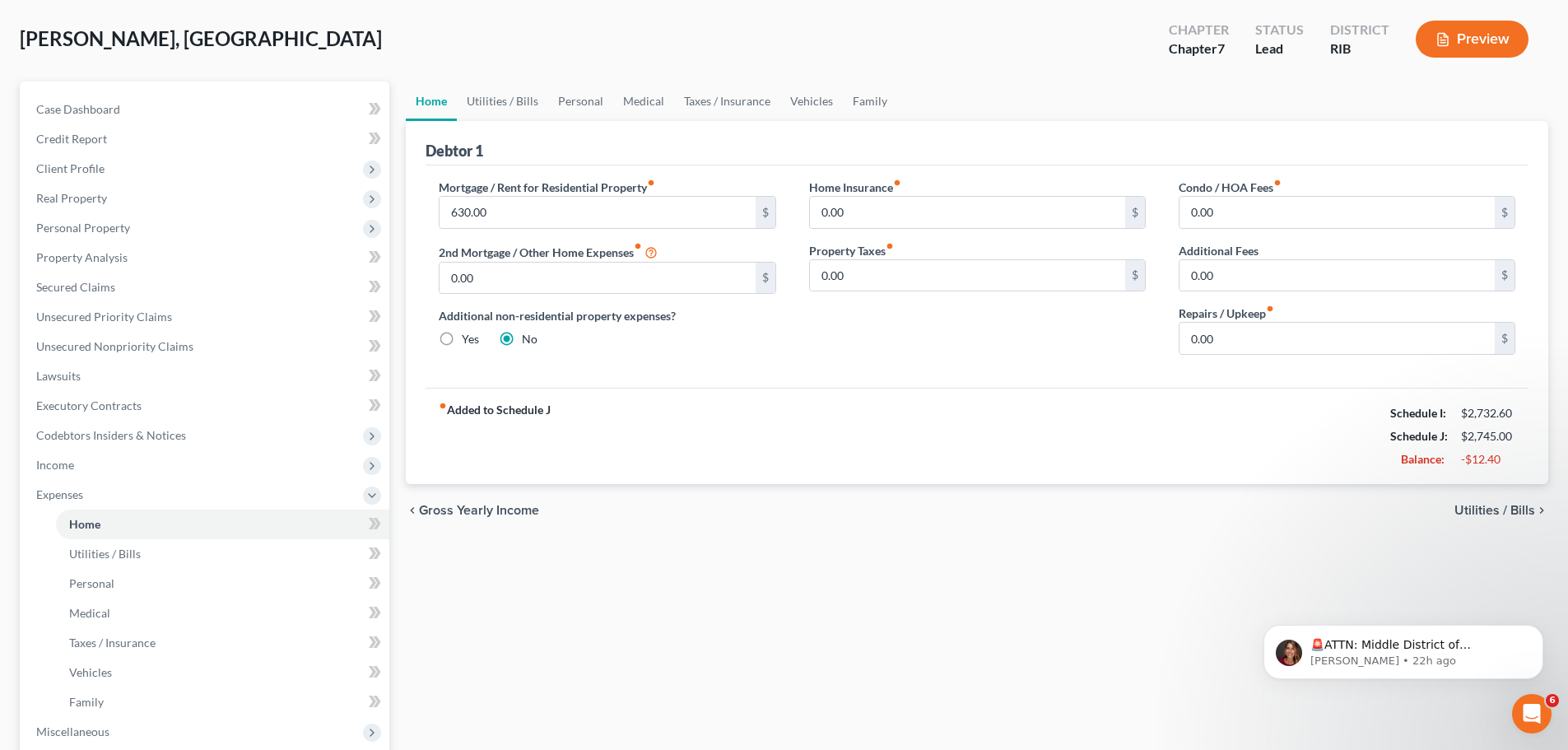
scroll to position [83, 0]
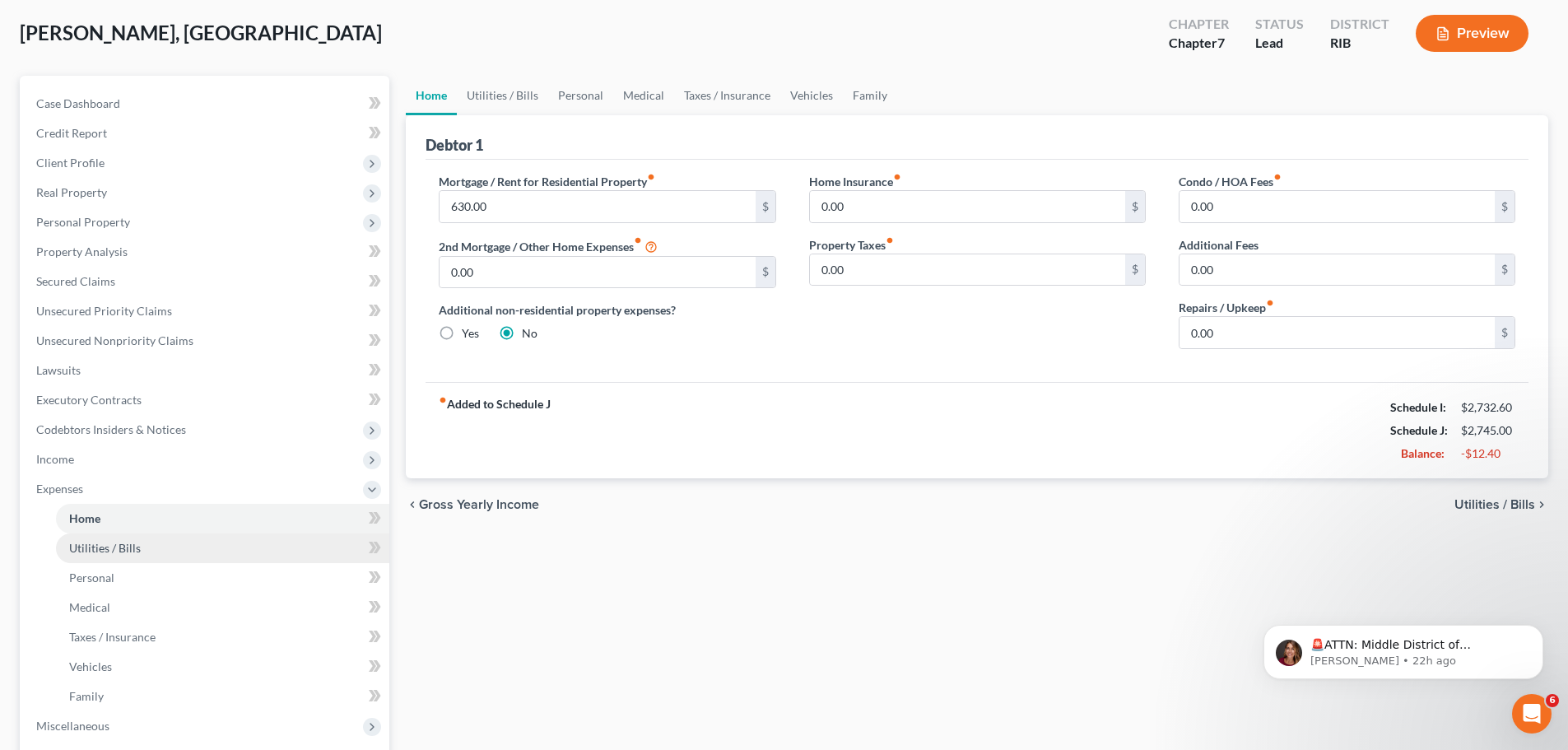
click at [97, 544] on span "Utilities / Bills" at bounding box center [105, 547] width 72 height 14
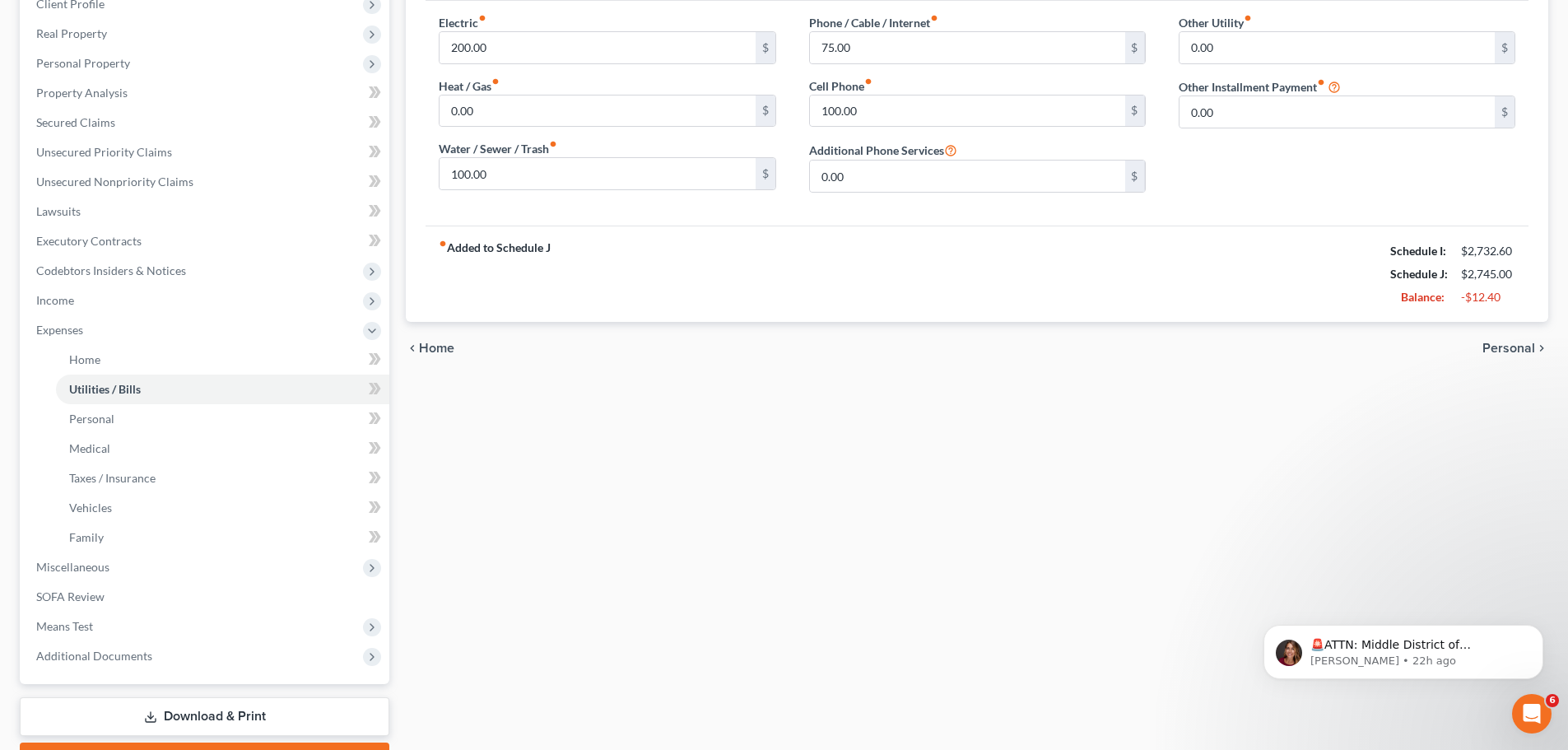
scroll to position [247, 0]
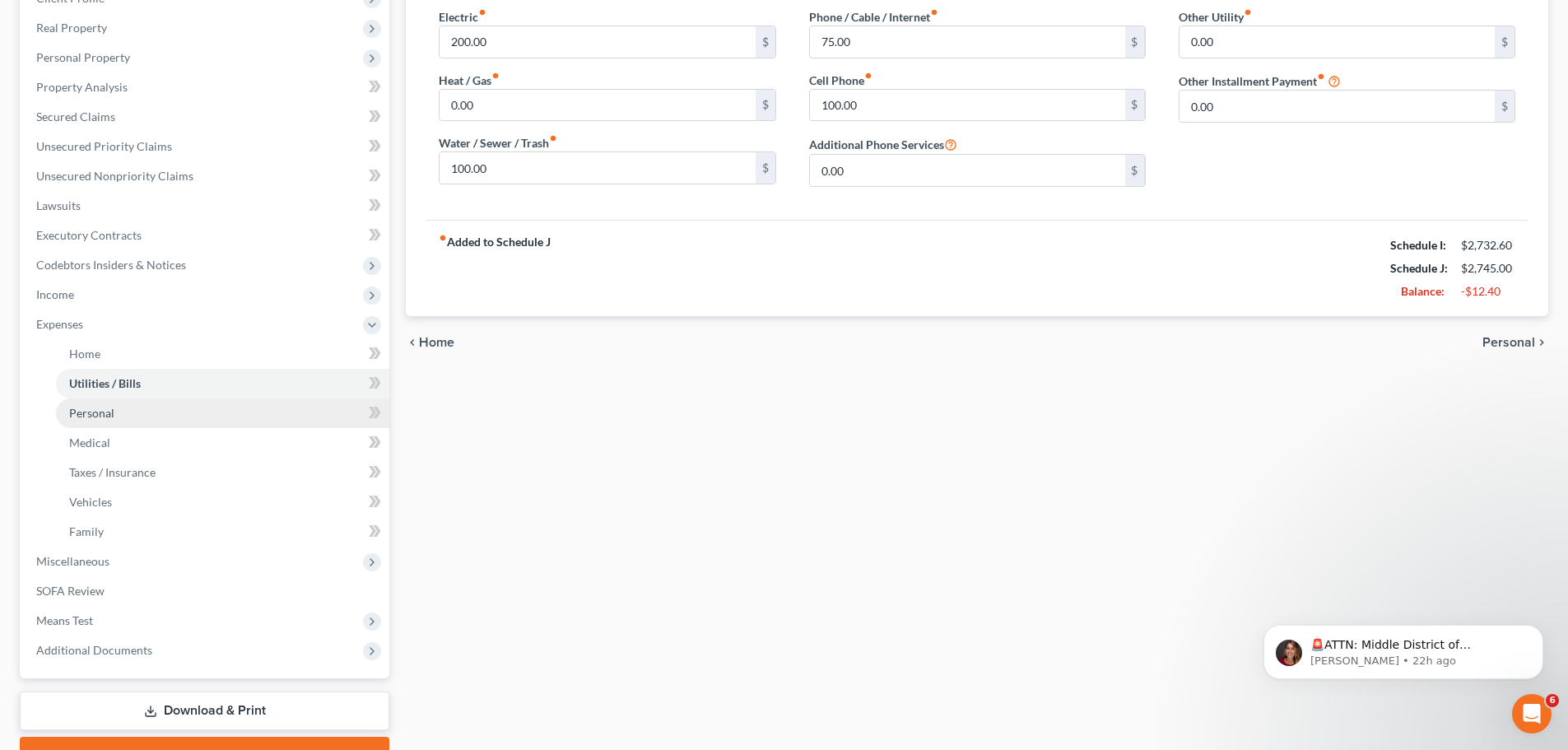
click at [250, 414] on link "Personal" at bounding box center [222, 413] width 333 height 30
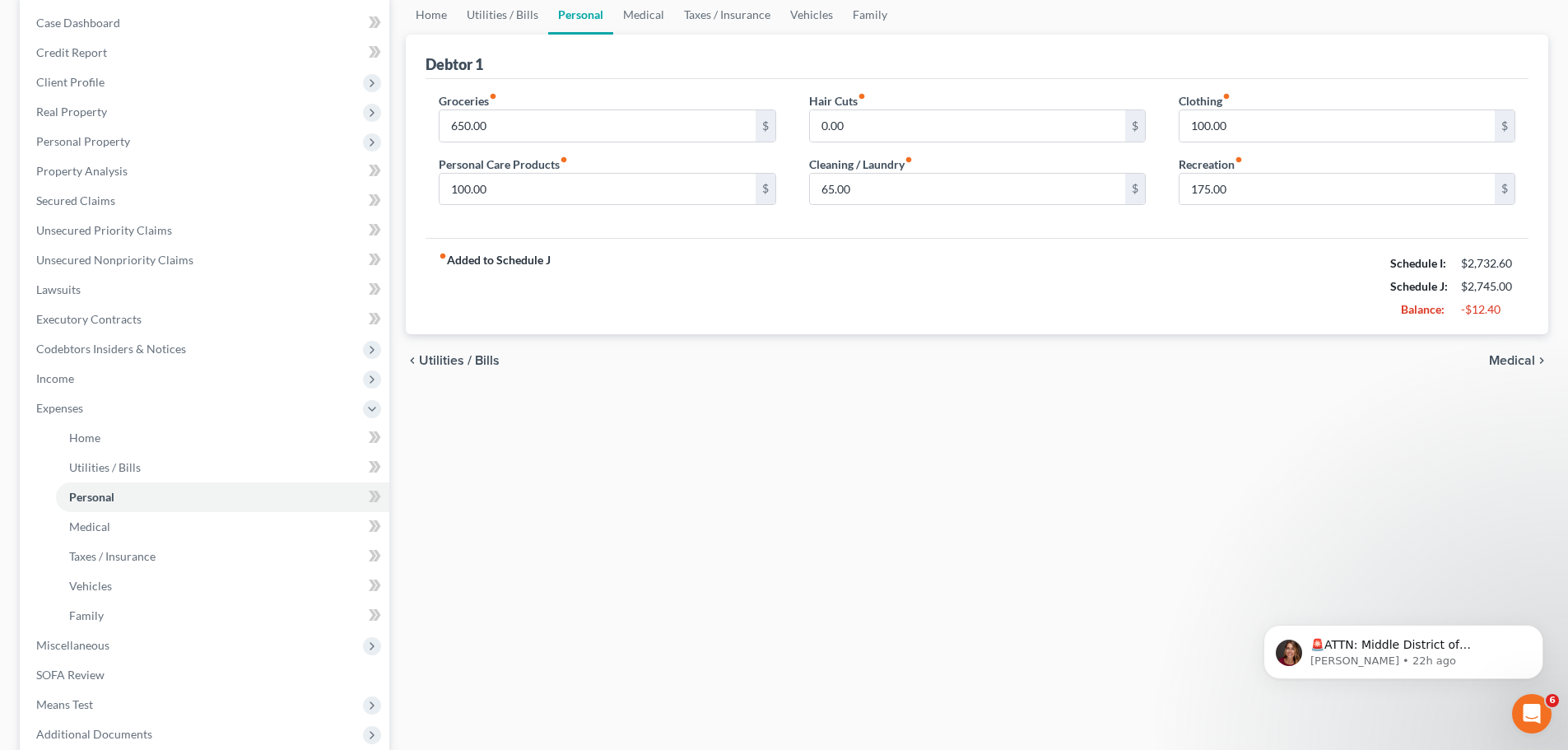
scroll to position [165, 0]
click at [138, 518] on link "Medical" at bounding box center [222, 525] width 333 height 30
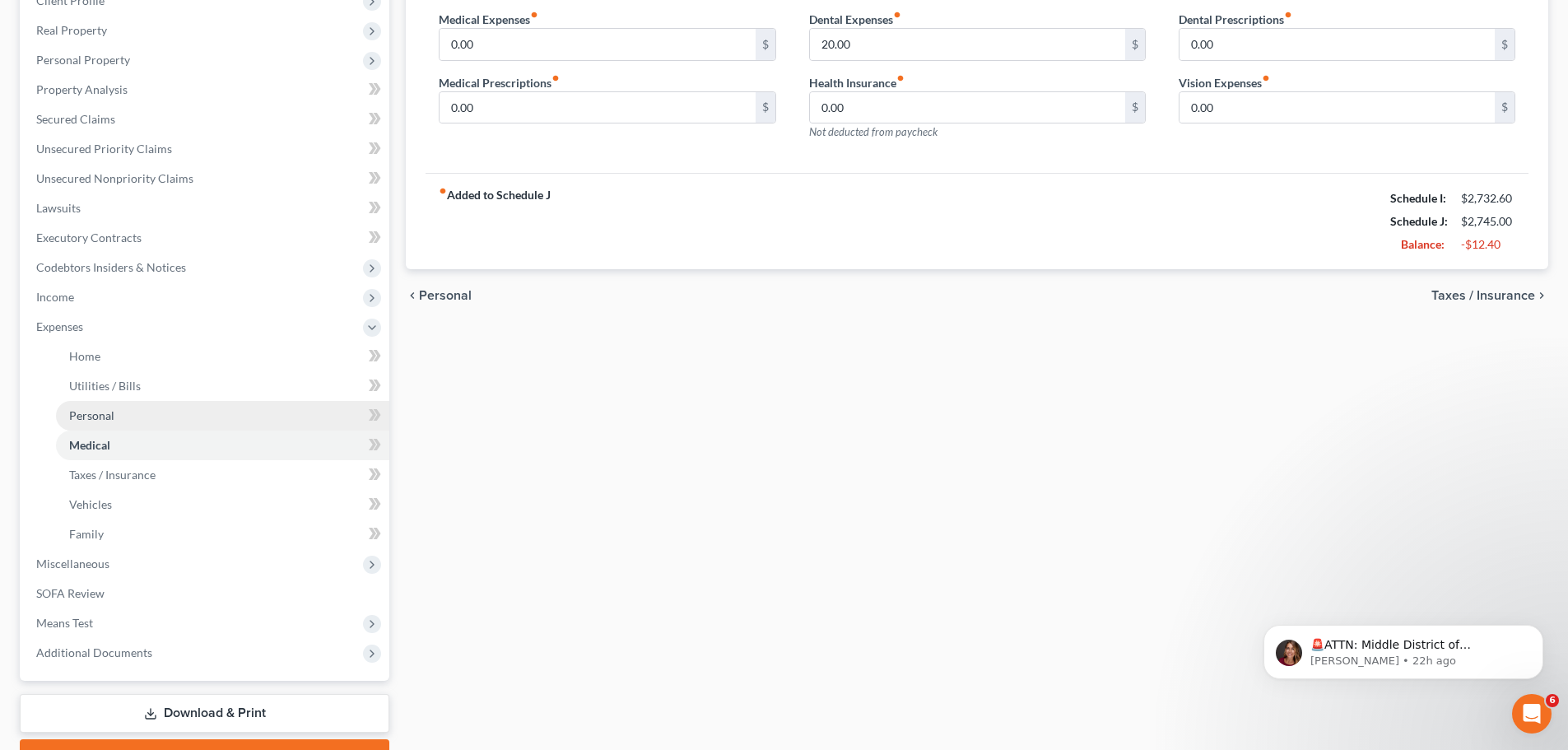
scroll to position [247, 0]
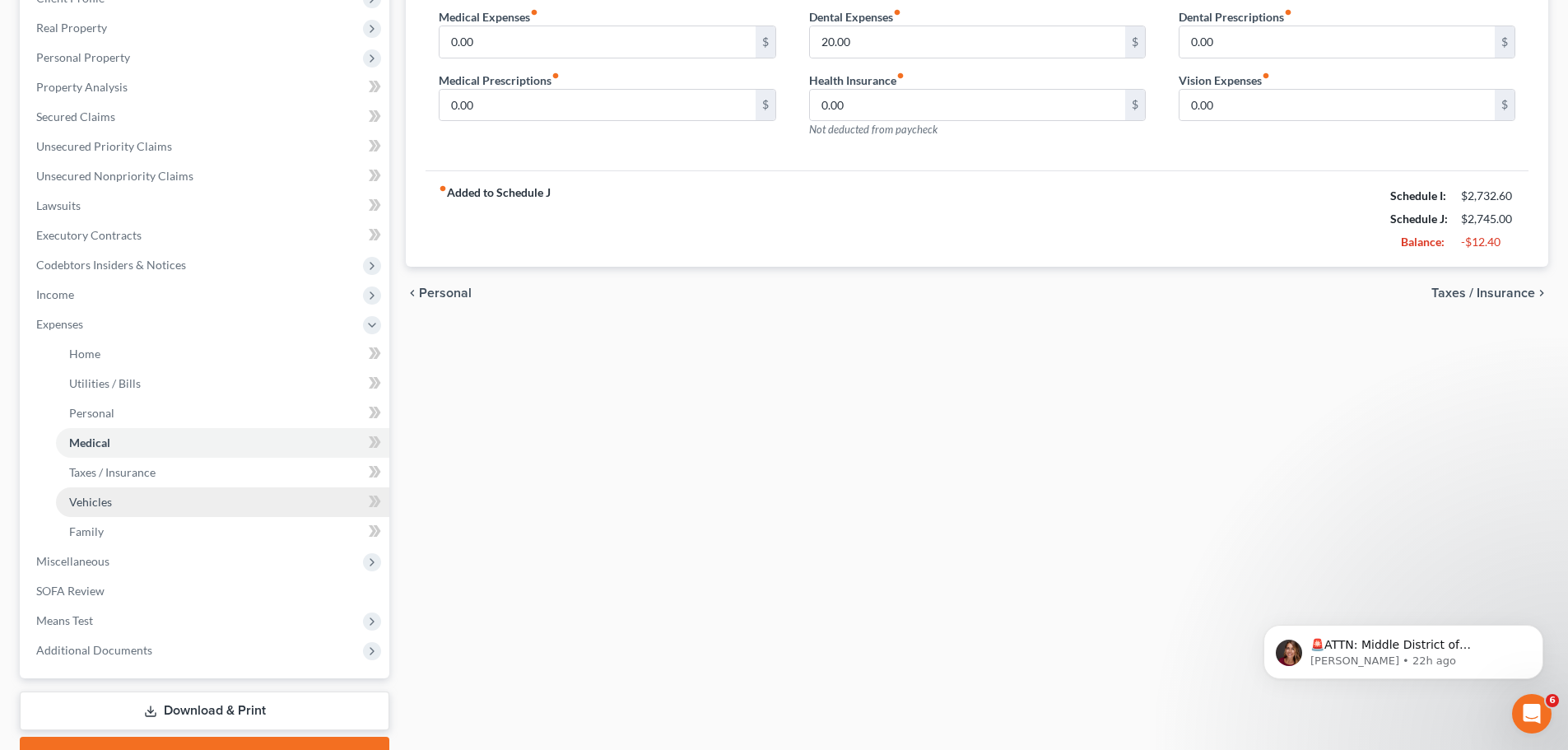
click at [179, 490] on link "Vehicles" at bounding box center [222, 503] width 333 height 30
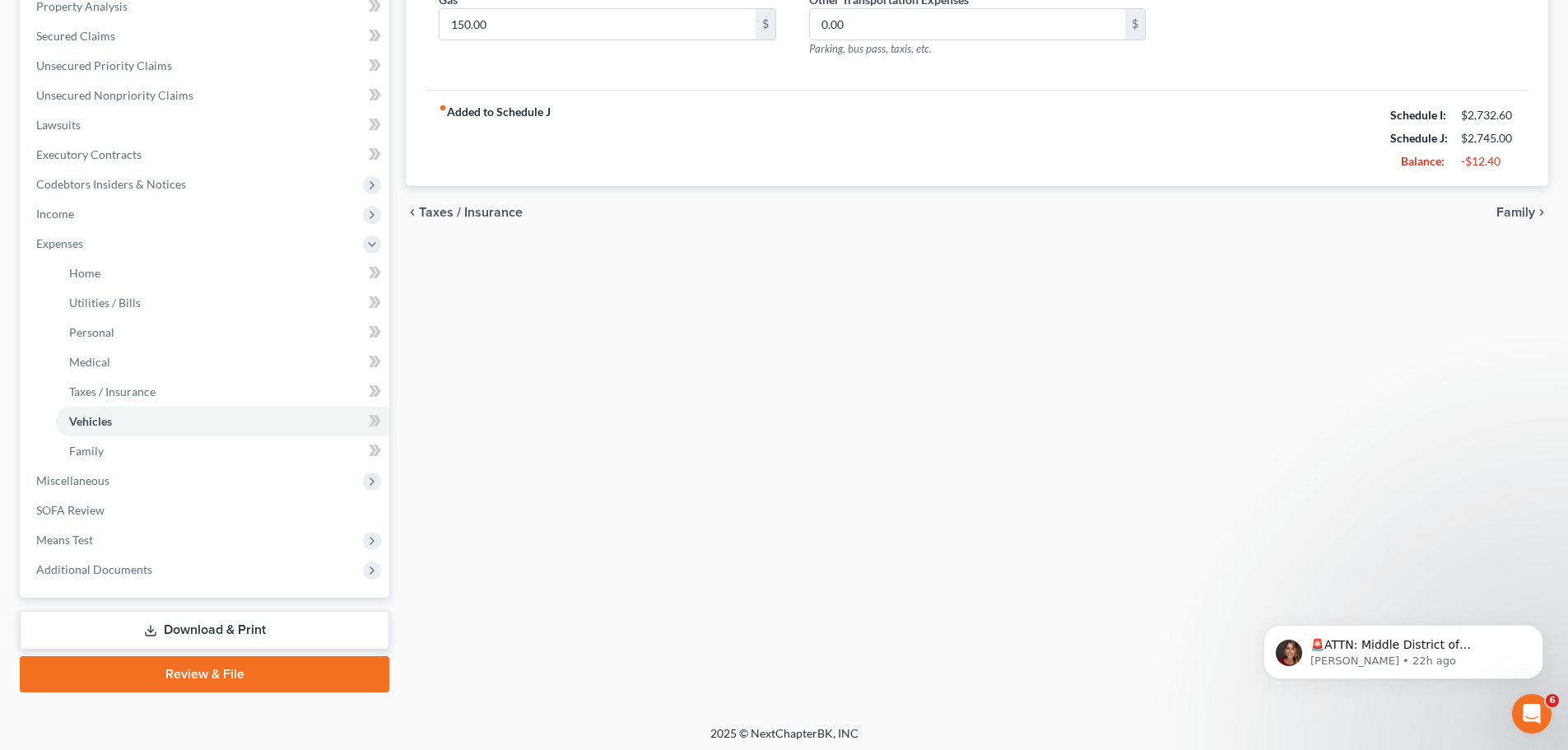
scroll to position [329, 0]
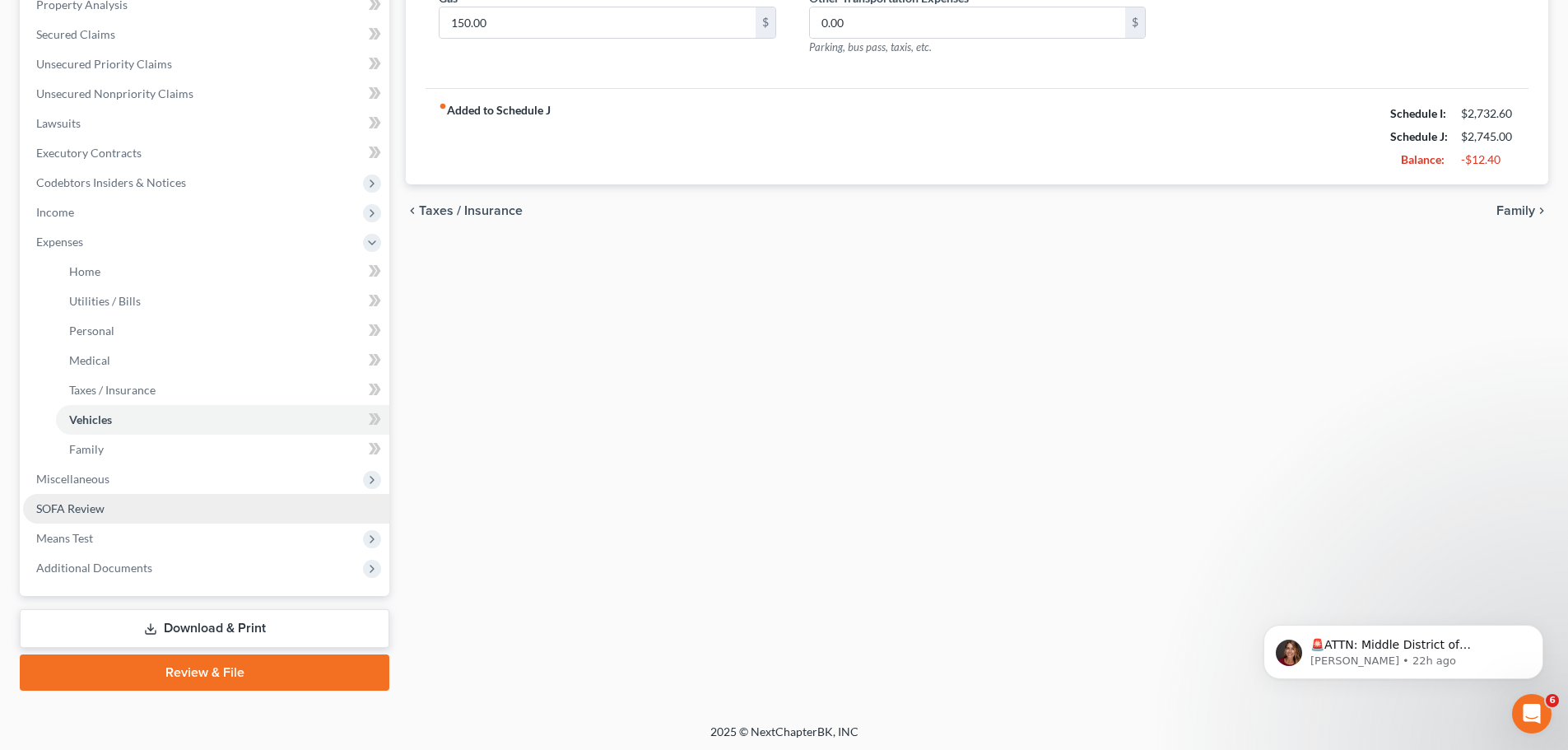
click at [183, 503] on link "SOFA Review" at bounding box center [206, 509] width 366 height 30
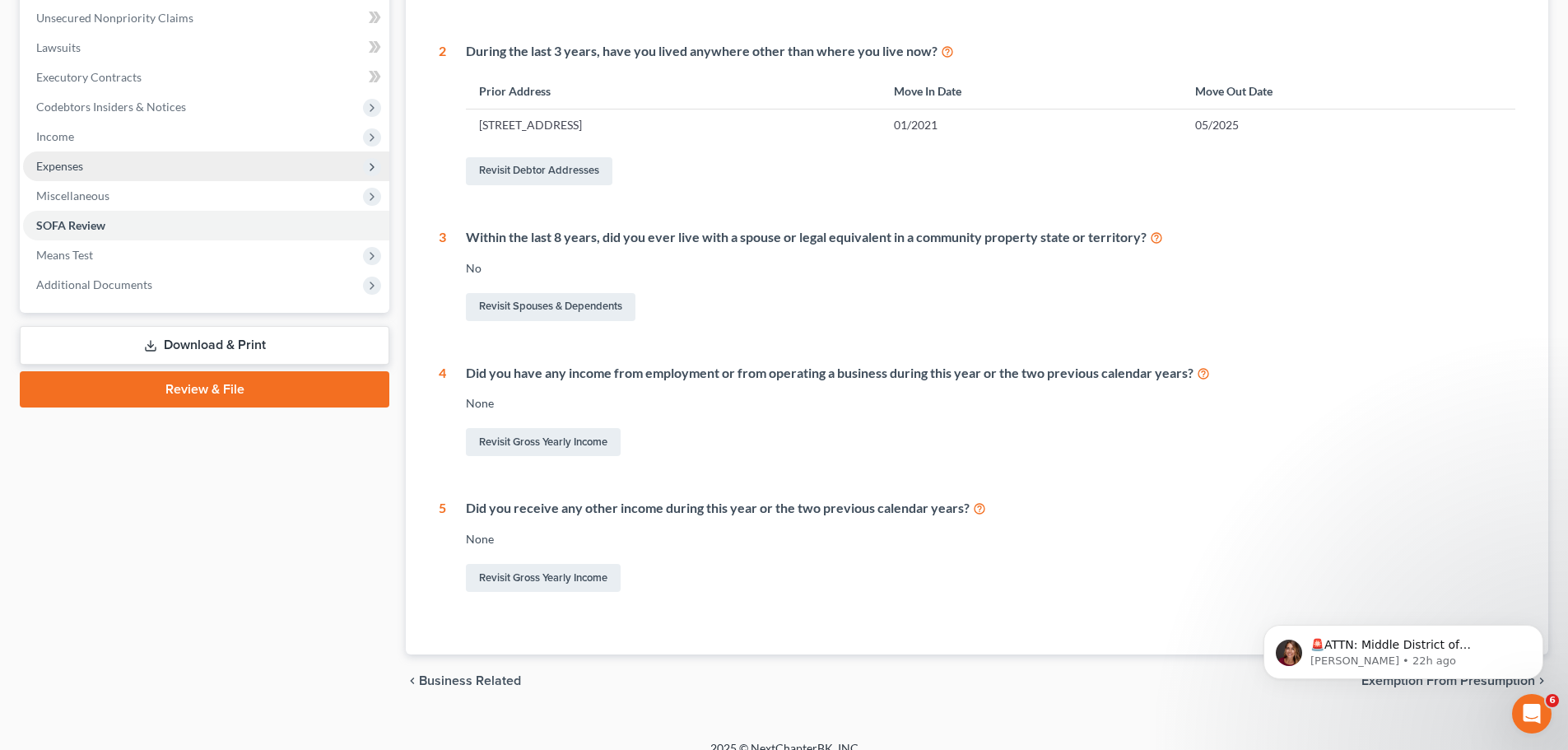
scroll to position [412, 0]
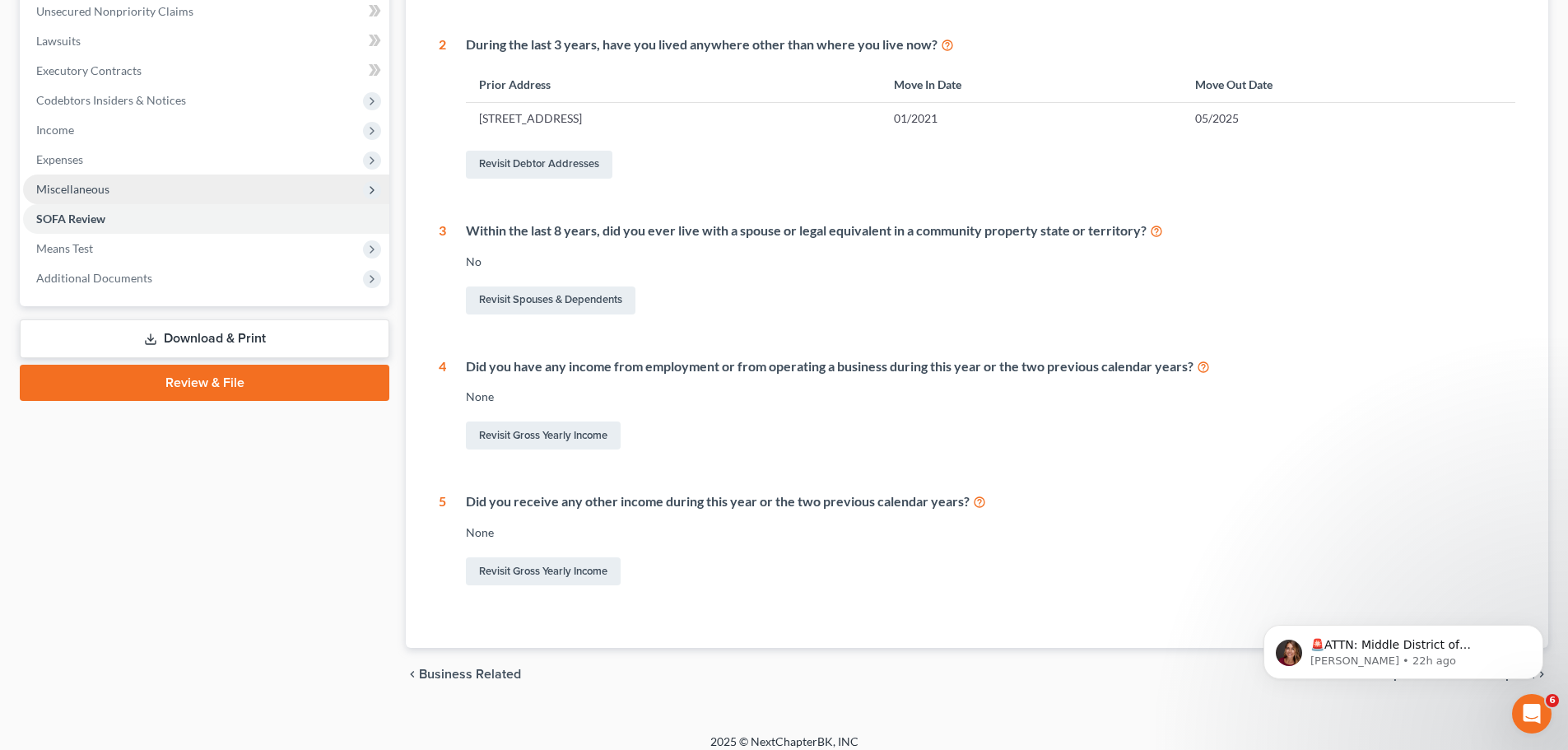
click at [108, 190] on span "Miscellaneous" at bounding box center [206, 189] width 366 height 30
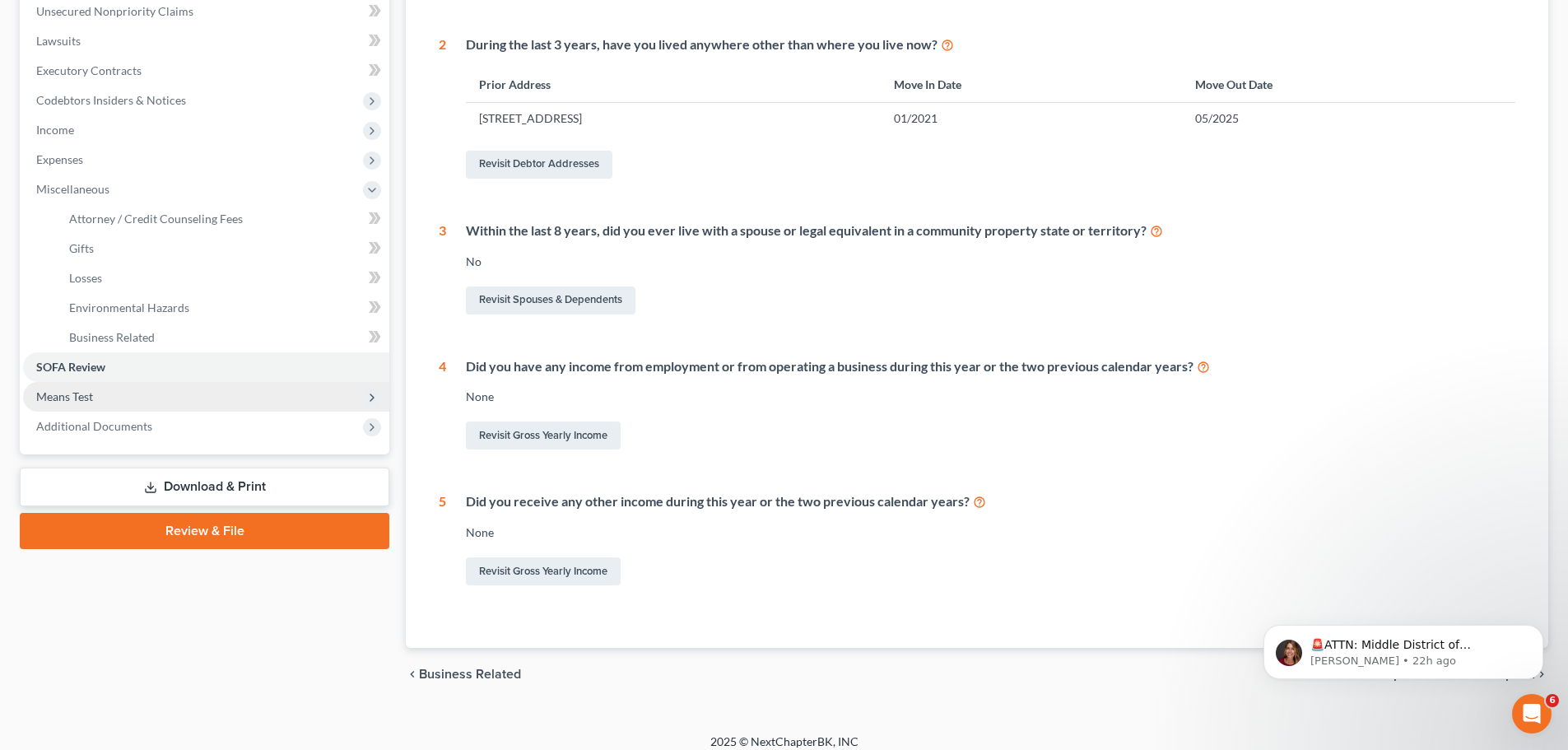
click at [120, 405] on span "Means Test" at bounding box center [206, 397] width 366 height 30
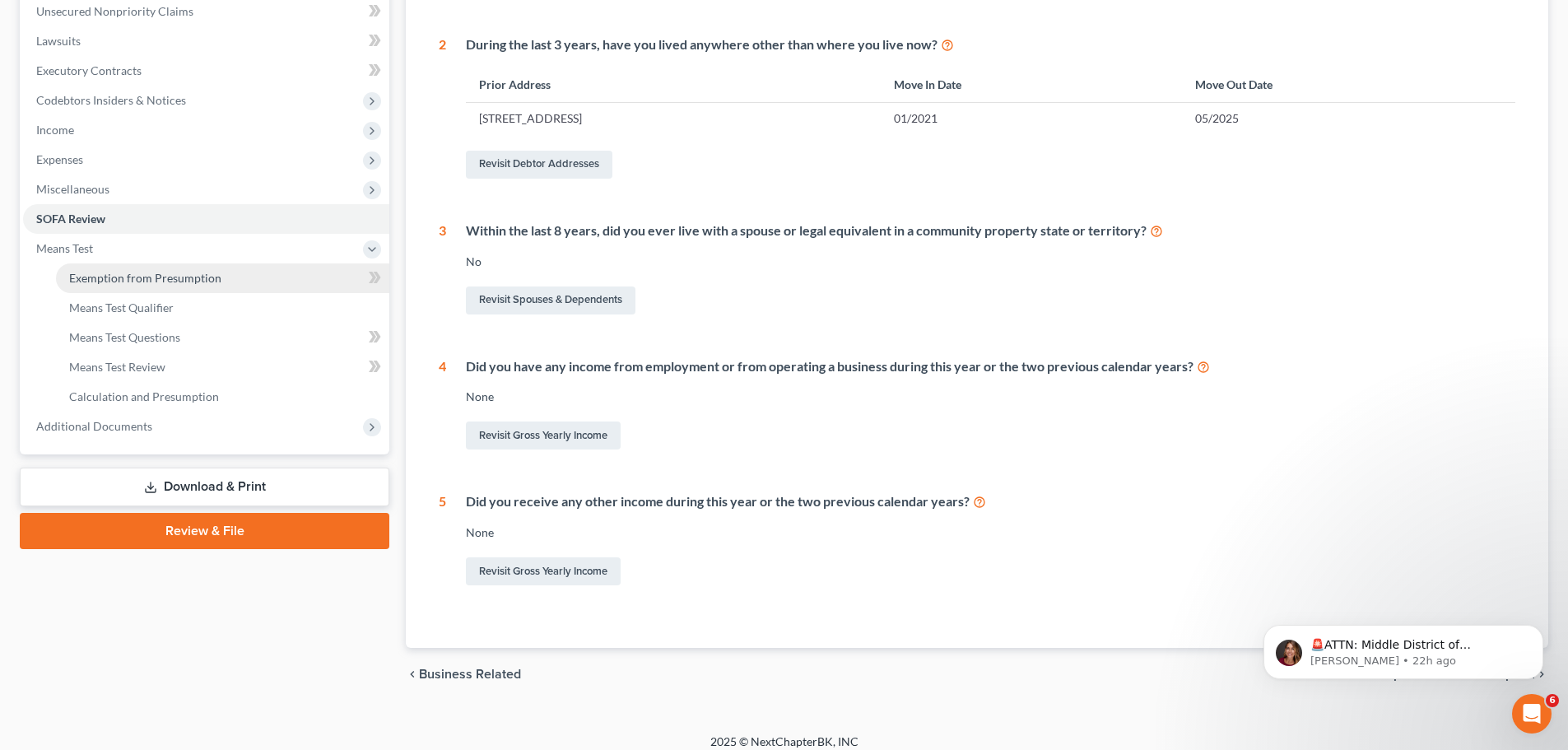
click at [190, 279] on span "Exemption from Presumption" at bounding box center [145, 278] width 152 height 14
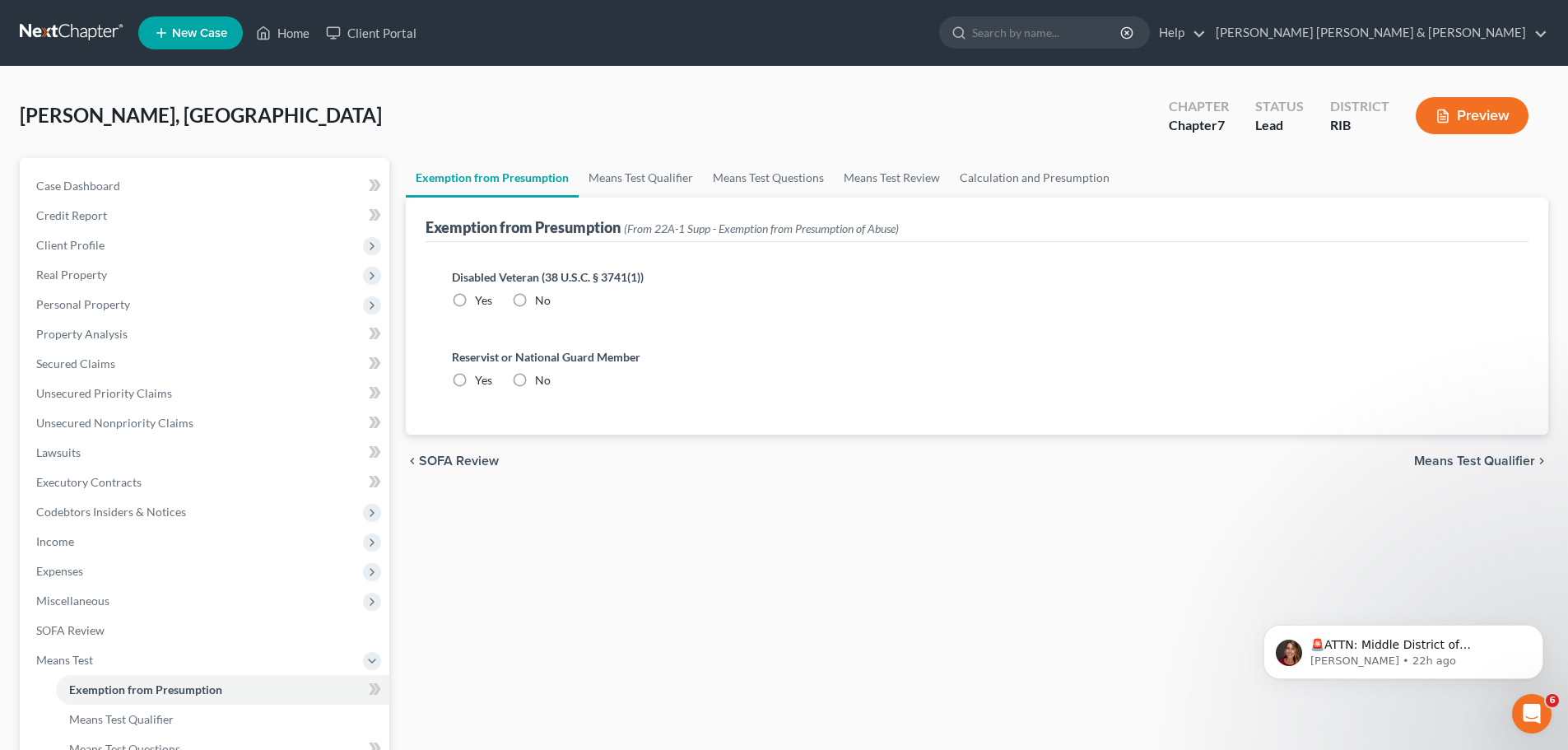
click at [535, 300] on label "No" at bounding box center [542, 301] width 16 height 17
click at [541, 300] on input "No" at bounding box center [546, 298] width 11 height 11
radio input "true"
click at [535, 373] on label "No" at bounding box center [542, 380] width 16 height 17
click at [541, 373] on input "No" at bounding box center [546, 377] width 11 height 11
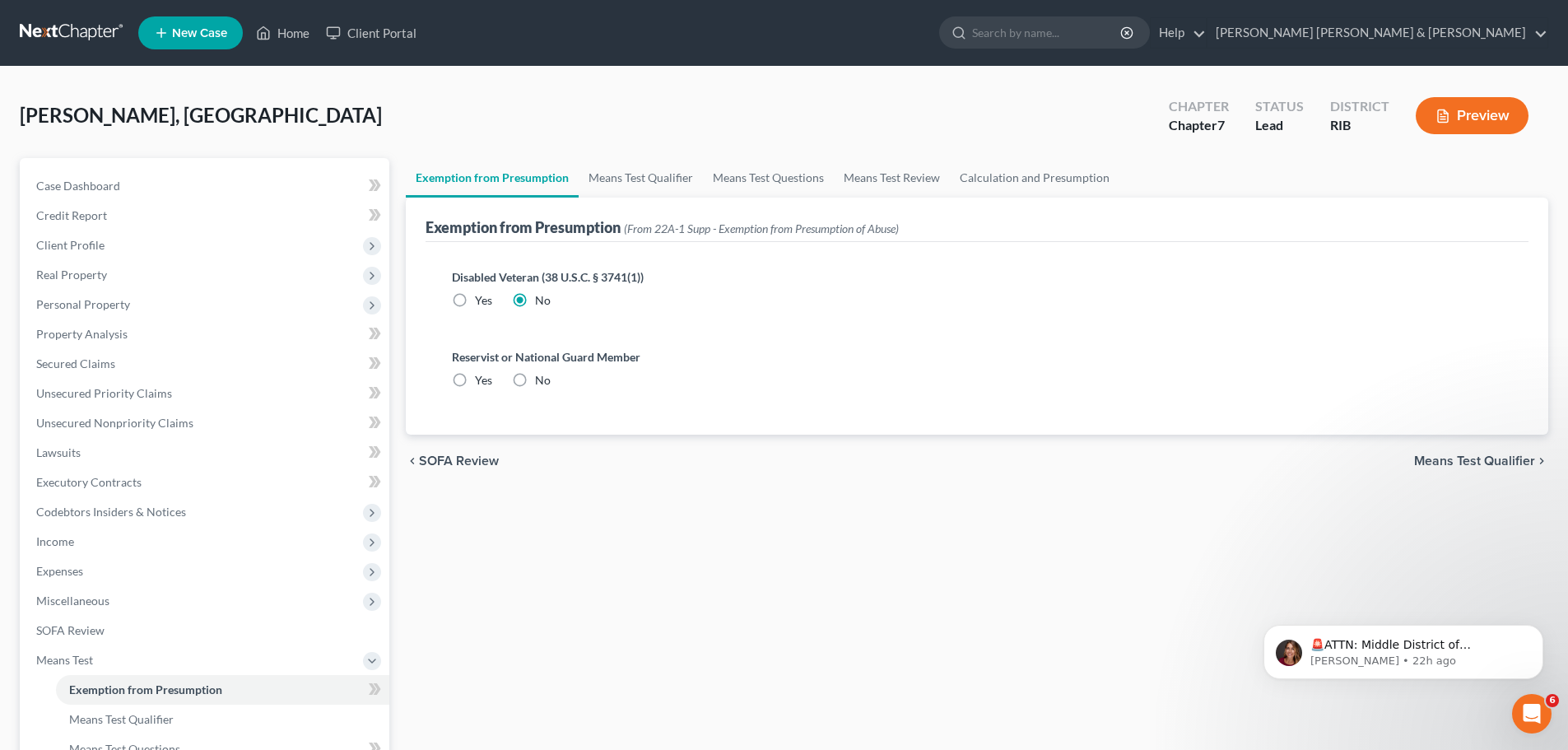
radio input "true"
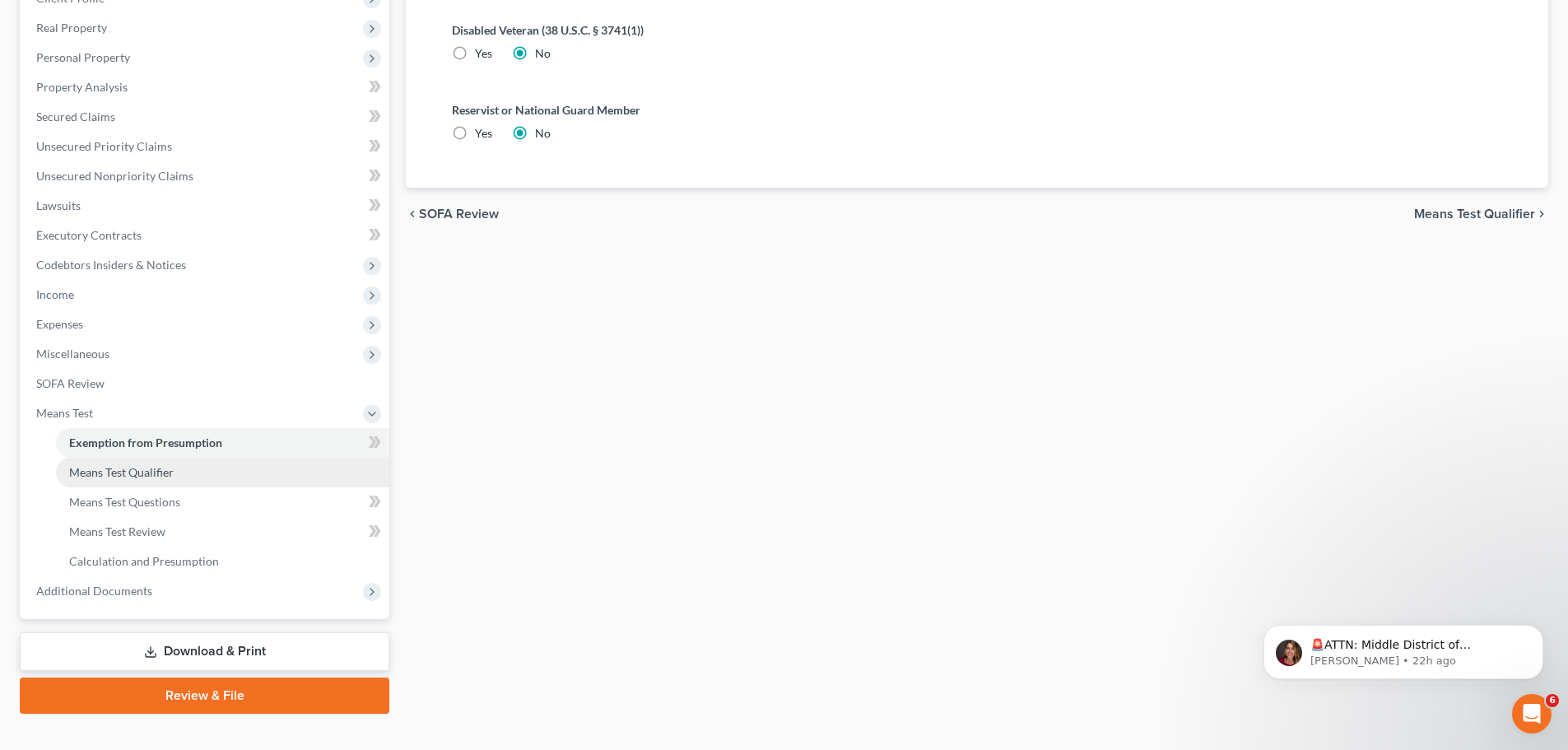
click at [180, 477] on link "Means Test Qualifier" at bounding box center [222, 473] width 333 height 30
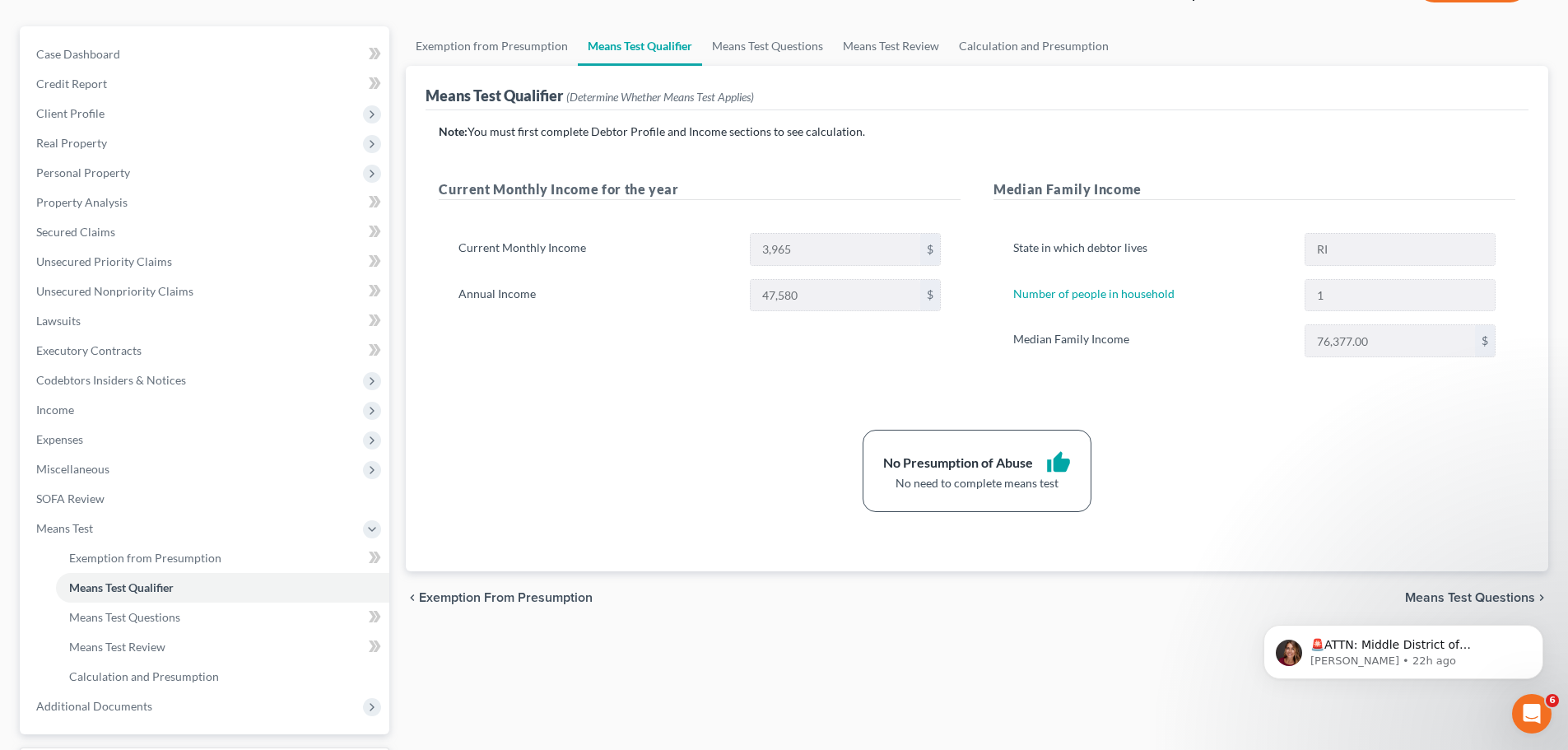
scroll to position [165, 0]
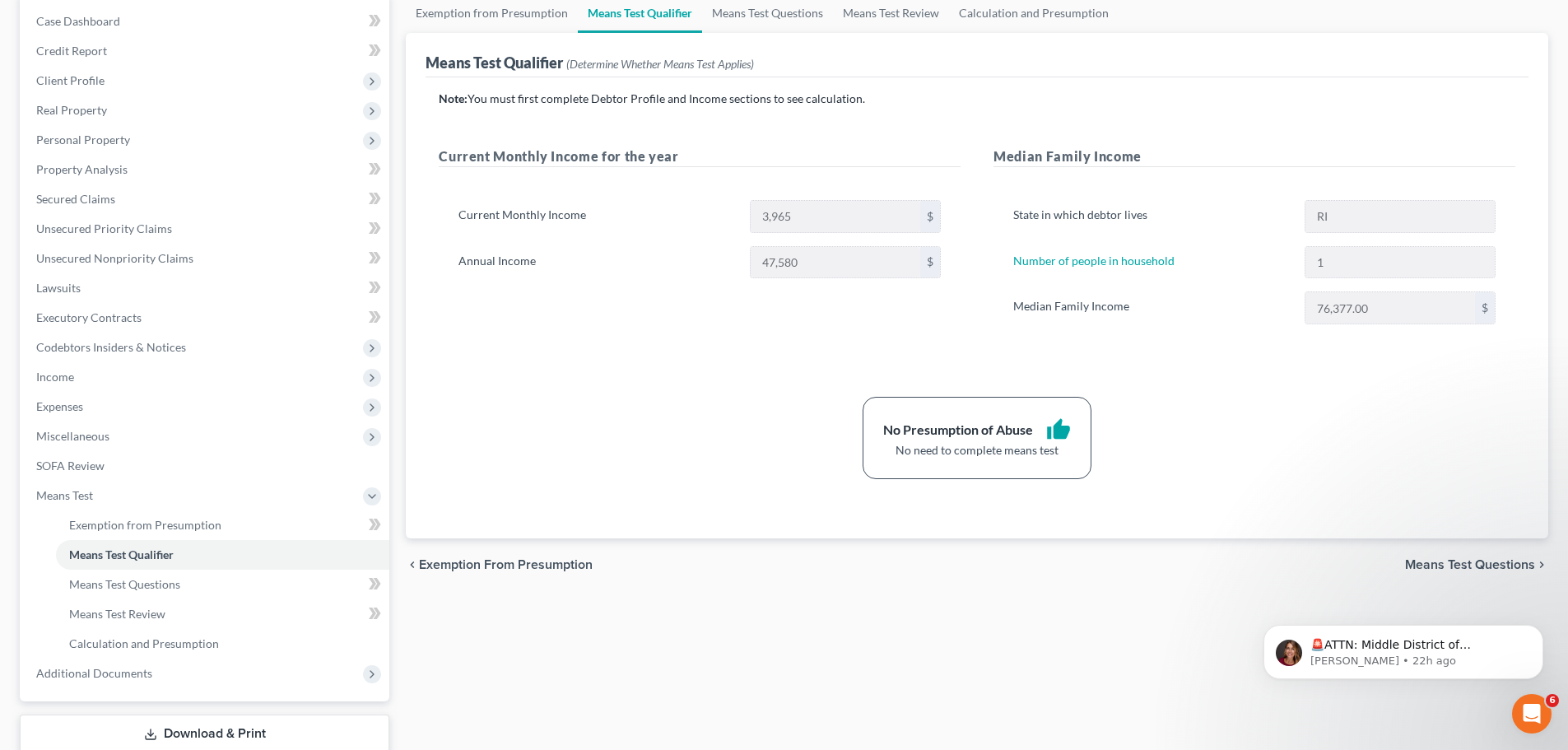
click at [628, 394] on div "Note: You must first complete Debtor Profile and Income sections to see calcula…" at bounding box center [977, 285] width 1077 height 389
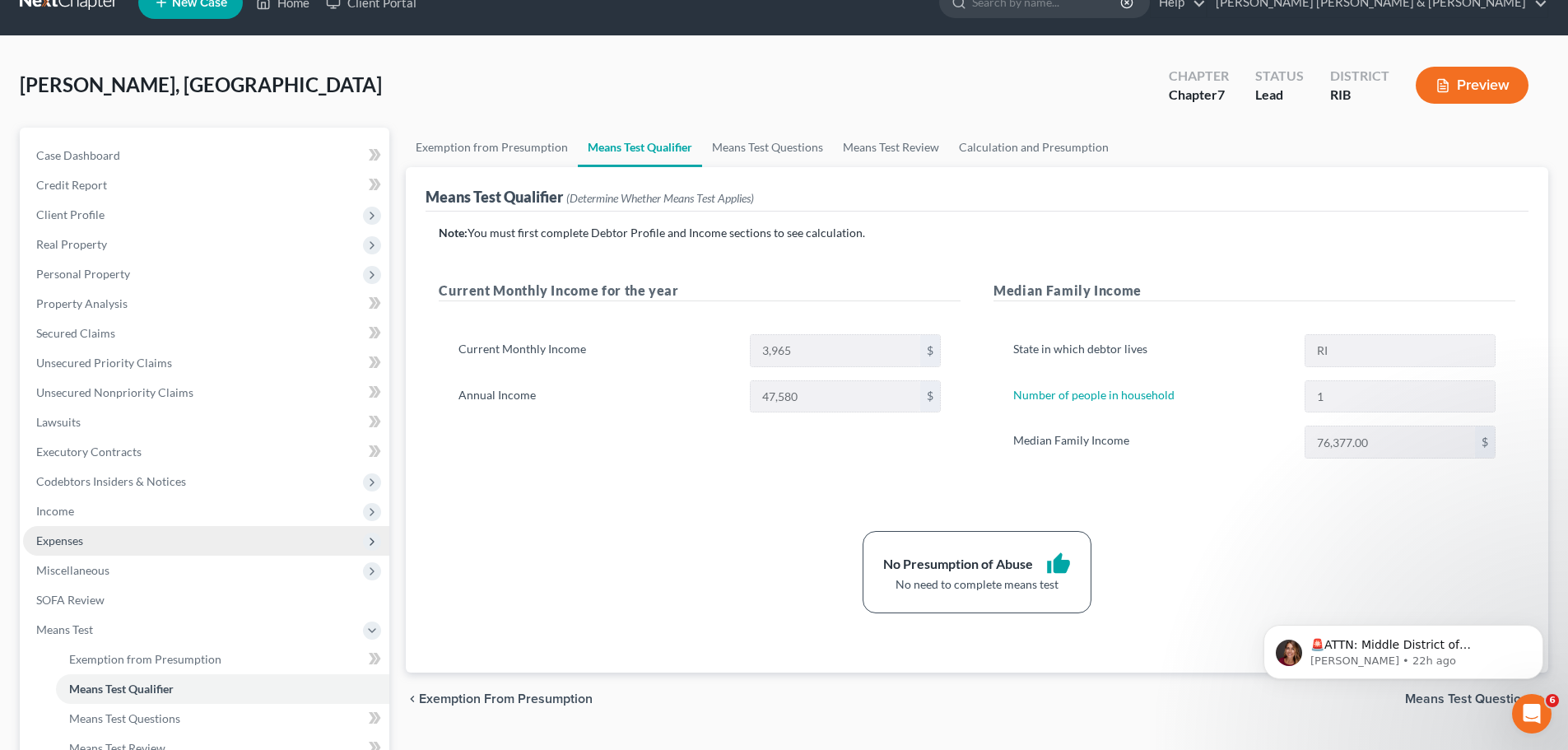
scroll to position [0, 0]
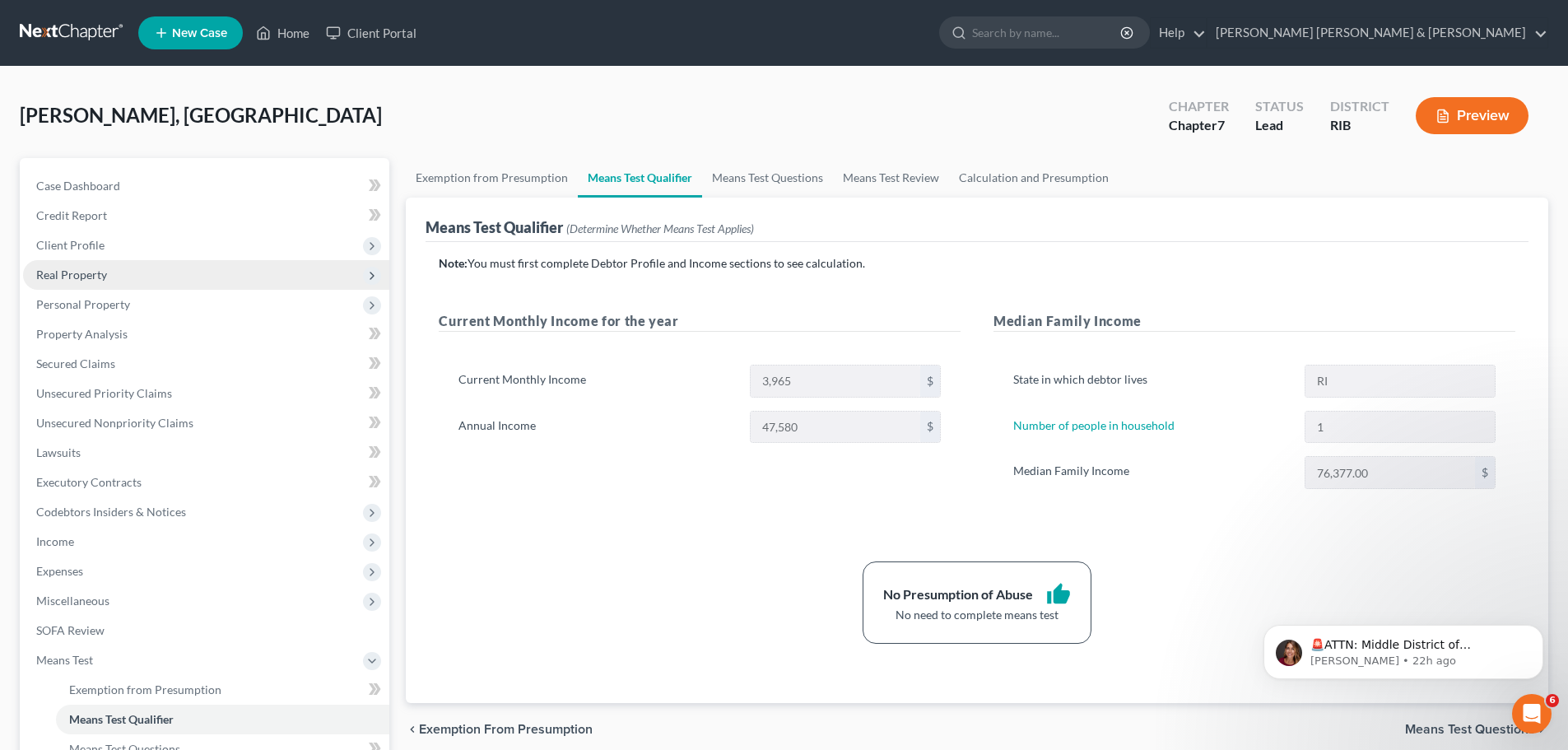
click at [210, 273] on span "Real Property" at bounding box center [206, 275] width 366 height 30
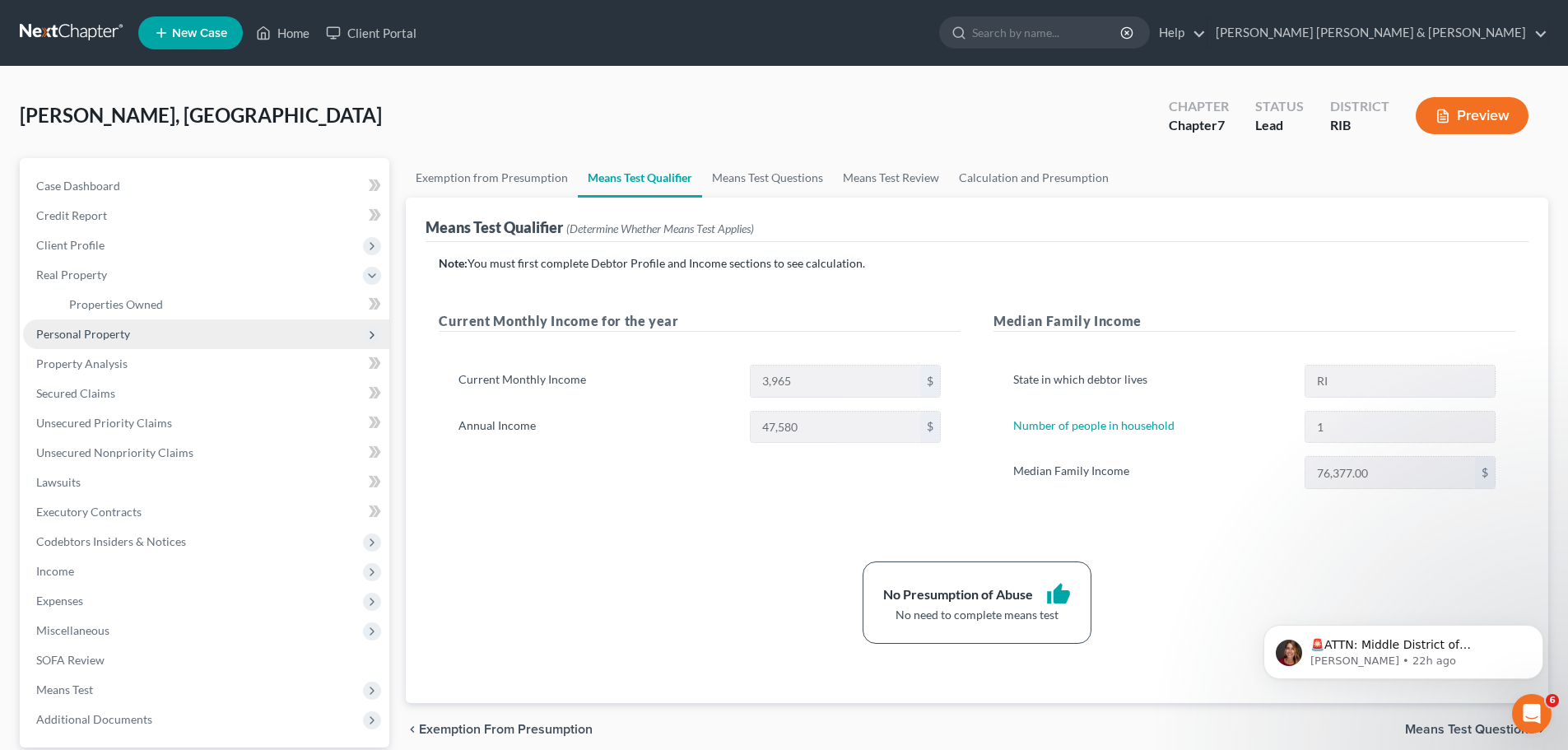
click at [221, 332] on span "Personal Property" at bounding box center [206, 334] width 366 height 30
click at [228, 340] on link "Vehicles Owned" at bounding box center [222, 334] width 333 height 30
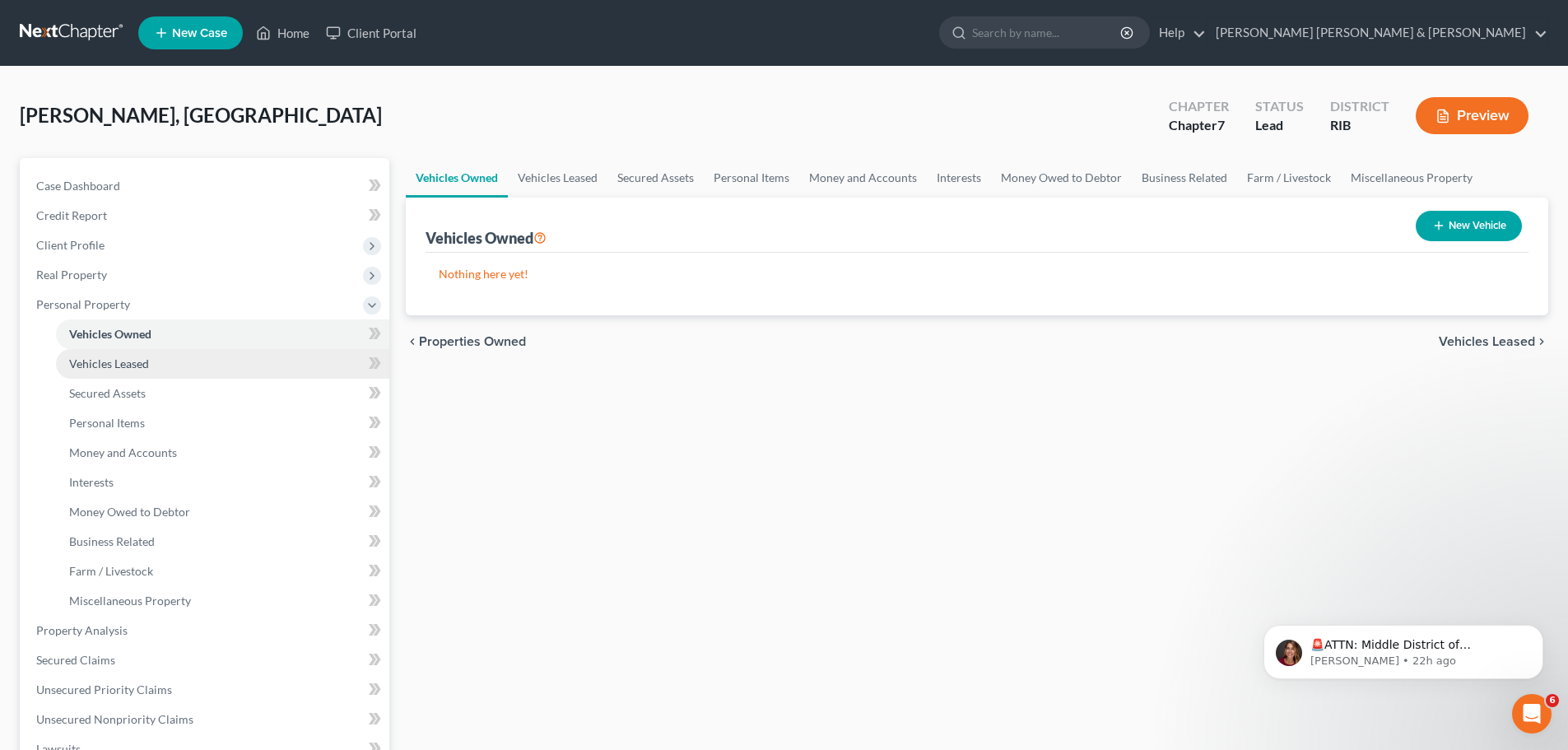
click at [234, 359] on link "Vehicles Leased" at bounding box center [222, 364] width 333 height 30
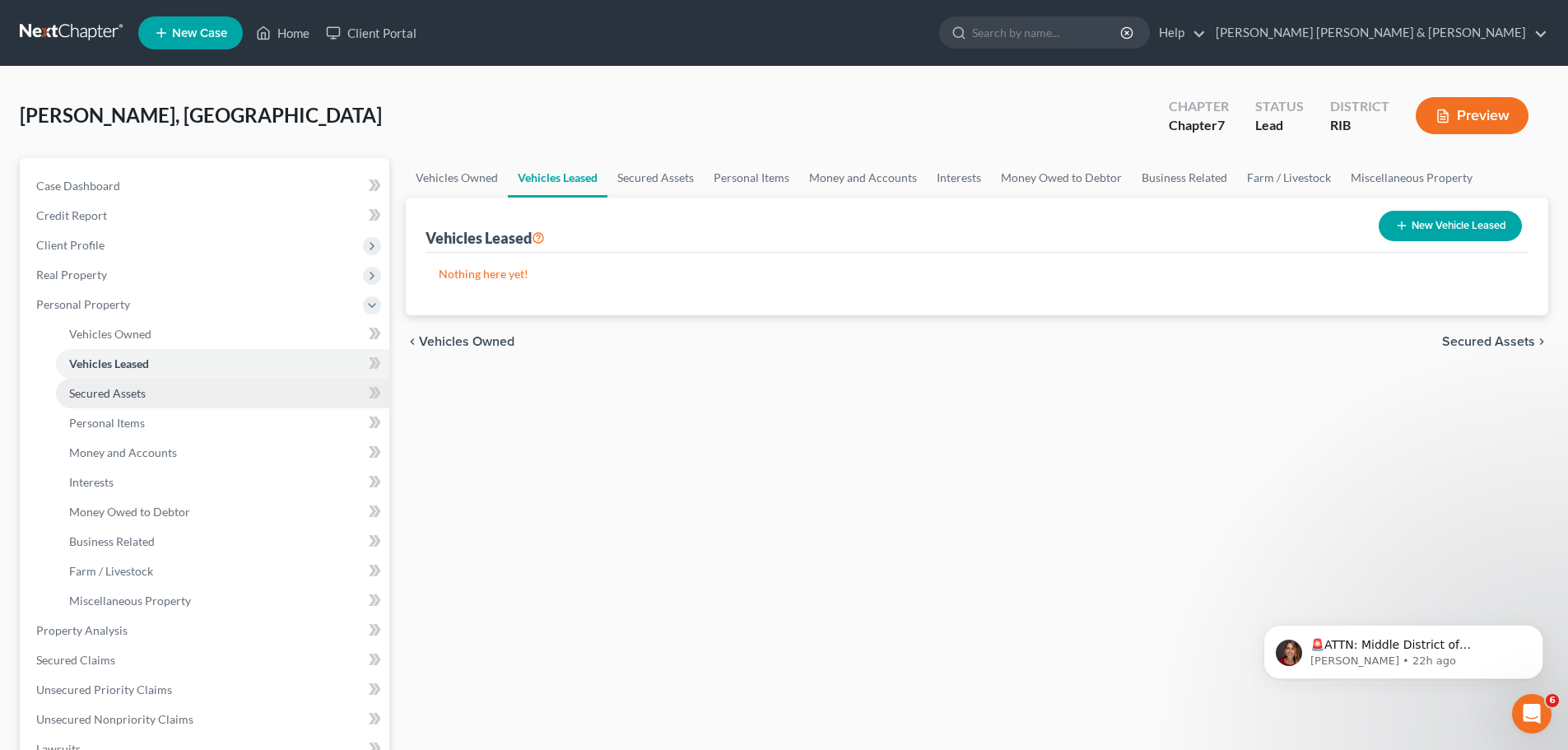
click at [234, 390] on link "Secured Assets" at bounding box center [222, 394] width 333 height 30
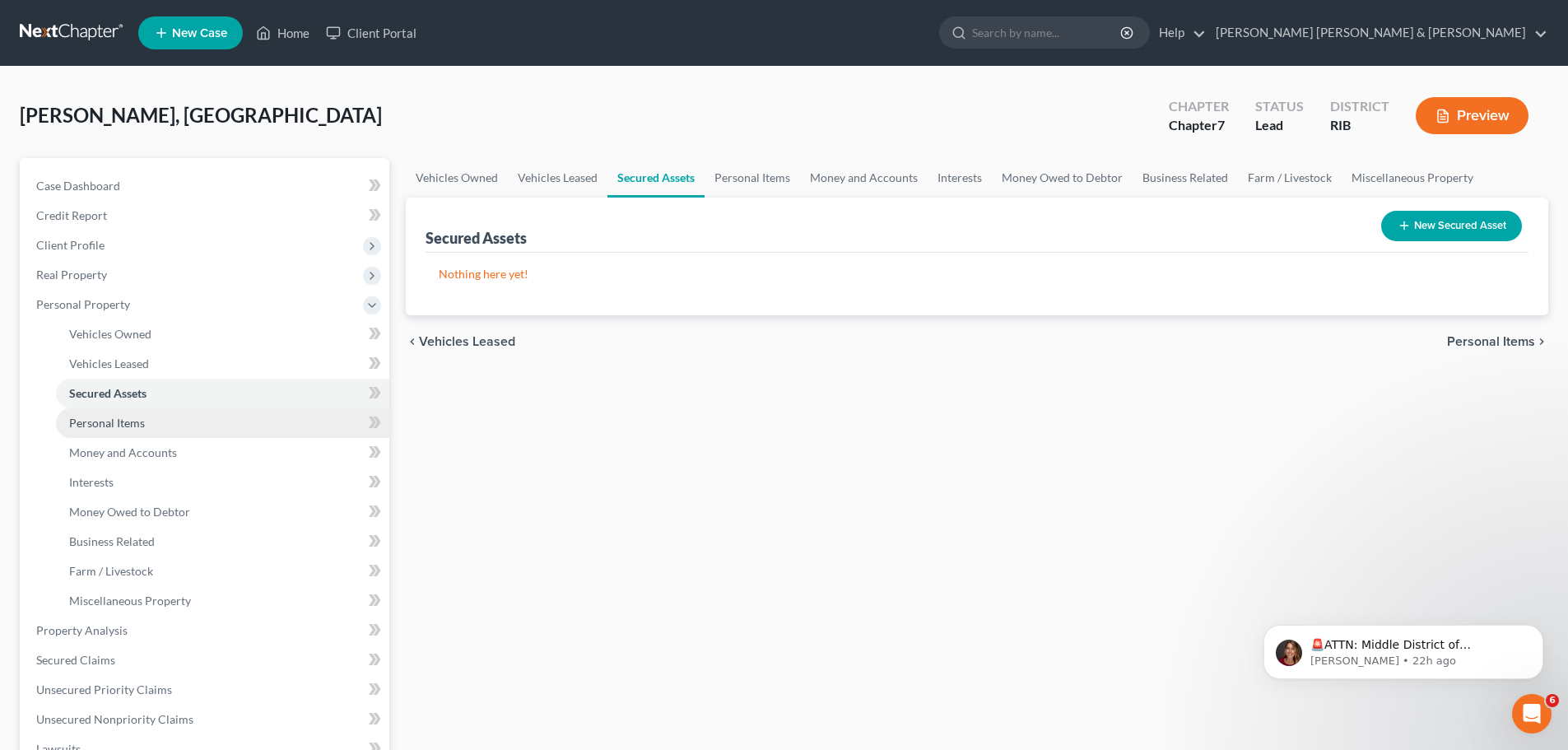
click at [238, 432] on link "Personal Items" at bounding box center [222, 423] width 333 height 30
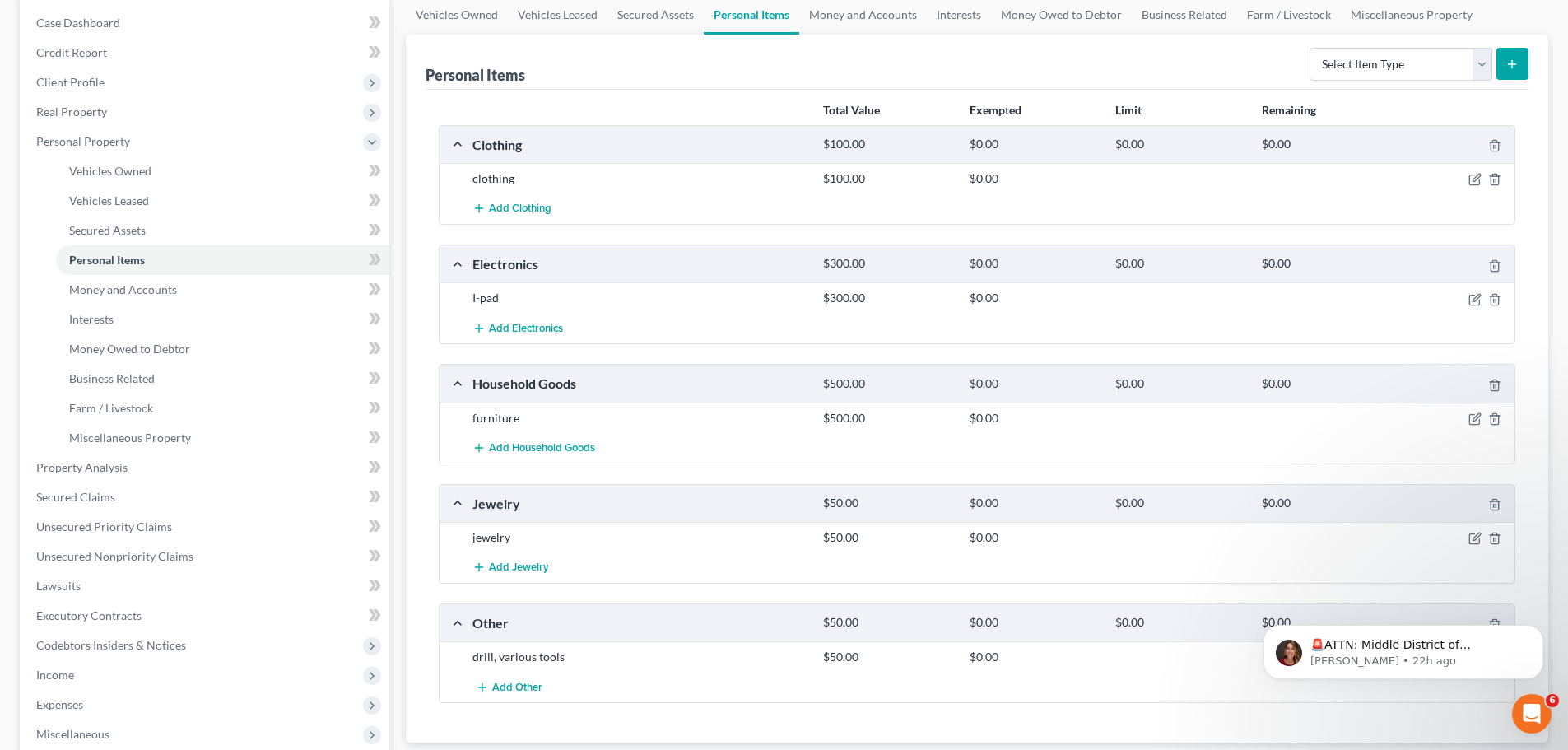
scroll to position [165, 0]
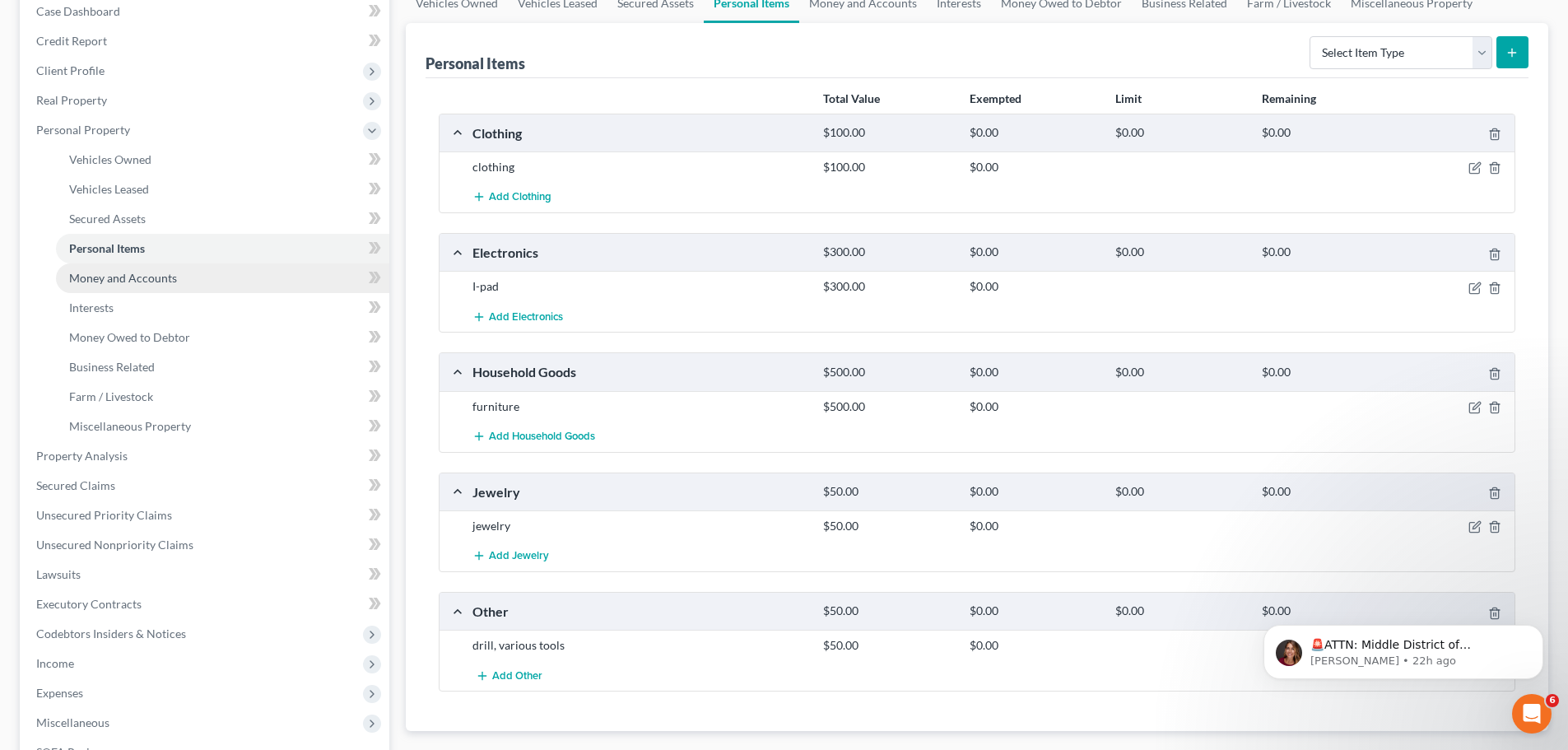
click at [125, 270] on link "Money and Accounts" at bounding box center [222, 279] width 333 height 30
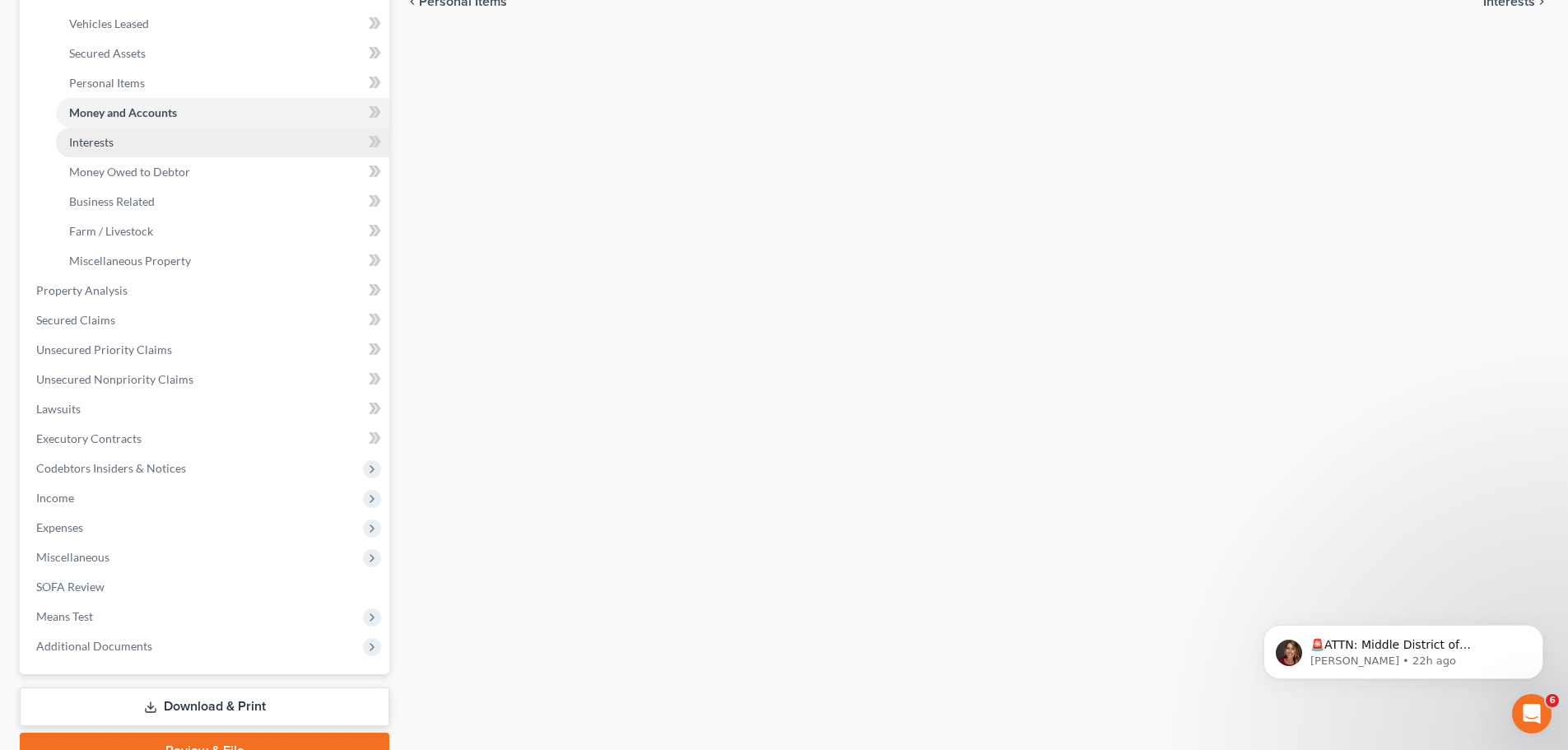
scroll to position [422, 0]
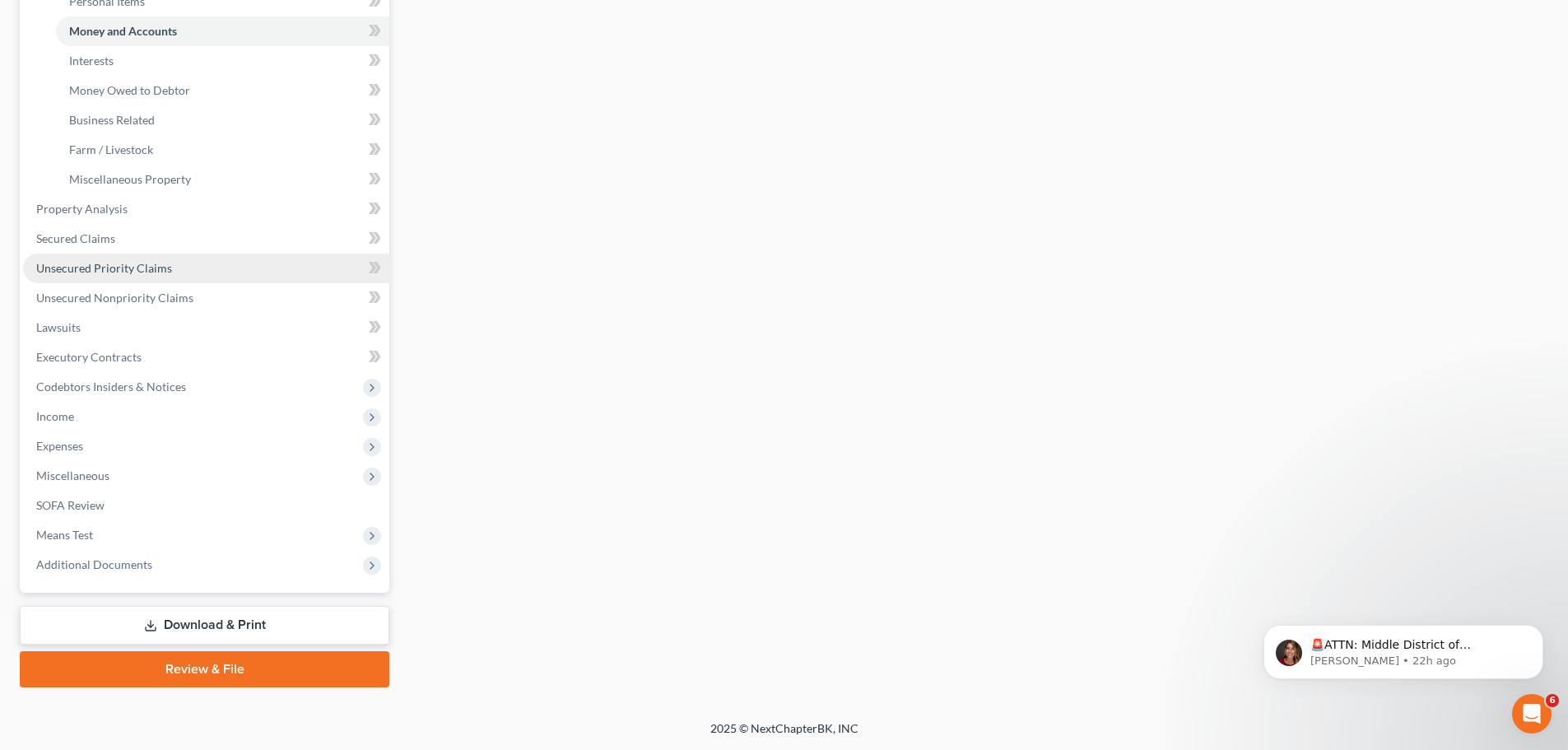
click at [126, 263] on span "Unsecured Priority Claims" at bounding box center [104, 268] width 136 height 14
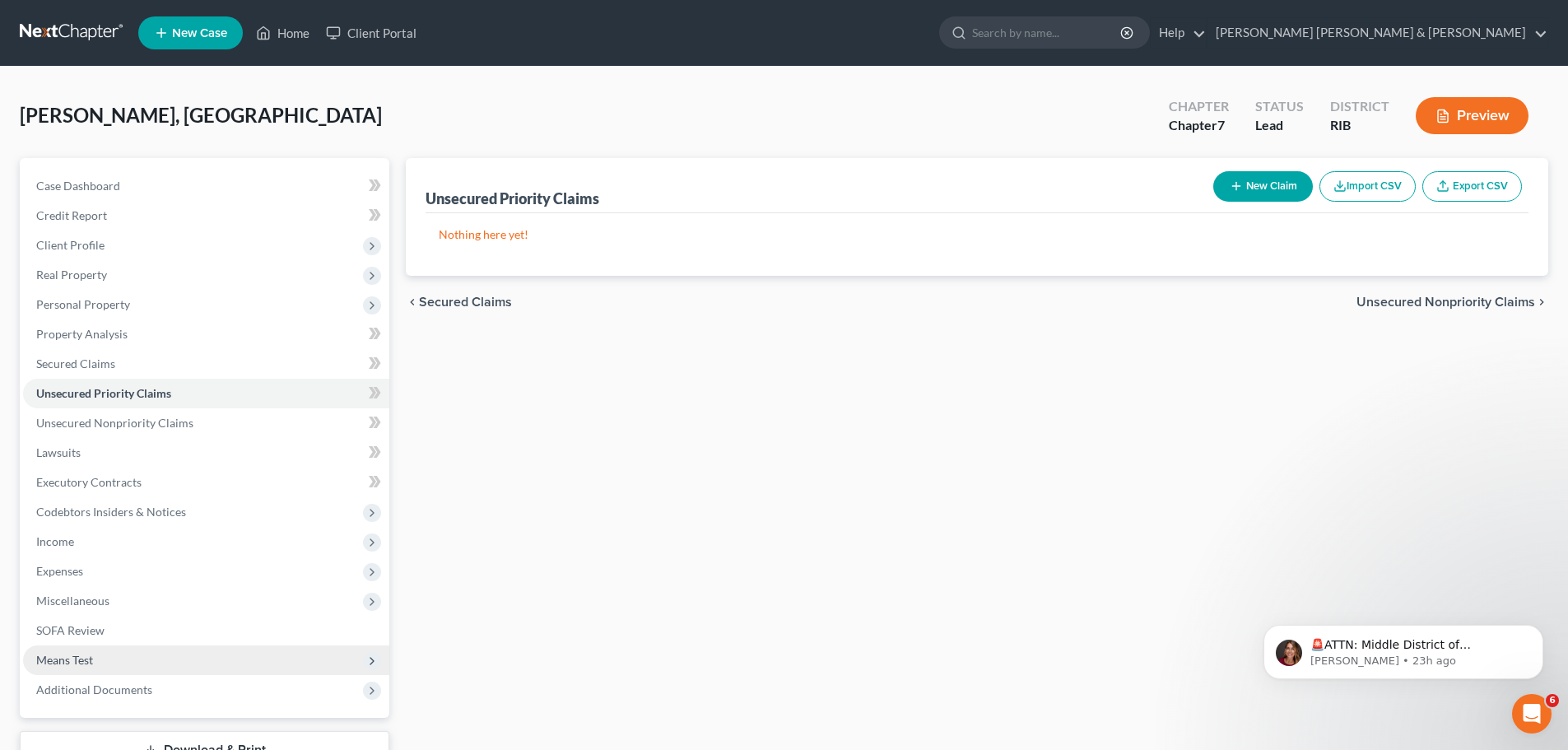
click at [119, 651] on span "Means Test" at bounding box center [206, 661] width 366 height 30
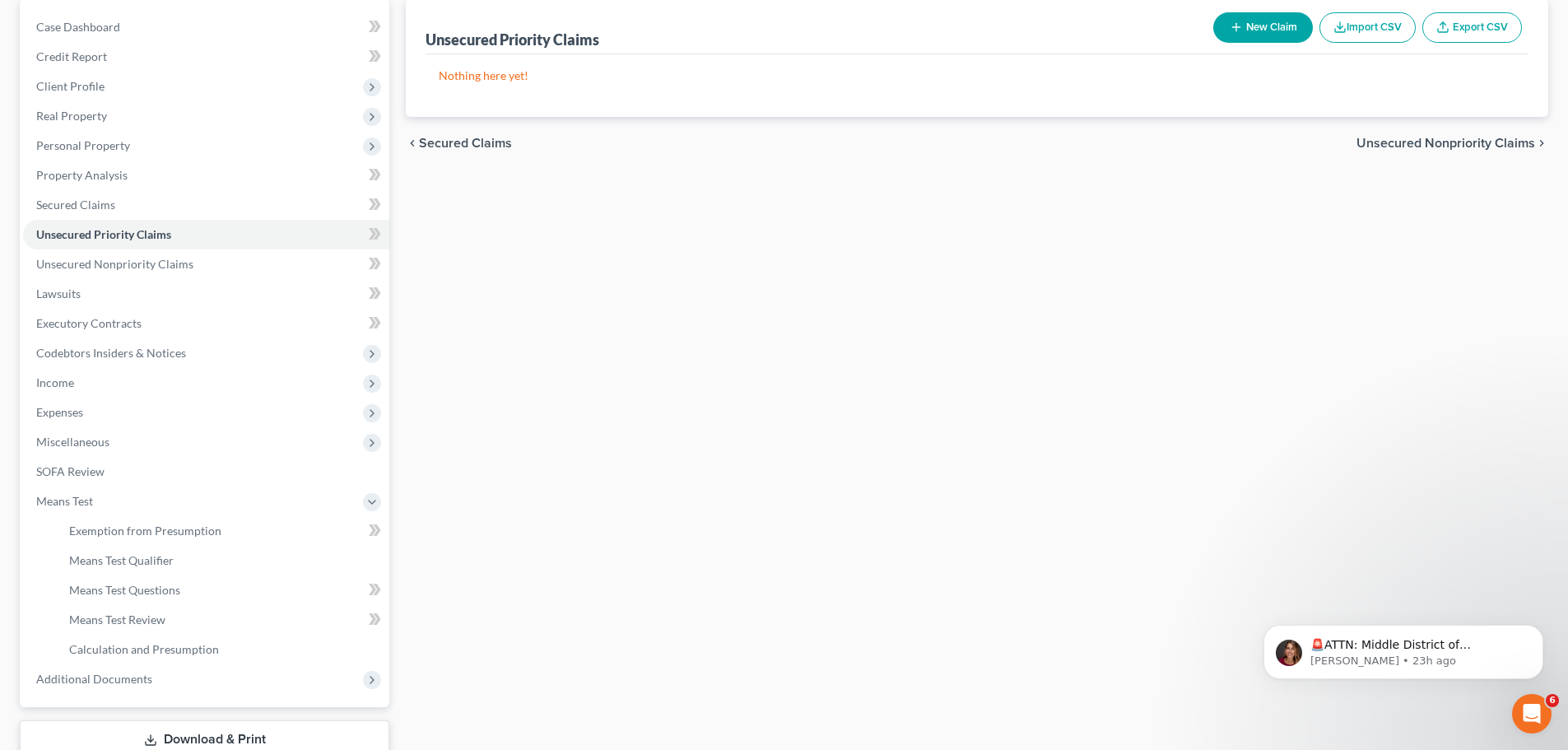
scroll to position [274, 0]
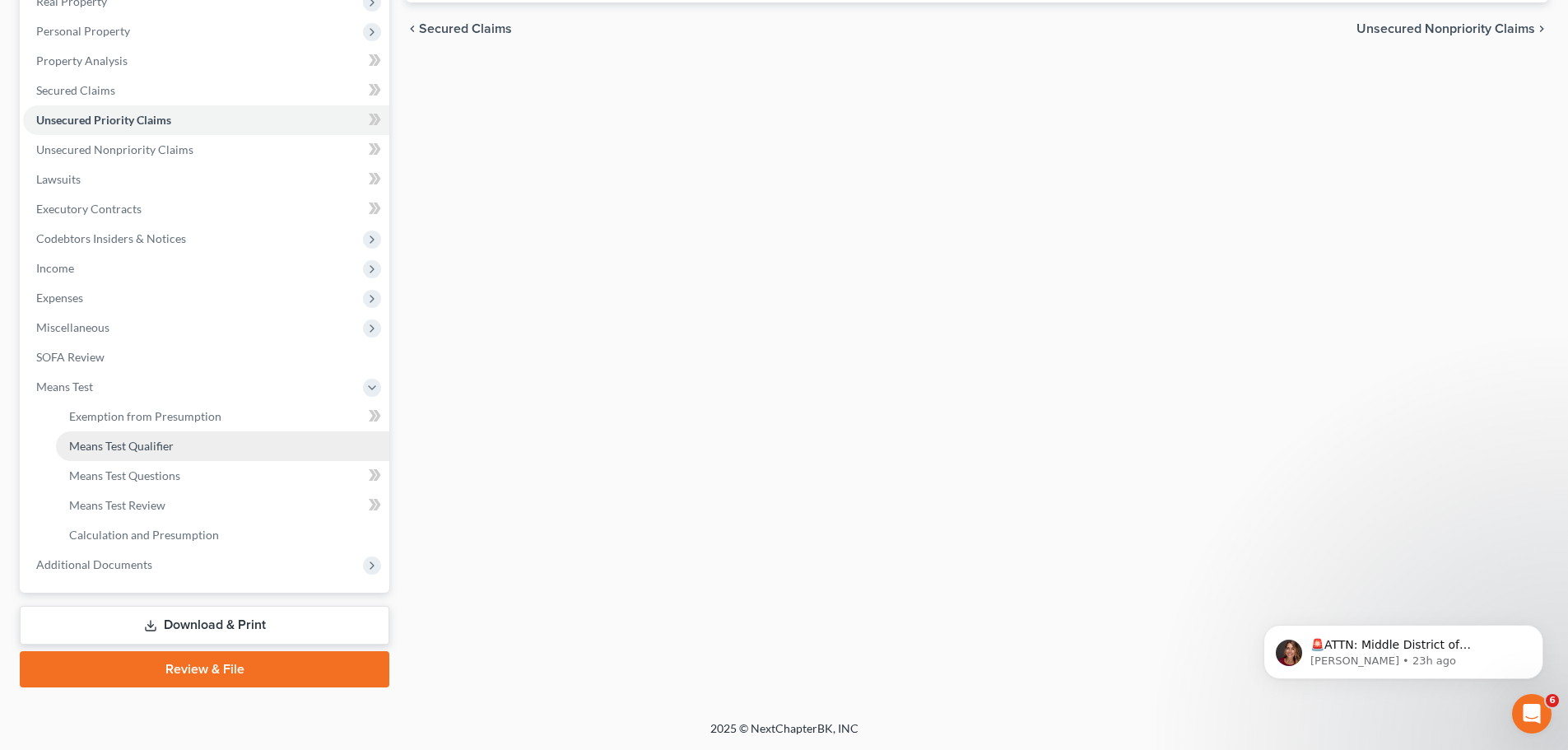
click at [141, 443] on span "Means Test Qualifier" at bounding box center [122, 446] width 104 height 14
